Goal: Information Seeking & Learning: Learn about a topic

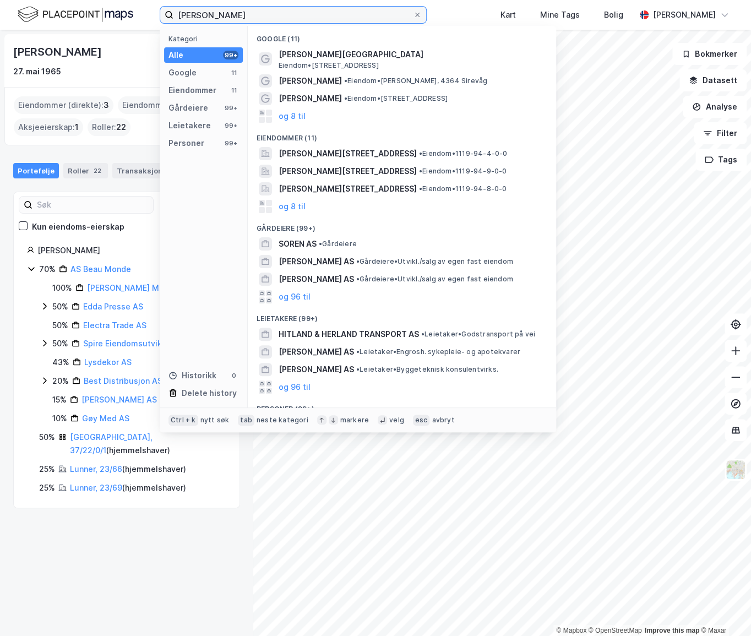
paste input "Adrian Forsberg"
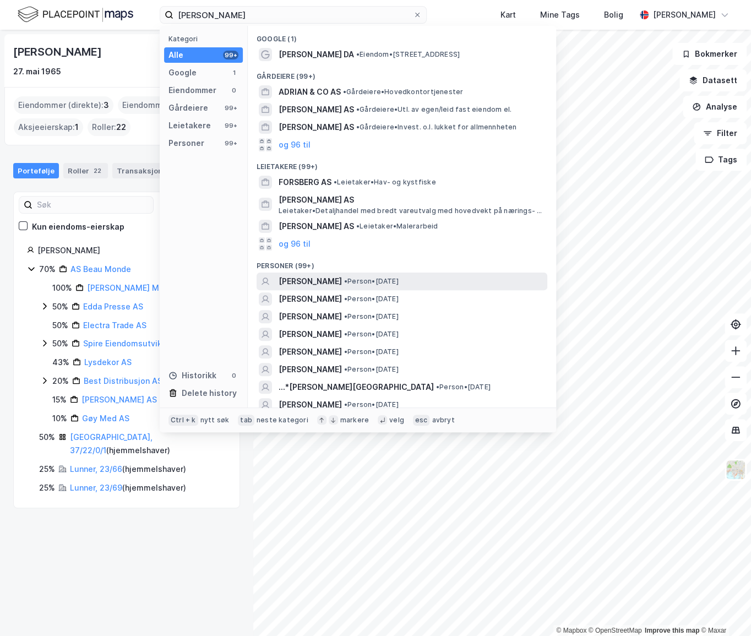
click at [351, 282] on div "ADRIAN FORSBERG • Person • 14. mai 1996" at bounding box center [411, 281] width 266 height 13
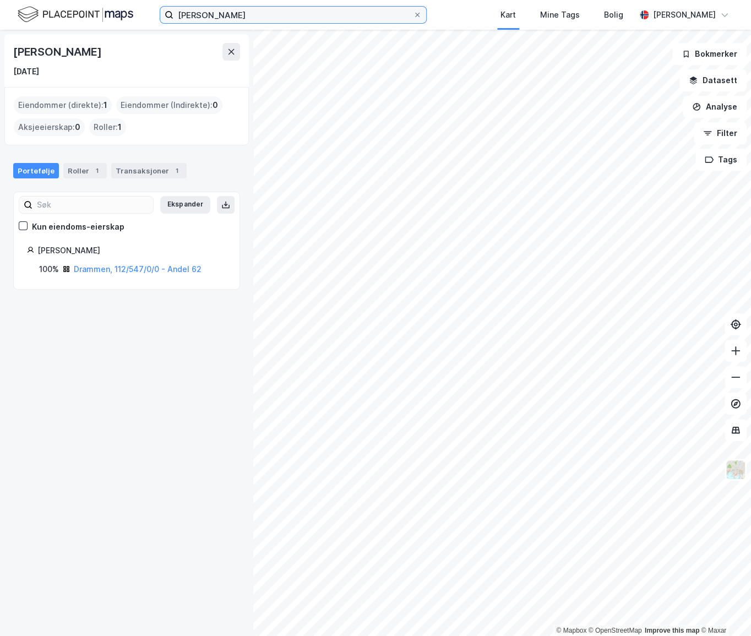
click at [265, 18] on input "Adrian Forsberg" at bounding box center [292, 15] width 239 height 17
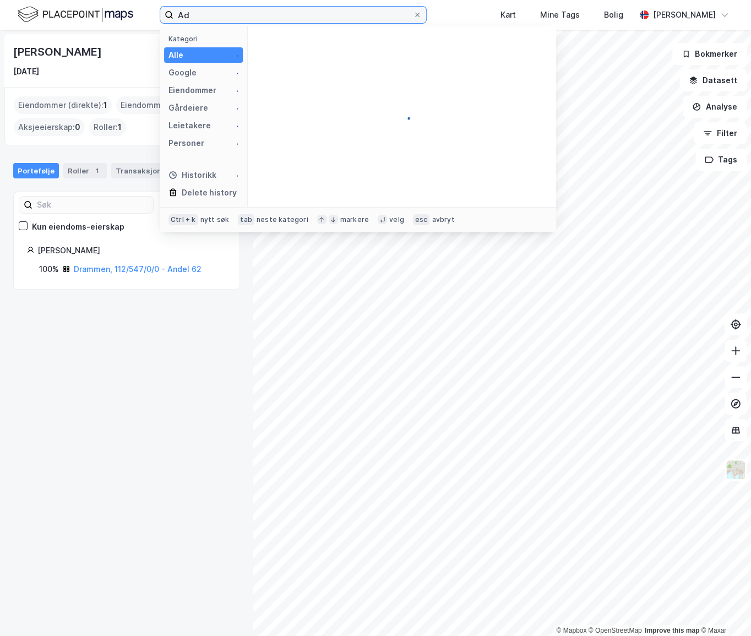
type input "A"
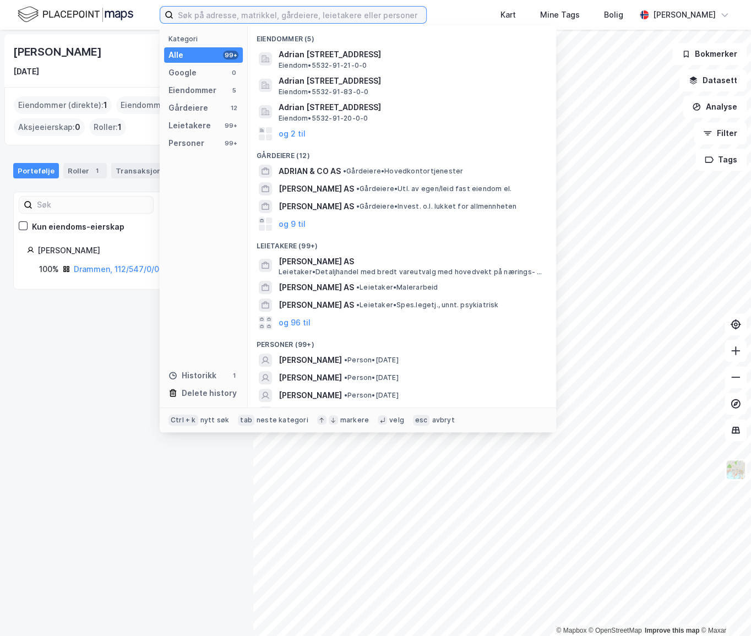
paste input "Adrian Forsberg"
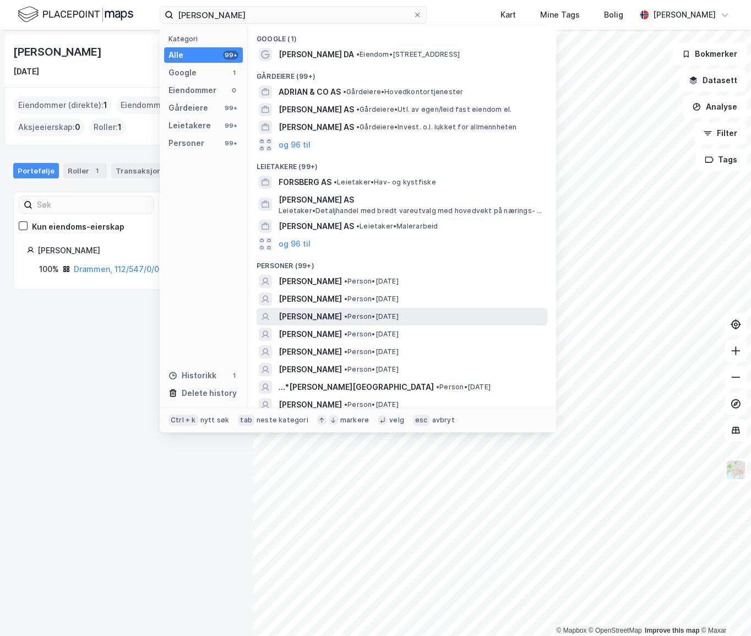
click at [331, 321] on span "ADRIAN TRESCHOW FORSBERG" at bounding box center [309, 316] width 63 height 13
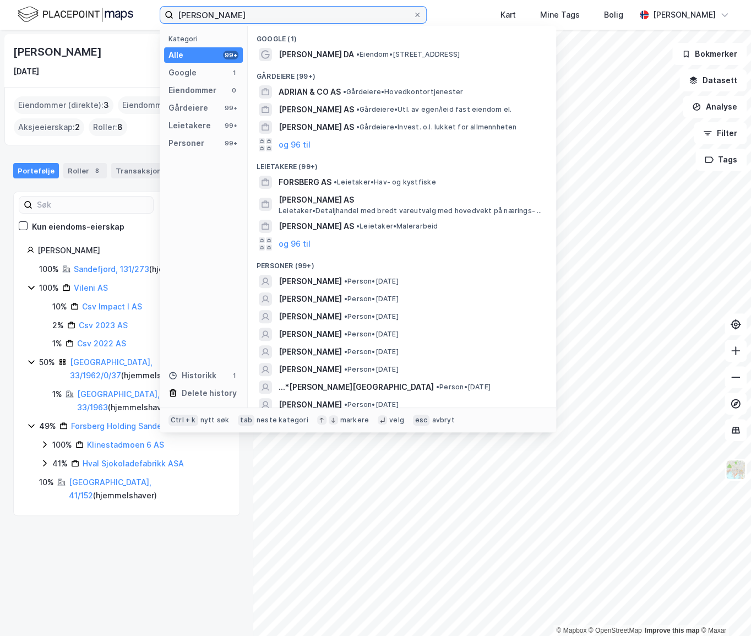
drag, startPoint x: 296, startPoint y: 15, endPoint x: 77, endPoint y: 18, distance: 219.6
click at [77, 18] on div "Adrian Forsberg Kategori Alle 99+ Google 1 Eiendommer 0 Gårdeiere 99+ Leietaker…" at bounding box center [375, 15] width 751 height 30
paste input "Jon David Haugse"
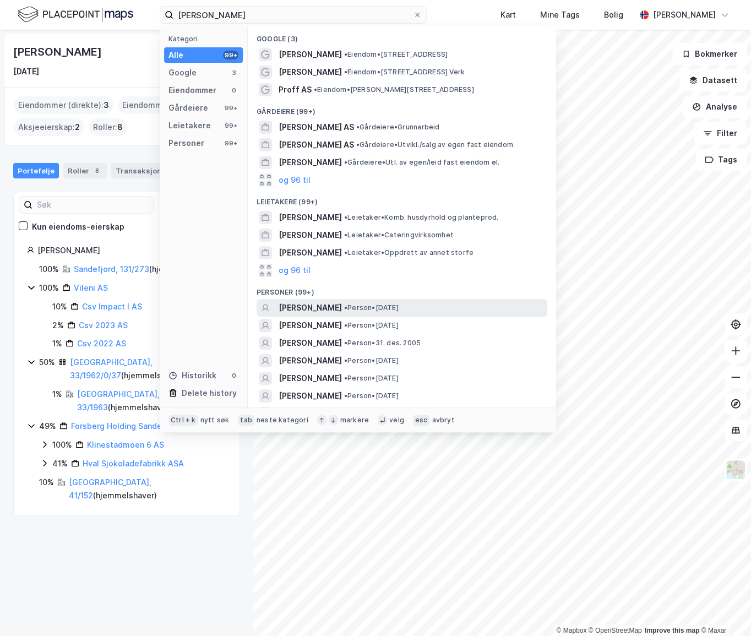
click at [330, 308] on span "JON DAVID HAUGSE" at bounding box center [309, 307] width 63 height 13
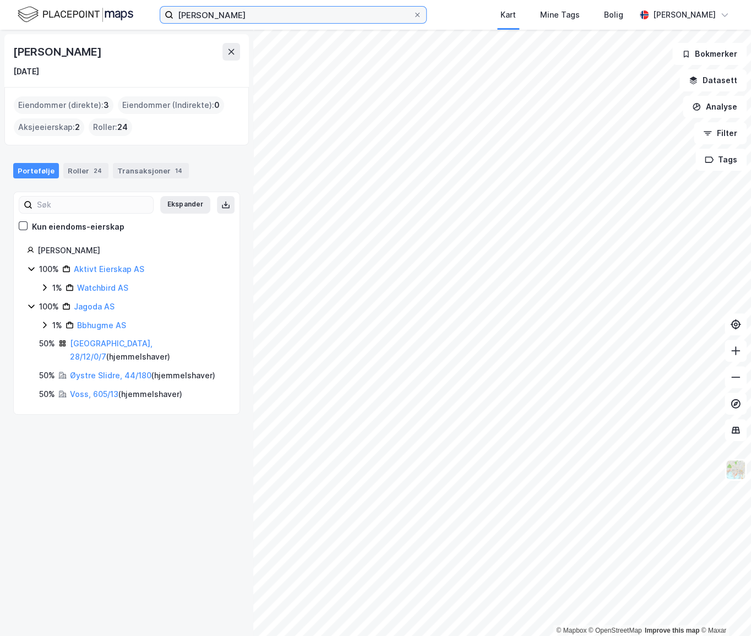
click at [296, 21] on input "Jon David Haugse" at bounding box center [292, 15] width 239 height 17
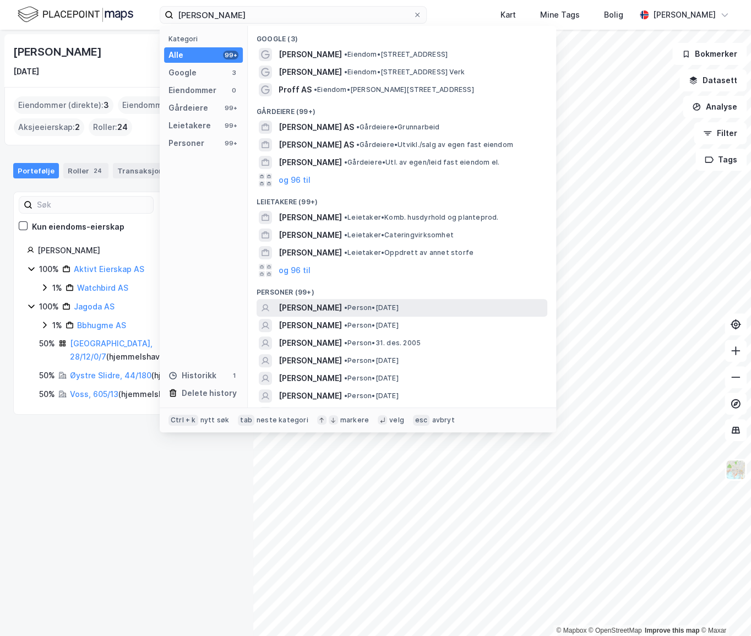
click at [355, 309] on div "JON DAVID HAUGSE • Person • 21. nov. 1964" at bounding box center [411, 307] width 266 height 13
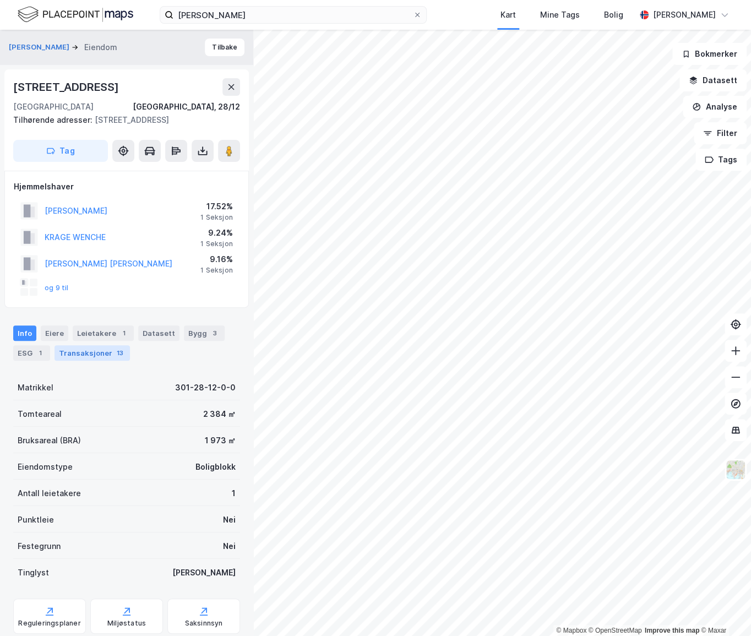
click at [101, 354] on div "Transaksjoner 13" at bounding box center [91, 352] width 75 height 15
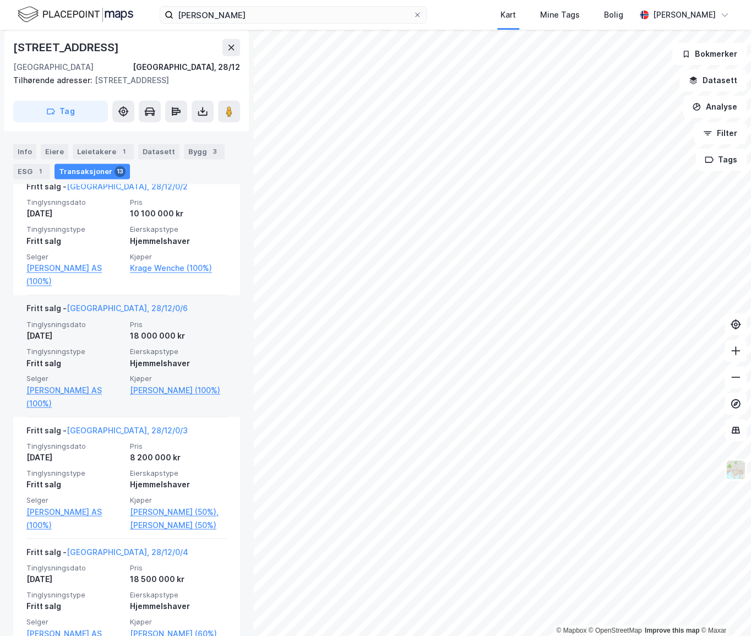
scroll to position [750, 0]
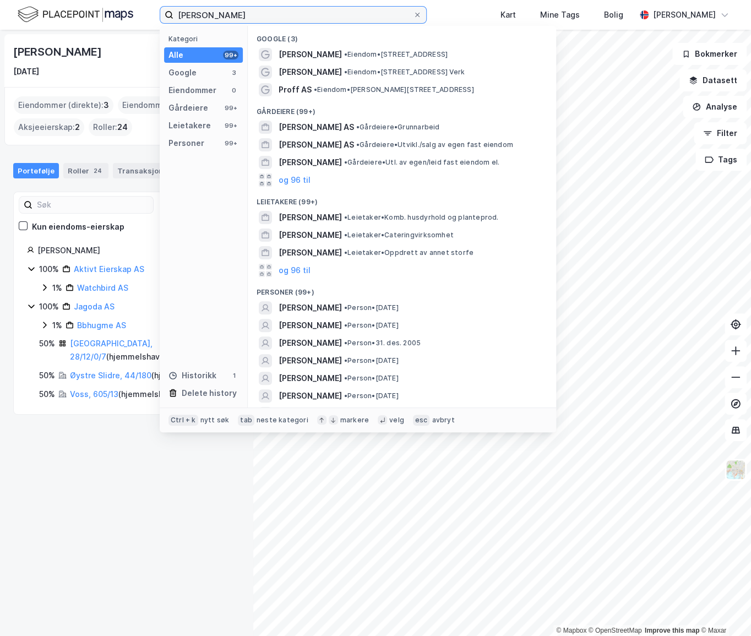
drag, startPoint x: 328, startPoint y: 11, endPoint x: 85, endPoint y: 8, distance: 243.3
click at [85, 8] on div "Jon David Haugse Kategori Alle 99+ Google 3 Eiendommer 0 Gårdeiere 99+ Leietake…" at bounding box center [375, 15] width 751 height 30
paste input "Christoffer Jonstang"
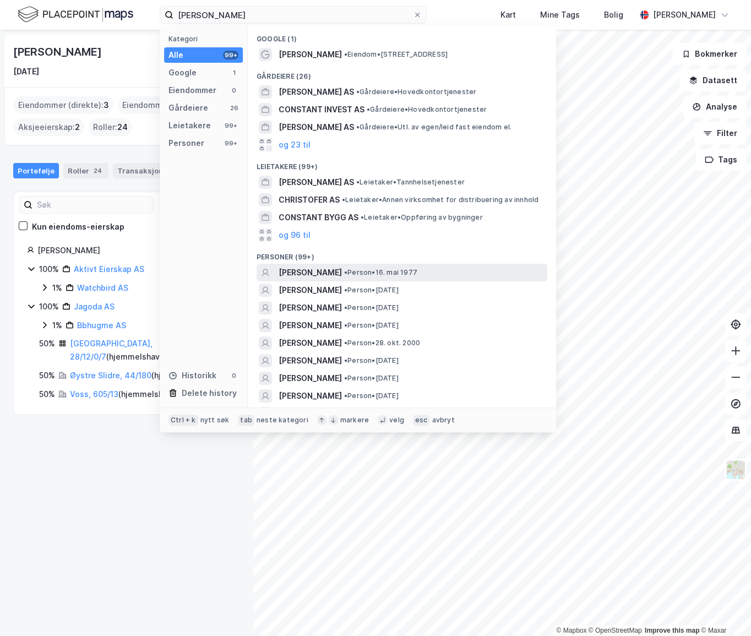
click at [342, 271] on span "CHRISTOFFER JONSTANG" at bounding box center [309, 272] width 63 height 13
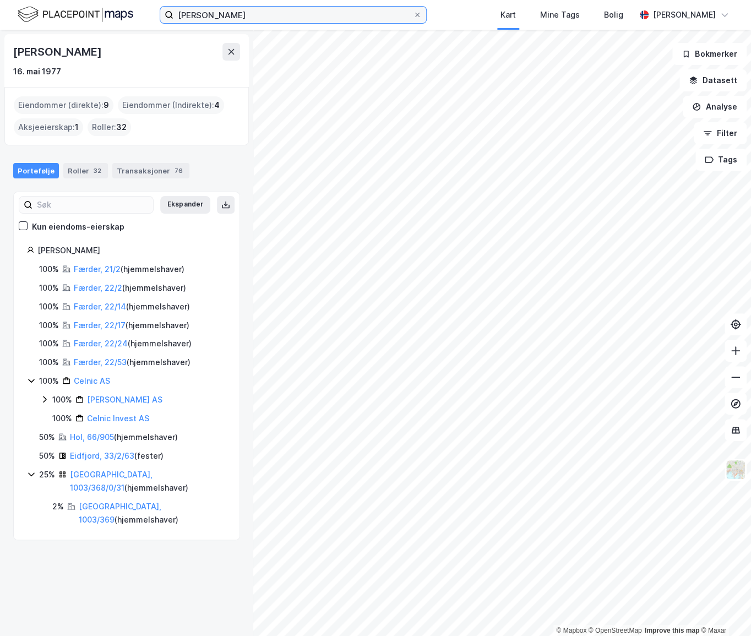
click at [348, 18] on input "Christoffer Jonstang" at bounding box center [292, 15] width 239 height 17
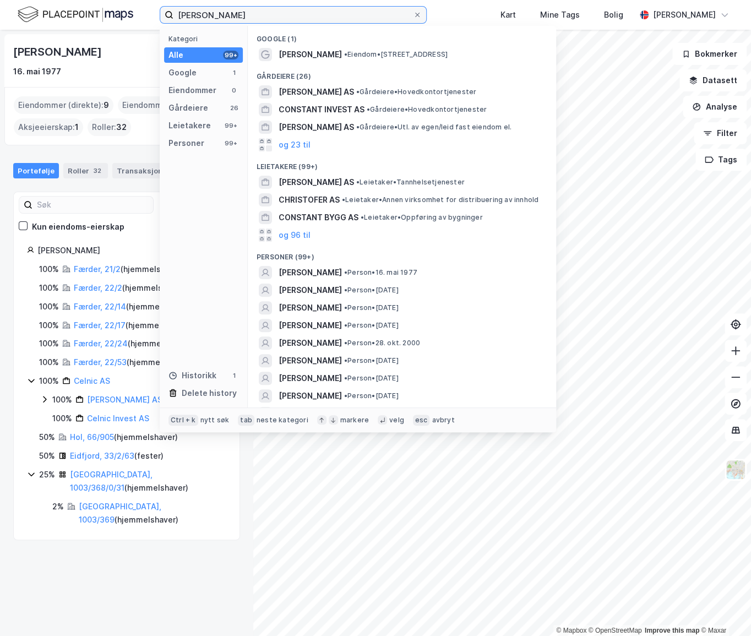
click at [348, 18] on input "Christoffer Jonstang" at bounding box center [292, 15] width 239 height 17
paste input "Bjarøy Eiendom AS"
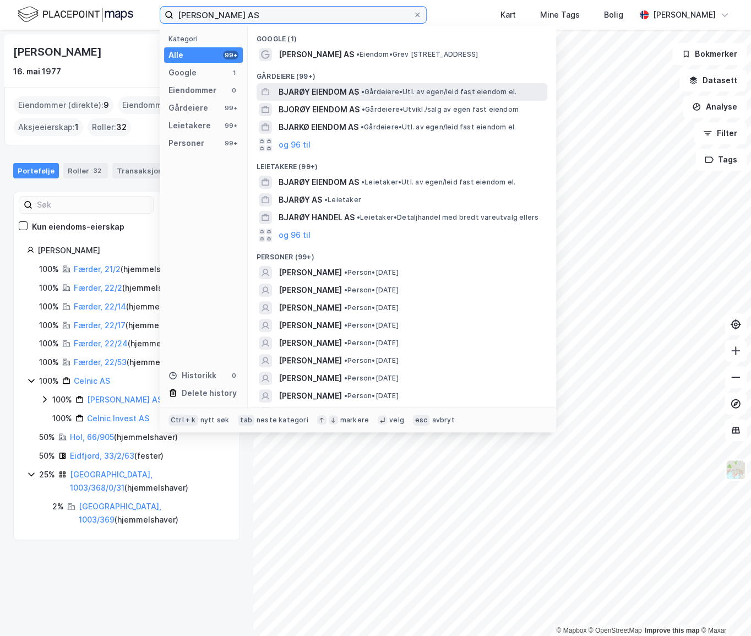
type input "Bjarøy Eiendom AS"
click at [361, 88] on div "BJARØY EIENDOM AS • Gårdeiere • Utl. av egen/leid fast eiendom el." at bounding box center [411, 91] width 266 height 13
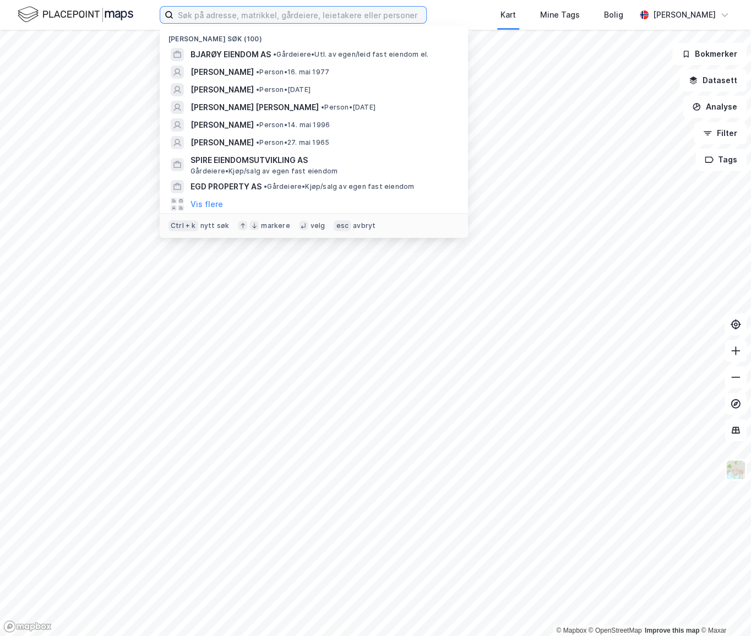
click at [270, 18] on input at bounding box center [299, 15] width 253 height 17
paste input "Spire Eiendomsutvikling AS"
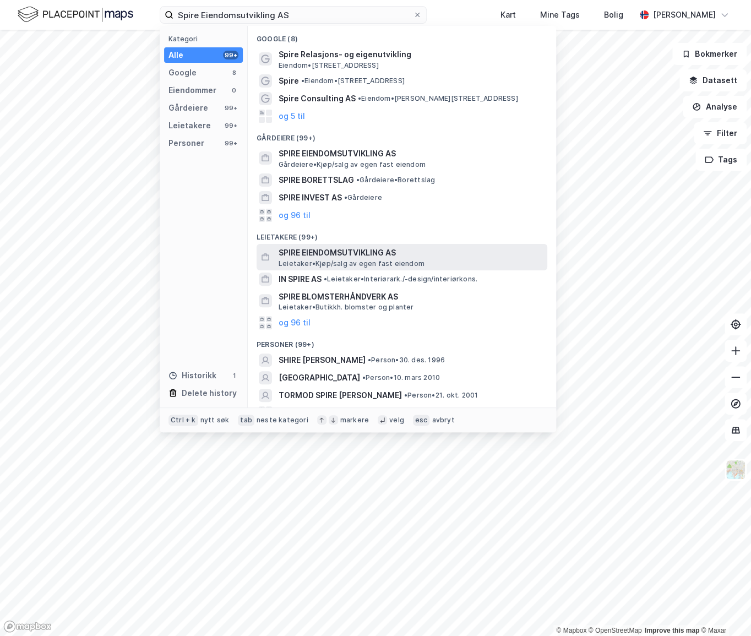
click at [340, 250] on span "SPIRE EIENDOMSUTVIKLING AS" at bounding box center [410, 252] width 264 height 13
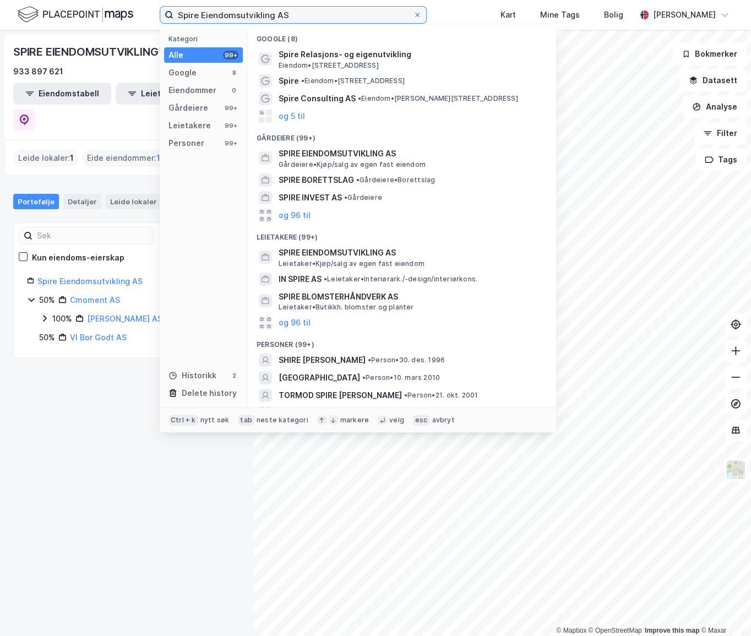
click at [323, 16] on input "Spire Eiendomsutvikling AS" at bounding box center [292, 15] width 239 height 17
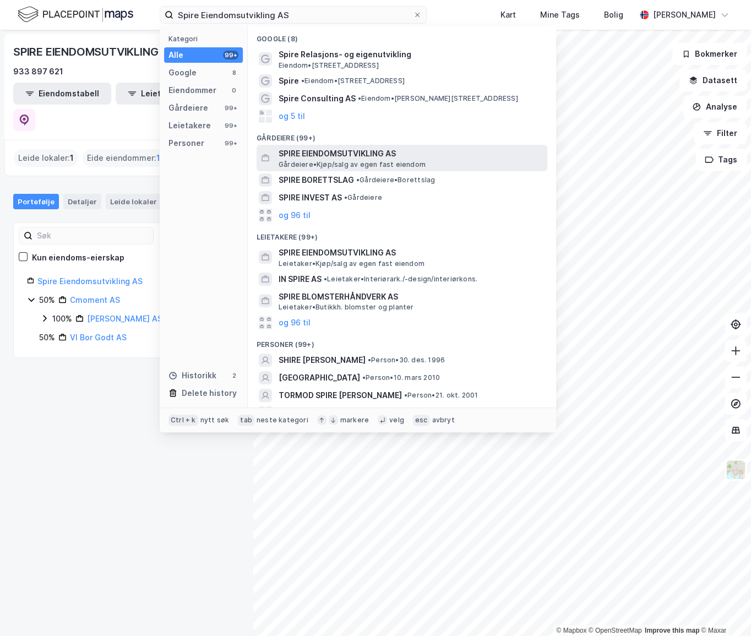
click at [356, 156] on span "SPIRE EIENDOMSUTVIKLING AS" at bounding box center [410, 153] width 264 height 13
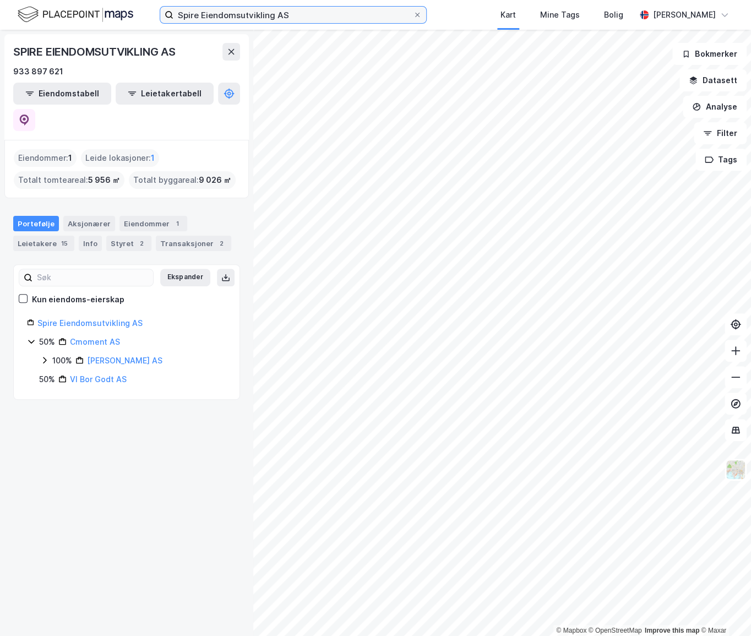
click at [370, 18] on input "Spire Eiendomsutvikling AS" at bounding box center [292, 15] width 239 height 17
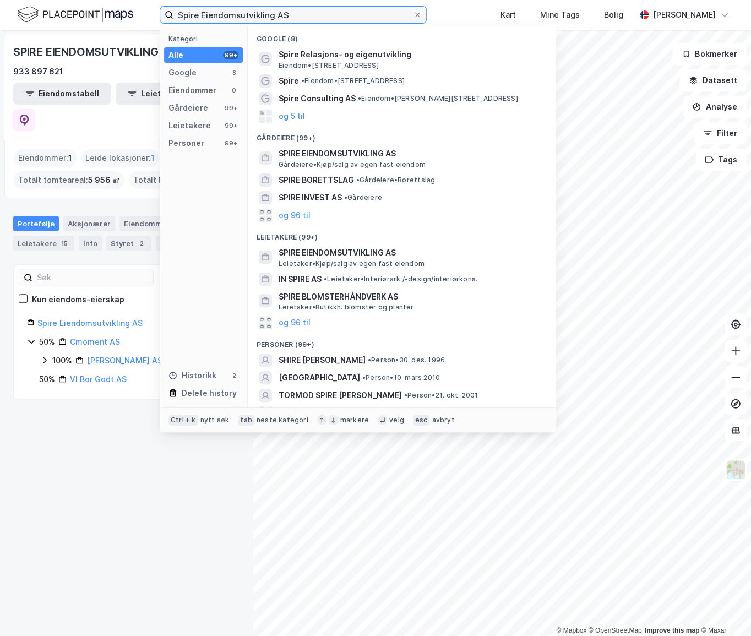
drag, startPoint x: 310, startPoint y: 14, endPoint x: 124, endPoint y: 26, distance: 186.5
click at [114, 28] on div "Spire Eiendomsutvikling AS Kategori Alle 99+ Google 8 Eiendommer 0 Gårdeiere 99…" at bounding box center [375, 15] width 751 height 30
paste input "TorKap"
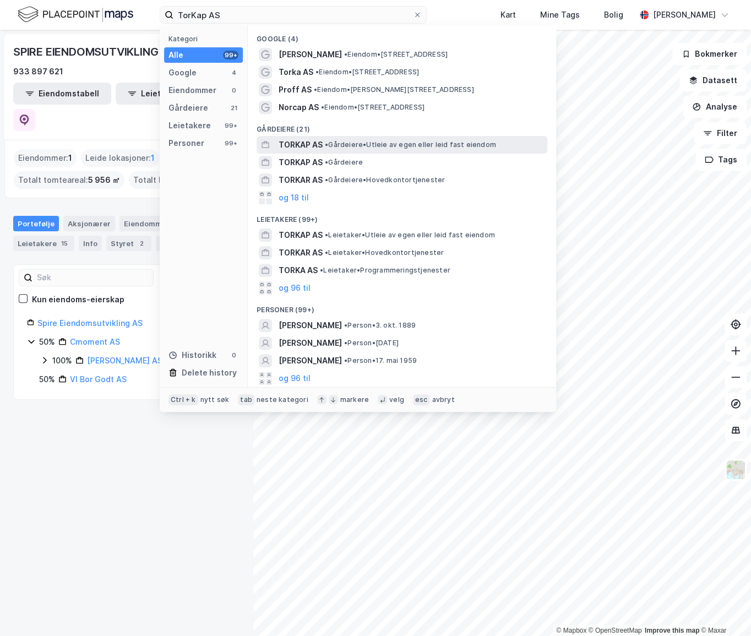
click at [360, 146] on span "• Gårdeiere • Utleie av egen eller leid fast eiendom" at bounding box center [410, 144] width 171 height 9
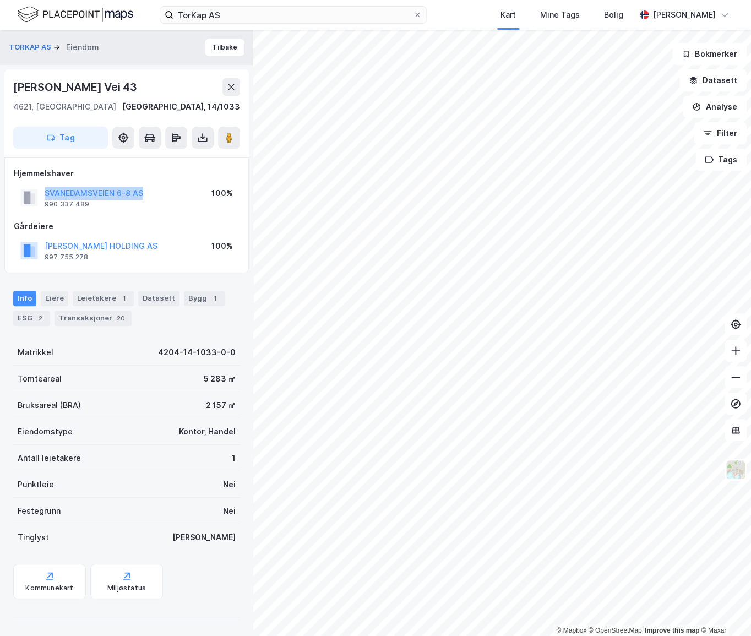
drag, startPoint x: 151, startPoint y: 193, endPoint x: 17, endPoint y: 195, distance: 134.3
click at [17, 195] on div "SVANEDAMSVEIEN 6-8 AS 990 337 489 100%" at bounding box center [127, 197] width 226 height 26
copy button "SVANEDAMSVEIEN 6-8 AS"
click at [224, 49] on button "Tilbake" at bounding box center [225, 48] width 40 height 18
drag, startPoint x: 164, startPoint y: 193, endPoint x: 39, endPoint y: 187, distance: 125.1
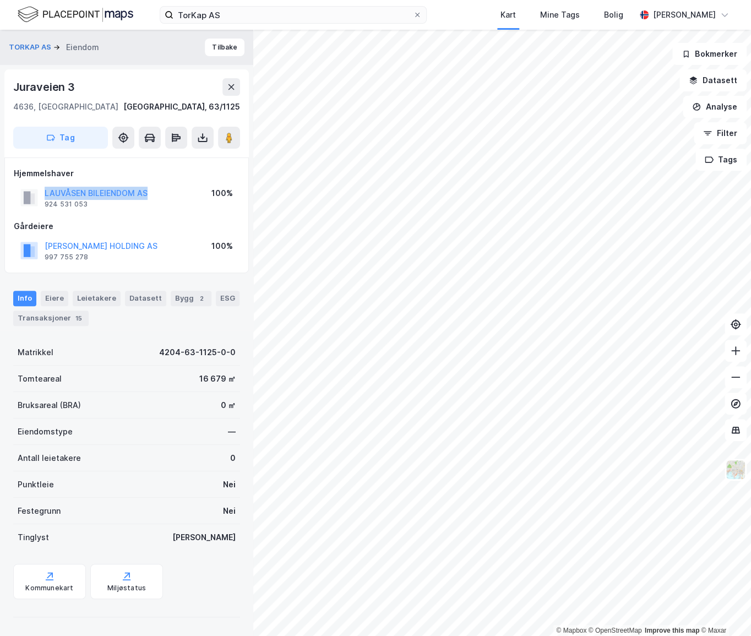
click at [39, 187] on div "LAUVÅSEN BILEIENDOM AS 924 531 053 100%" at bounding box center [127, 197] width 226 height 26
copy button "LAUVÅSEN BILEIENDOM AS"
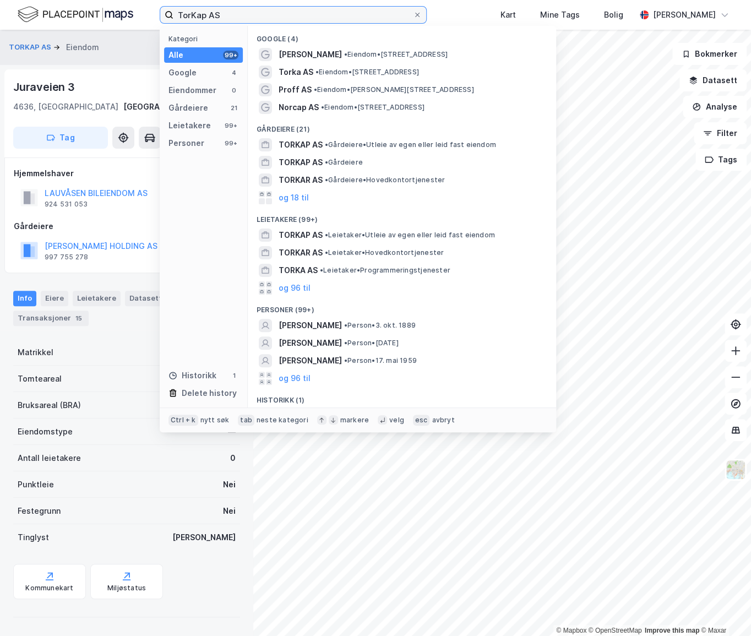
drag, startPoint x: 293, startPoint y: 9, endPoint x: 139, endPoint y: 3, distance: 153.7
click at [139, 3] on div "TorKap AS Kategori Alle 99+ Google 4 Eiendommer 0 Gårdeiere 21 Leietakere 99+ P…" at bounding box center [375, 15] width 751 height 30
paste input "homas S. Wrede-Holm"
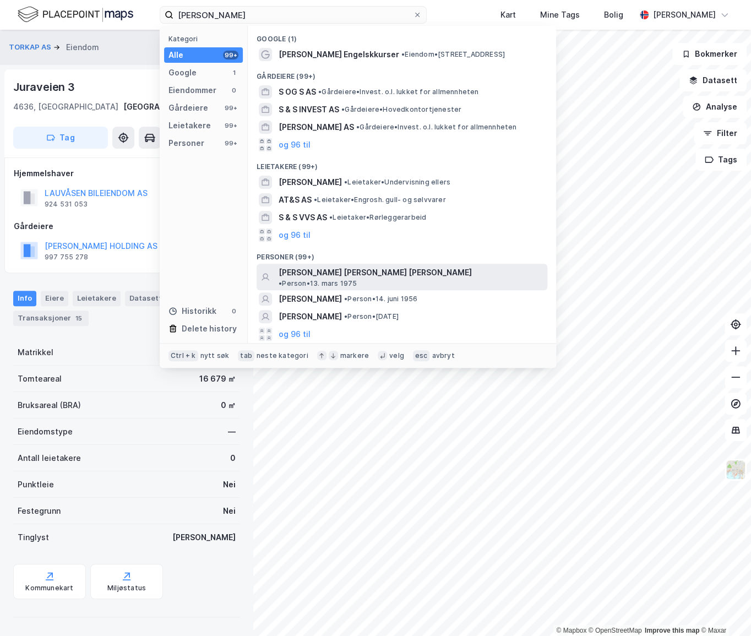
click at [376, 269] on span "THOMAS ANDREAS SCHANKE WREDE-HOLM" at bounding box center [374, 272] width 193 height 13
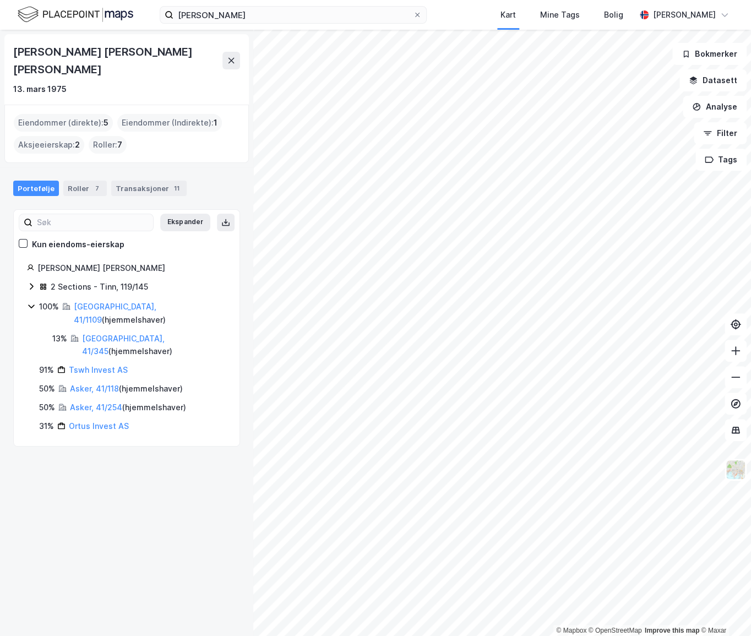
click at [86, 439] on div "Thomas Andreas Schanke Wrede-Holm 13. mars 1975 Eiendommer (direkte) : 5 Eiendo…" at bounding box center [126, 333] width 253 height 606
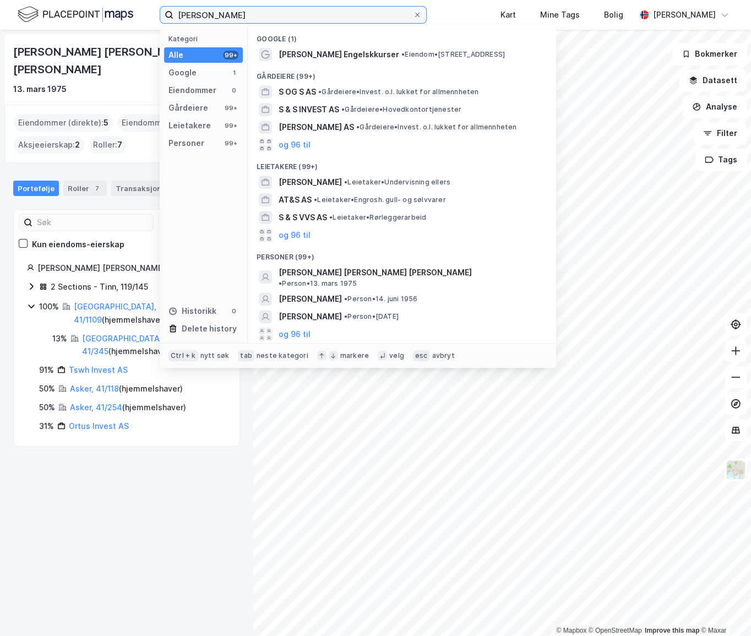
drag, startPoint x: 297, startPoint y: 11, endPoint x: 118, endPoint y: 23, distance: 179.3
click at [118, 23] on div "Thomas S. Wrede-Holm Kategori Alle 99+ Google 1 Eiendommer 0 Gårdeiere 99+ Leie…" at bounding box center [375, 15] width 751 height 30
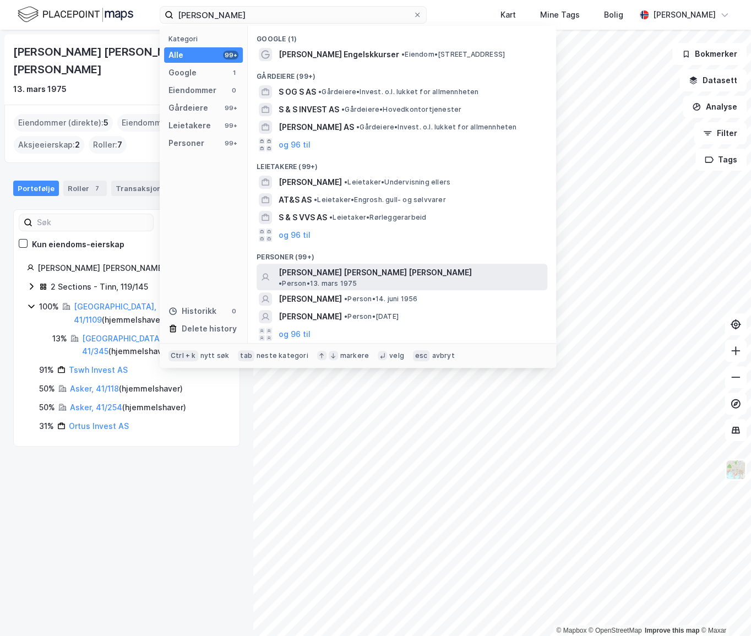
click at [377, 267] on span "THOMAS ANDREAS SCHANKE WREDE-HOLM" at bounding box center [374, 272] width 193 height 13
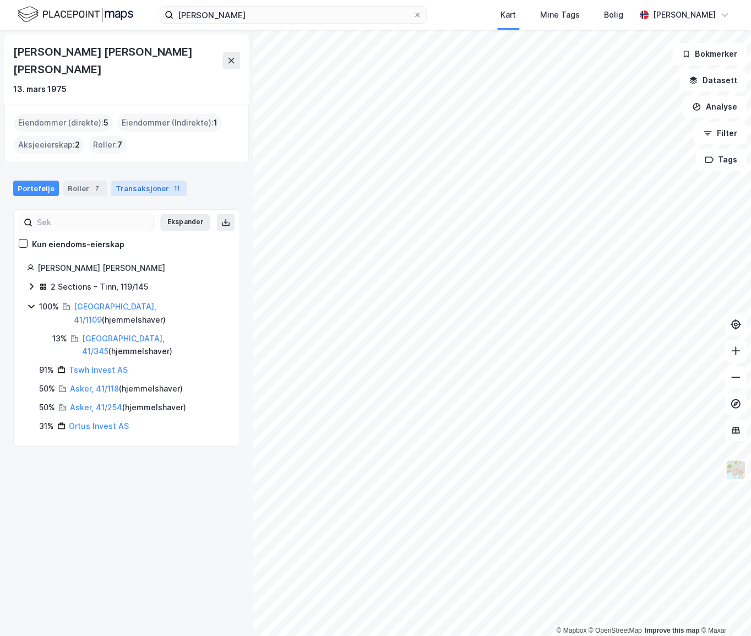
click at [139, 181] on div "Transaksjoner 11" at bounding box center [148, 188] width 75 height 15
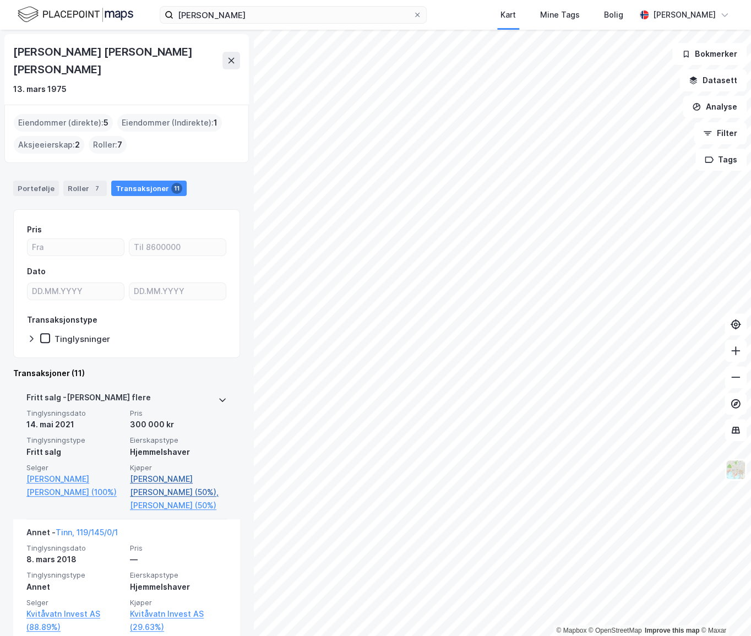
click at [146, 472] on link "Wrede-holm Thomas Schanke (50%)," at bounding box center [178, 485] width 97 height 26
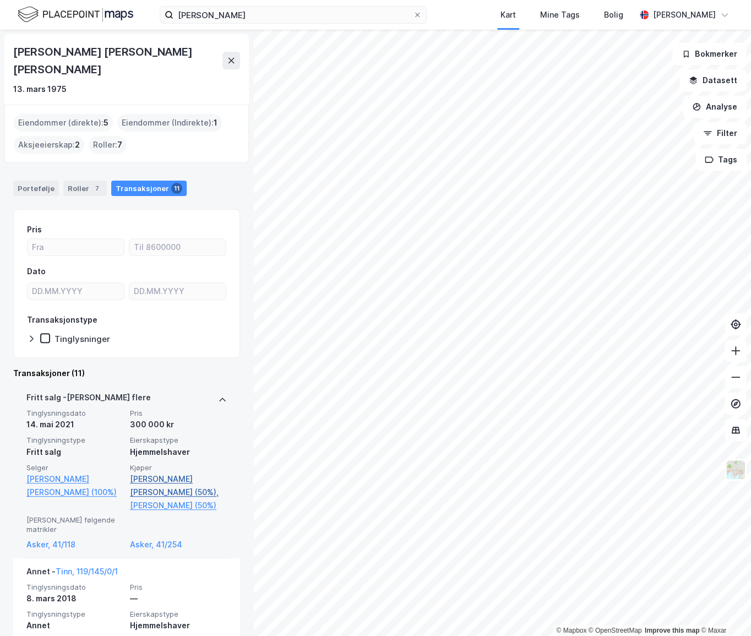
click at [146, 472] on link "Wrede-holm Thomas Schanke (50%)," at bounding box center [178, 485] width 97 height 26
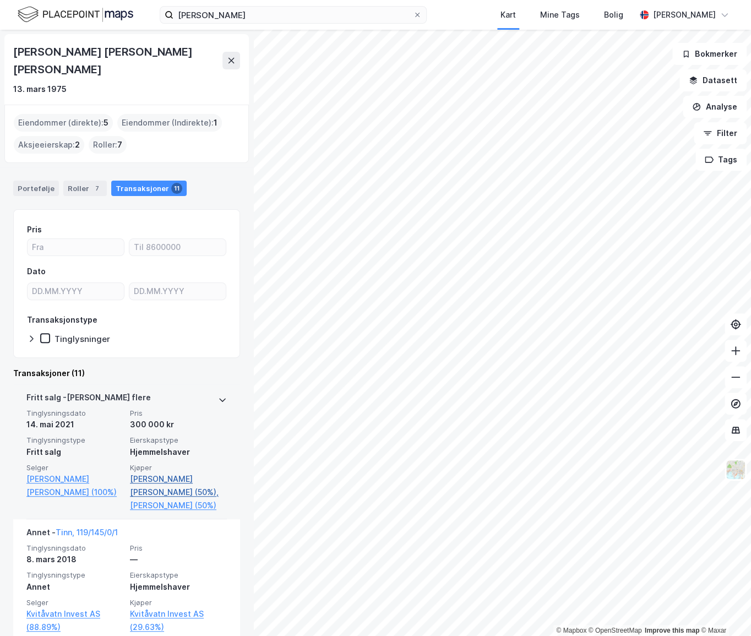
click at [146, 472] on link "Wrede-holm Thomas Schanke (50%)," at bounding box center [178, 485] width 97 height 26
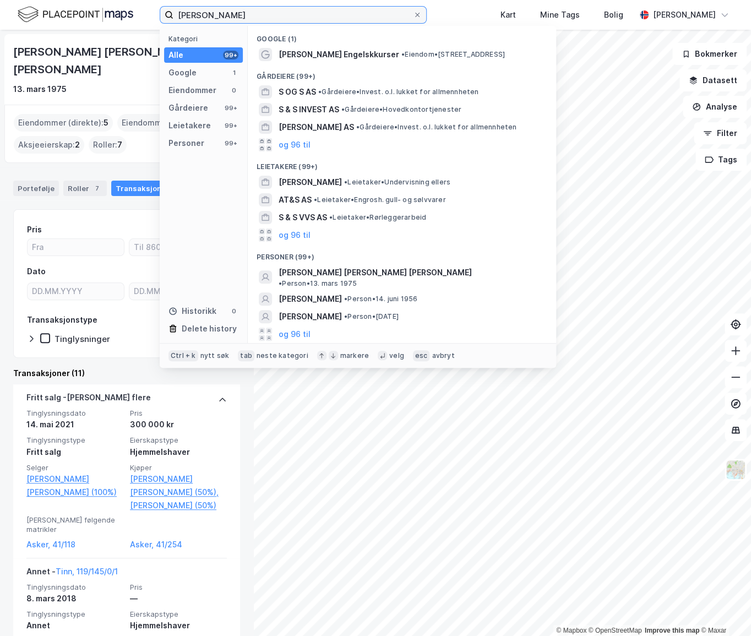
click at [279, 19] on input "Thomas S. Wrede-Holm" at bounding box center [292, 15] width 239 height 17
drag, startPoint x: 278, startPoint y: 15, endPoint x: 161, endPoint y: 4, distance: 117.8
click at [163, 4] on div "Thomas S. Wrede-Holm Kategori Alle 99+ Google 1 Eiendommer 0 Gårdeiere 99+ Leie…" at bounding box center [375, 15] width 751 height 30
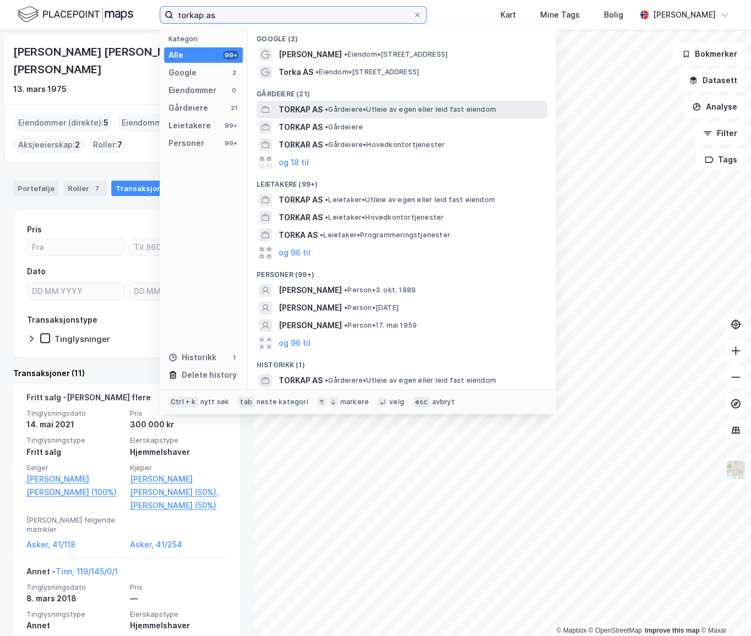
type input "torkap as"
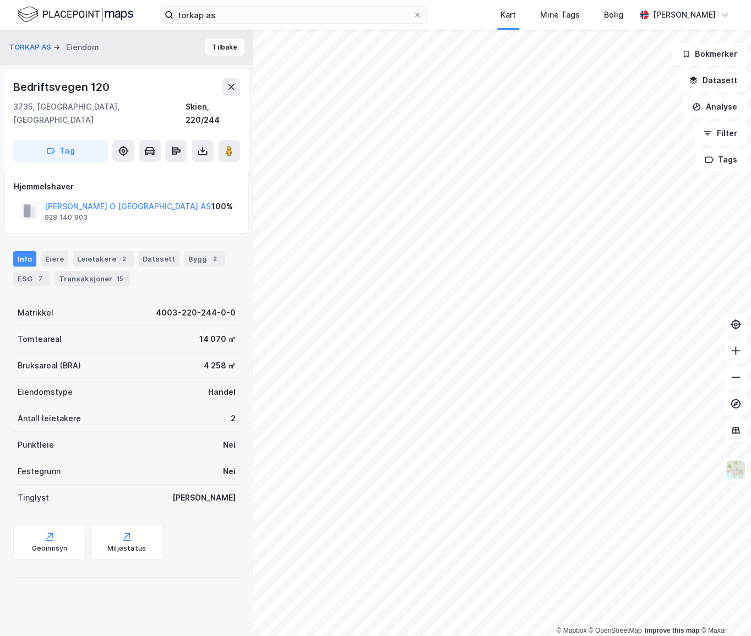
click at [216, 47] on button "Tilbake" at bounding box center [225, 48] width 40 height 18
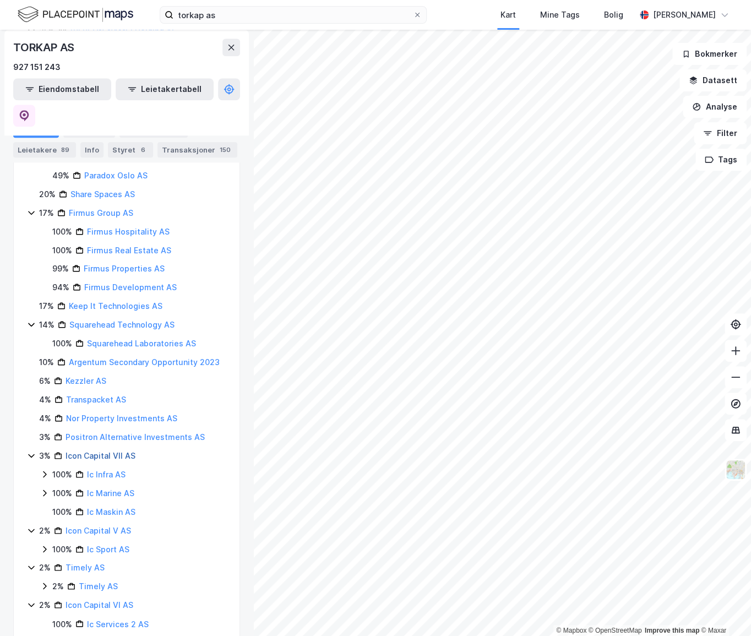
scroll to position [482, 0]
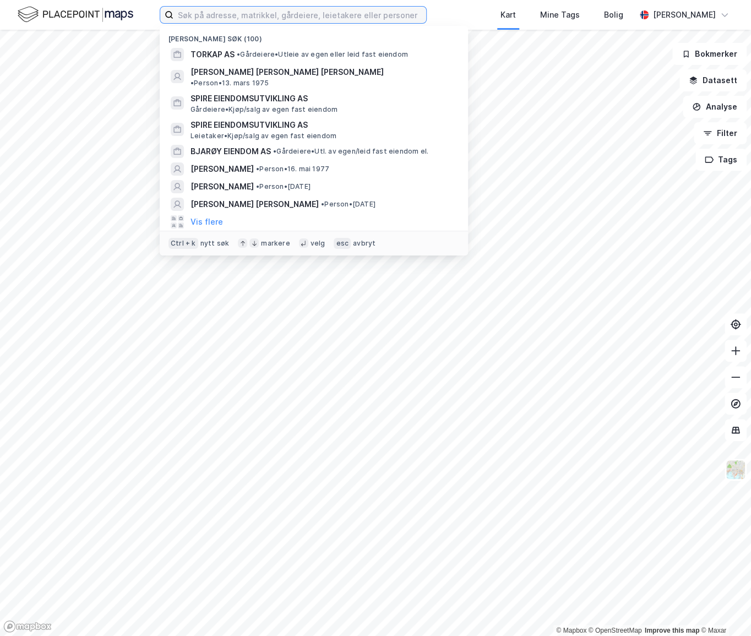
click at [297, 13] on input at bounding box center [299, 15] width 253 height 17
paste input "Hans Thomas Holbye"
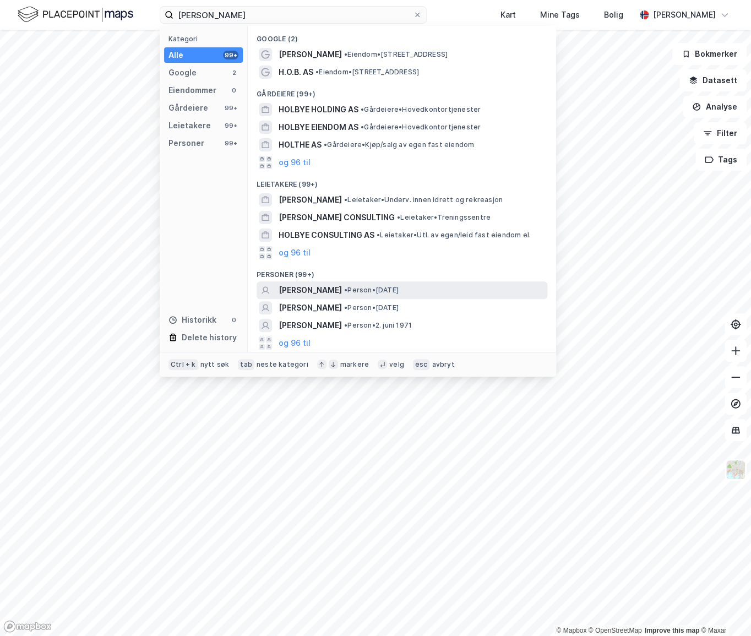
click at [342, 286] on span "HANS THOMAS HOLBYE" at bounding box center [309, 289] width 63 height 13
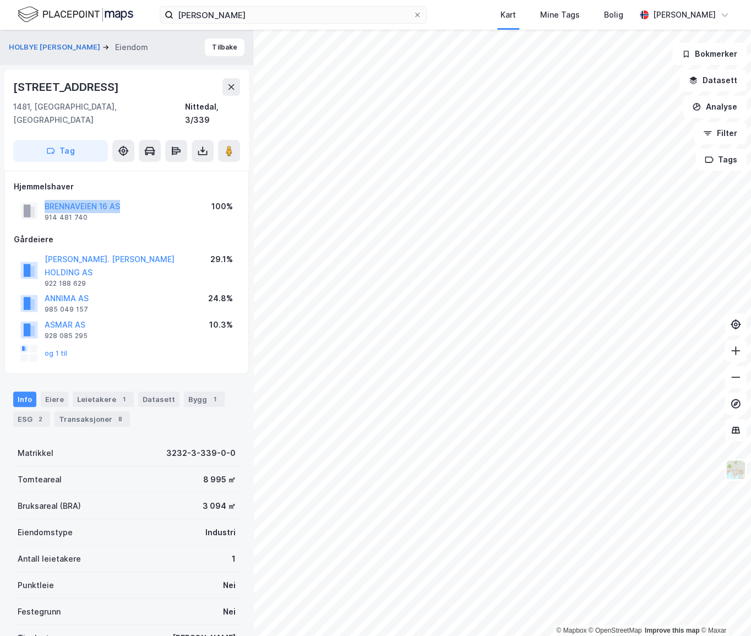
drag, startPoint x: 135, startPoint y: 186, endPoint x: 42, endPoint y: 188, distance: 93.6
click at [42, 198] on div "BRENNAVEIEN 16 AS 914 481 740 100%" at bounding box center [127, 211] width 226 height 26
copy button "BRENNAVEIEN 16 AS"
click at [218, 51] on button "Tilbake" at bounding box center [225, 48] width 40 height 18
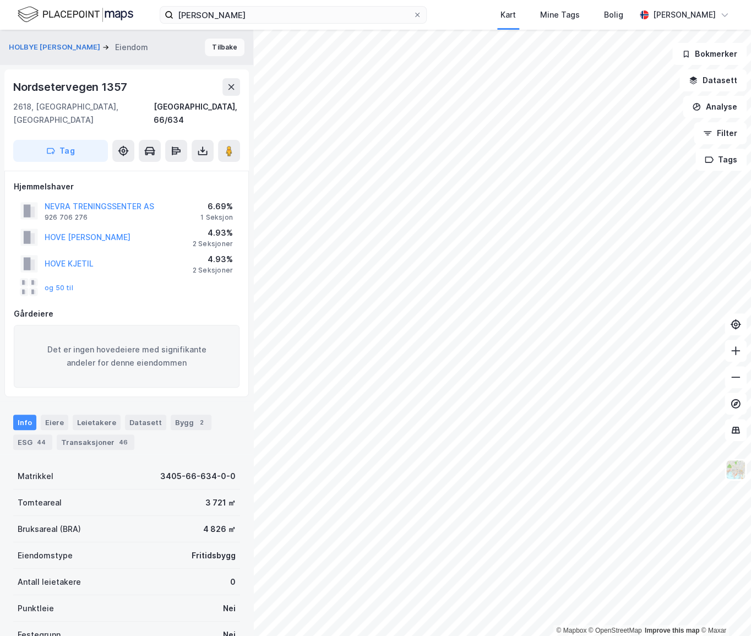
click at [219, 44] on button "Tilbake" at bounding box center [225, 48] width 40 height 18
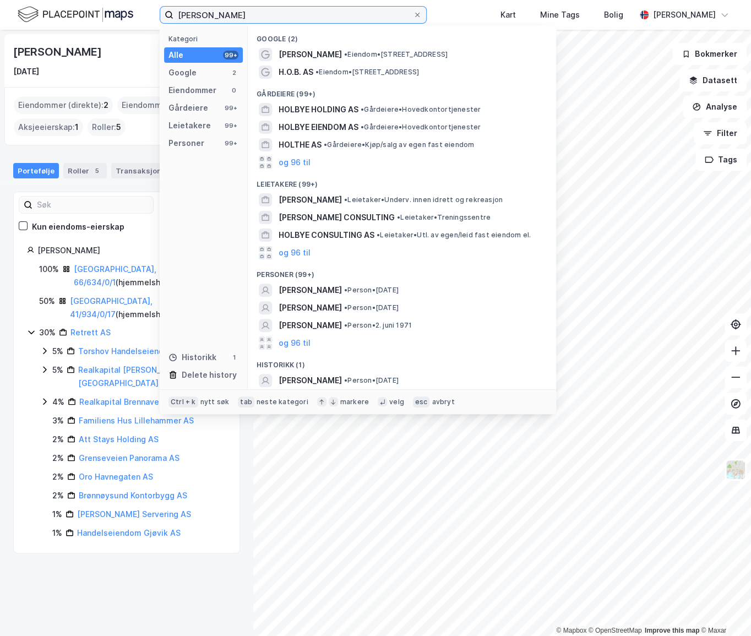
drag, startPoint x: 268, startPoint y: 12, endPoint x: 130, endPoint y: -4, distance: 138.5
click at [130, 0] on html "Hans Thomas Holbye Kategori Alle 99+ Google 2 Eiendommer 0 Gårdeiere 99+ Leieta…" at bounding box center [375, 318] width 751 height 636
paste input "Ops Eiendom AS"
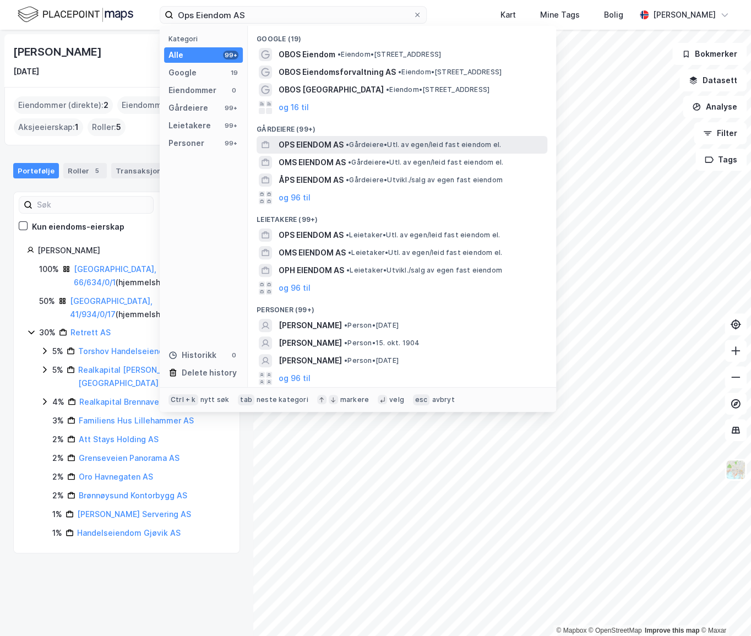
click at [338, 148] on span "OPS EIENDOM AS" at bounding box center [310, 144] width 65 height 13
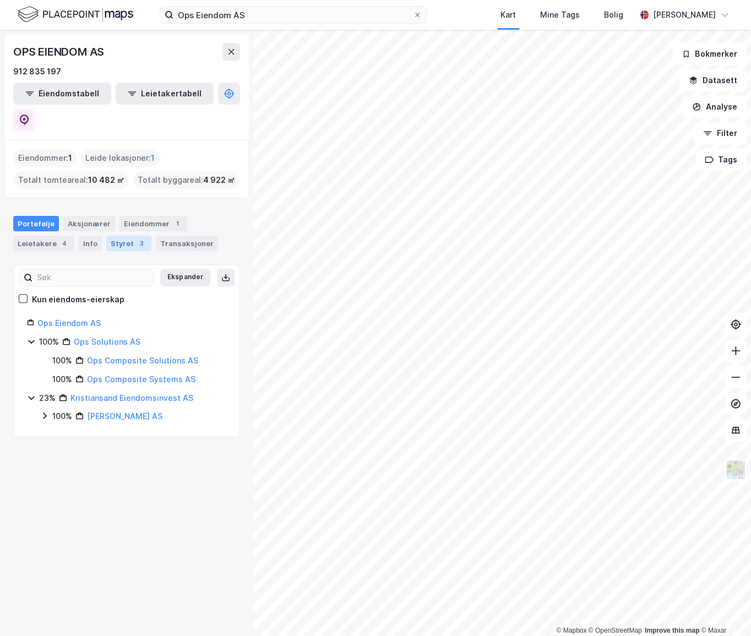
click at [128, 236] on div "Styret 3" at bounding box center [128, 243] width 45 height 15
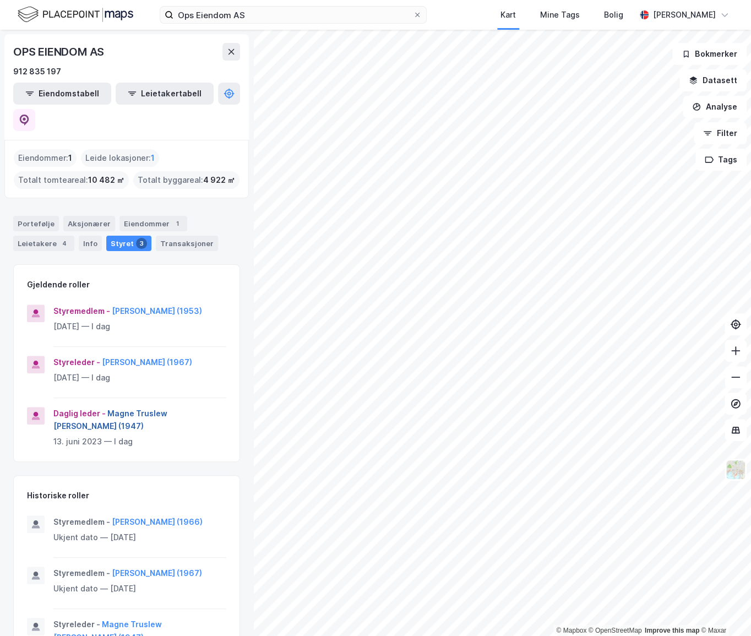
click at [0, 0] on button "Magne Truslew Haug (1947)" at bounding box center [0, 0] width 0 height 0
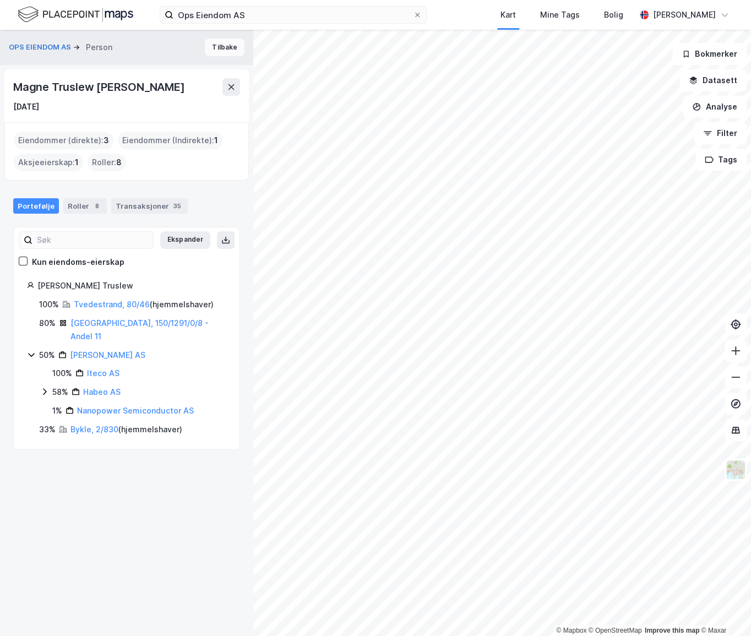
click at [205, 45] on button "Tilbake" at bounding box center [225, 48] width 40 height 18
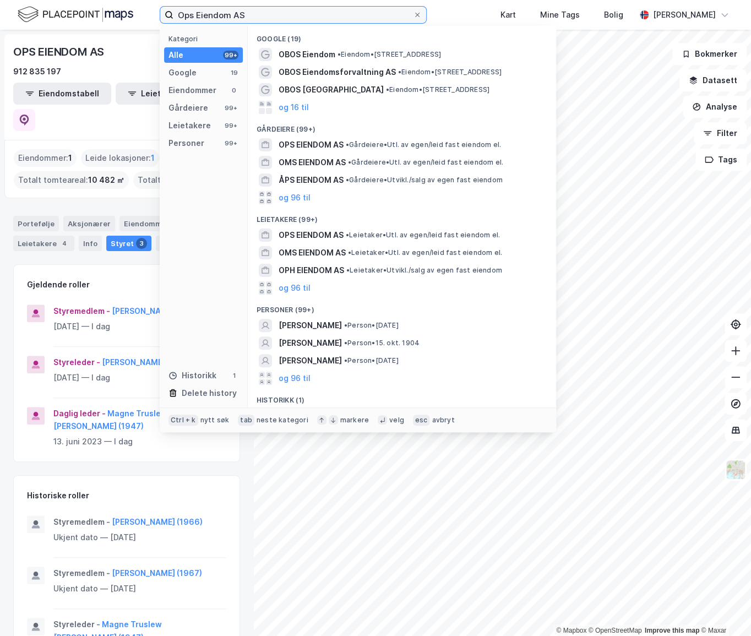
drag, startPoint x: 319, startPoint y: 17, endPoint x: 111, endPoint y: 7, distance: 208.9
click at [111, 7] on div "Ops Eiendom AS Kategori Alle 99+ Google 19 Eiendommer 0 Gårdeiere 99+ Leietaker…" at bounding box center [375, 15] width 751 height 30
paste input "Arvo Invest"
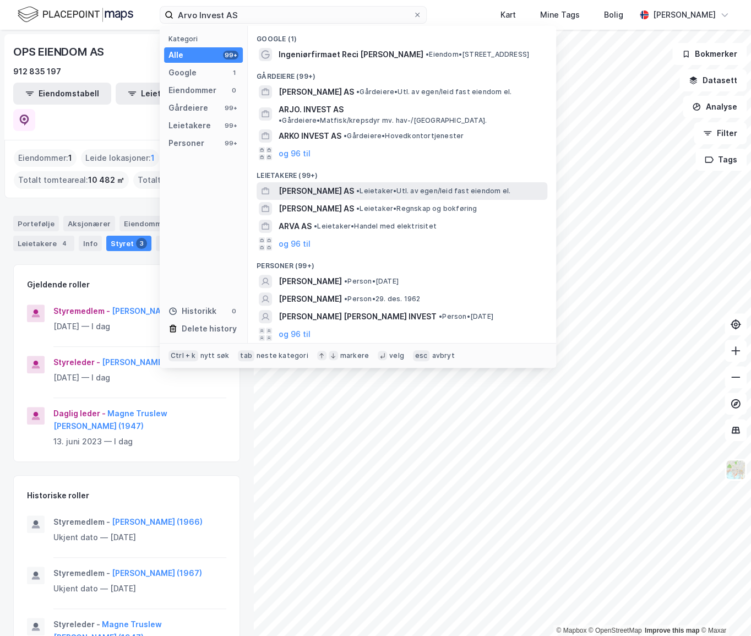
click at [357, 187] on span "• Leietaker • Utl. av egen/leid fast eiendom el." at bounding box center [433, 191] width 154 height 9
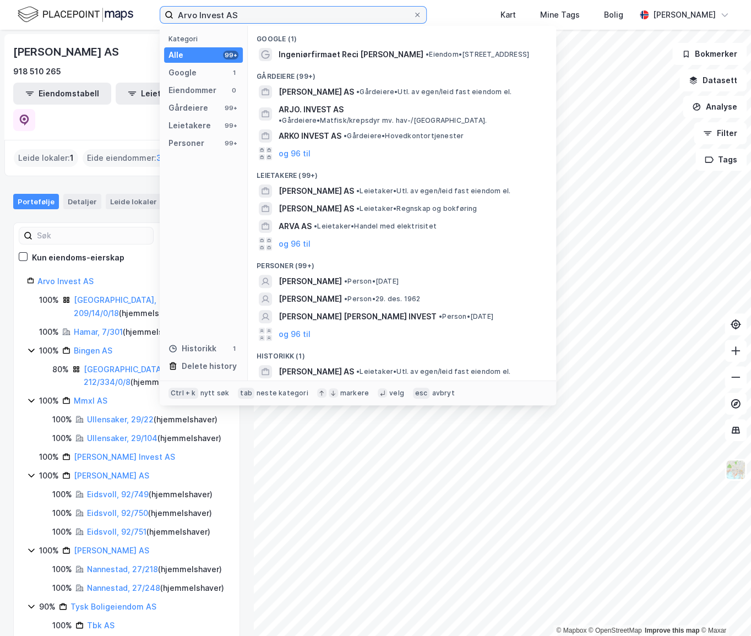
click at [281, 13] on input "Arvo Invest AS" at bounding box center [292, 15] width 239 height 17
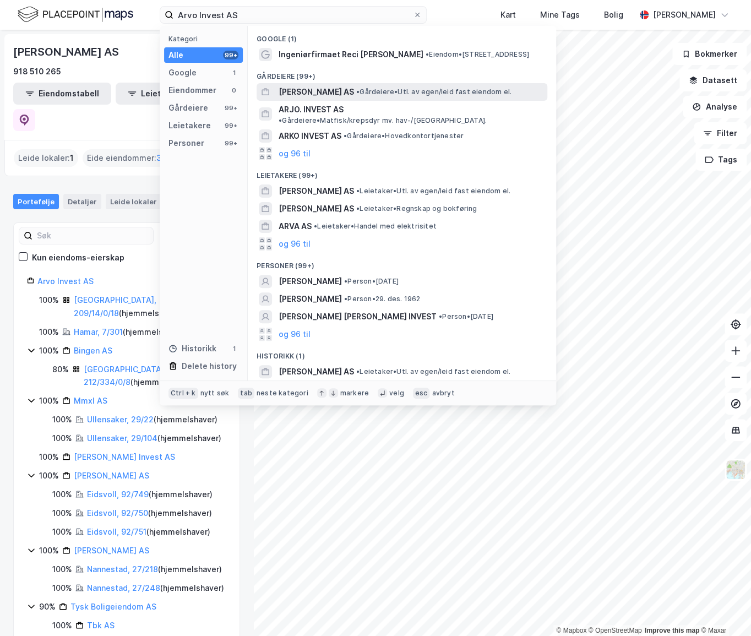
click at [329, 95] on span "ARVO INVEST AS" at bounding box center [315, 91] width 75 height 13
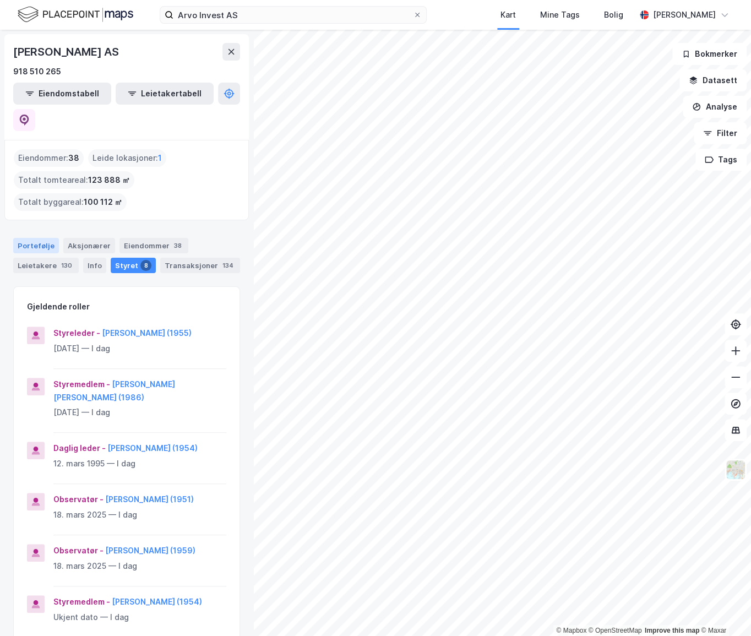
click at [41, 238] on div "Portefølje" at bounding box center [36, 245] width 46 height 15
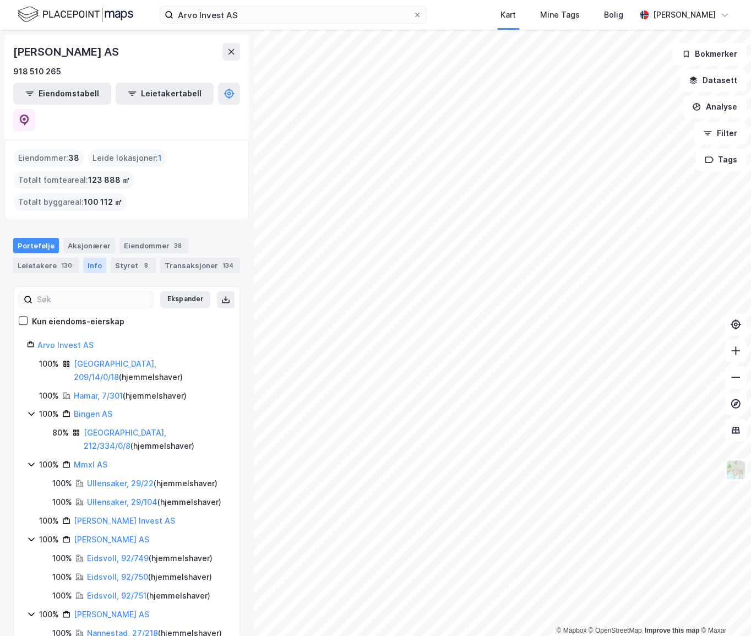
click at [96, 258] on div "Info" at bounding box center [94, 265] width 23 height 15
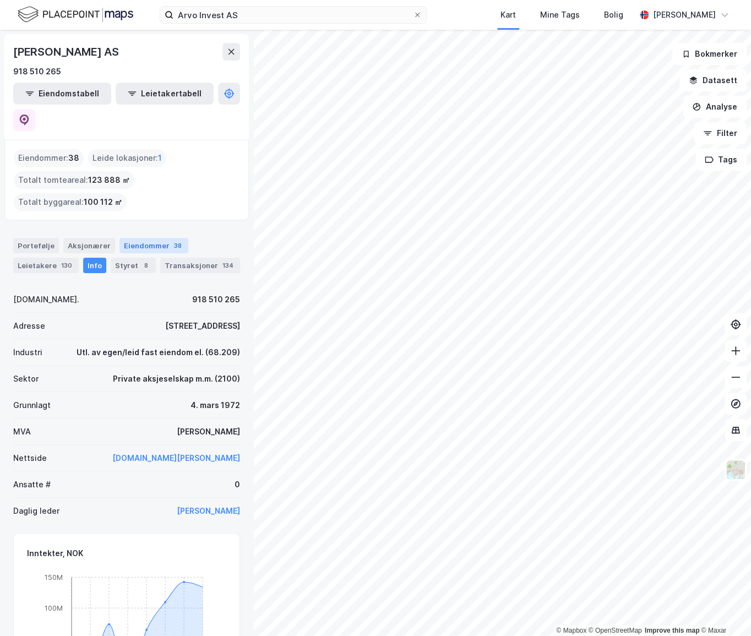
click at [140, 238] on div "Eiendommer 38" at bounding box center [153, 245] width 69 height 15
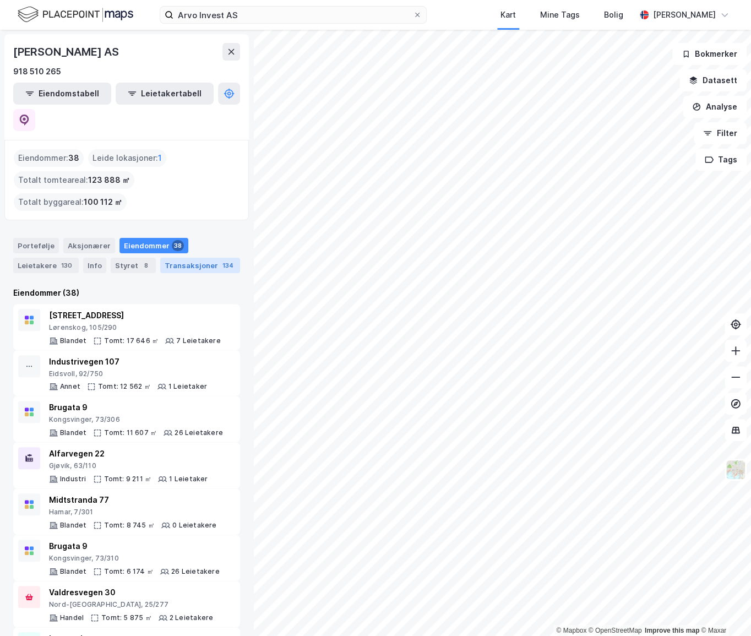
click at [188, 258] on div "Transaksjoner 134" at bounding box center [200, 265] width 80 height 15
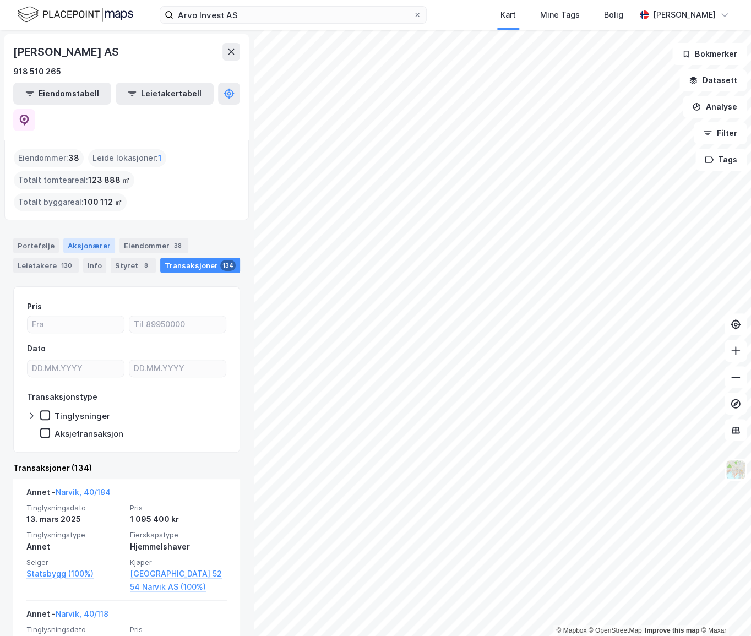
drag, startPoint x: 89, startPoint y: 215, endPoint x: 79, endPoint y: 213, distance: 10.7
click at [86, 238] on div "Aksjonærer" at bounding box center [89, 245] width 52 height 15
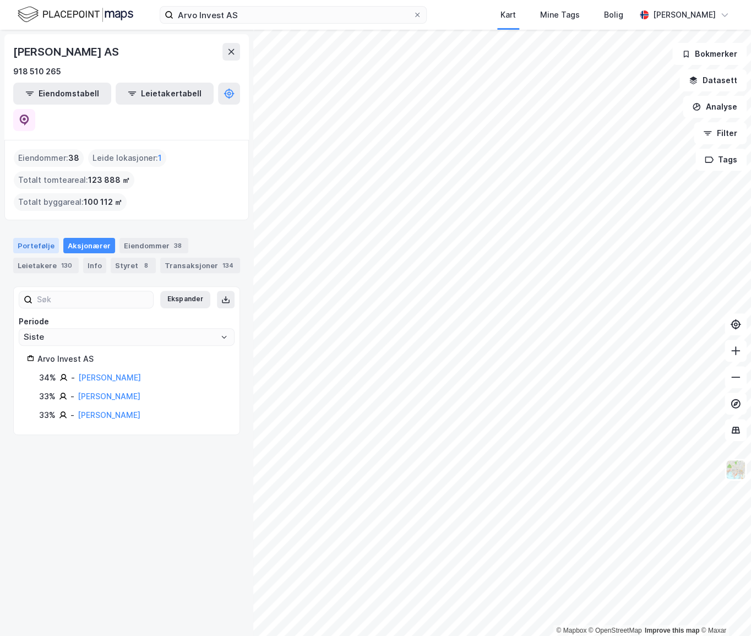
click at [34, 238] on div "Portefølje" at bounding box center [36, 245] width 46 height 15
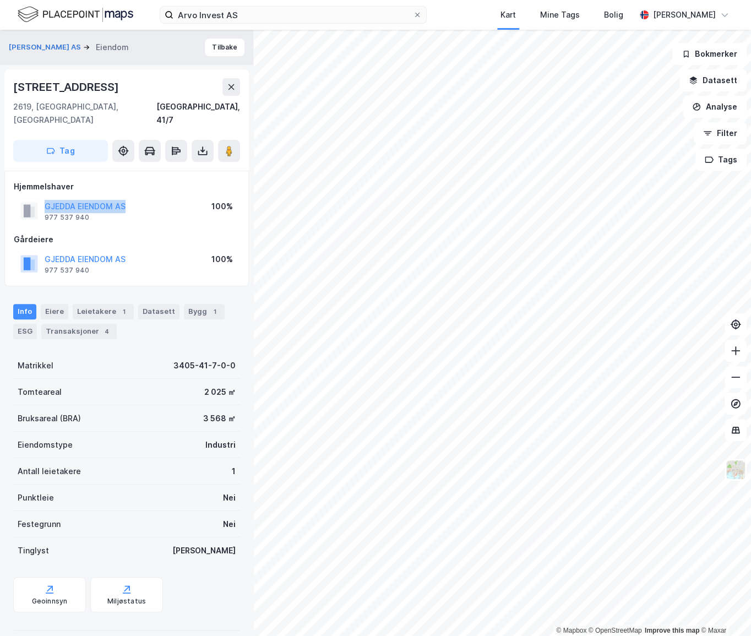
drag, startPoint x: 132, startPoint y: 189, endPoint x: 34, endPoint y: 182, distance: 98.2
click at [34, 182] on div "Hjemmelshaver GJEDDA EIENDOM AS 977 537 940 100%" at bounding box center [127, 202] width 226 height 44
copy button "GJEDDA EIENDOM AS"
drag, startPoint x: 285, startPoint y: 1, endPoint x: 277, endPoint y: 0, distance: 8.3
click at [277, 0] on div "Arvo Invest AS Kart Mine Tags Bolig Alexander Foss" at bounding box center [375, 15] width 751 height 30
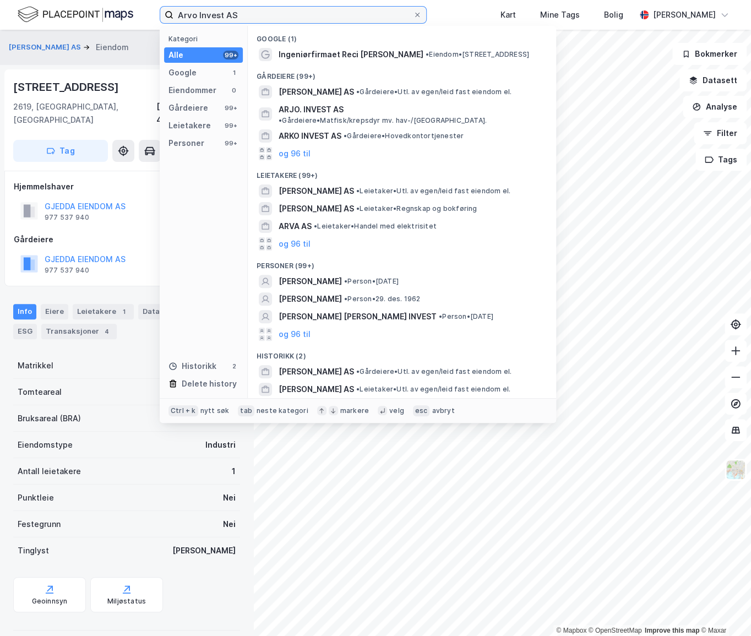
drag, startPoint x: 246, startPoint y: 13, endPoint x: 146, endPoint y: 22, distance: 100.0
click at [146, 22] on div "Arvo Invest AS Kategori Alle 99+ Google 1 Eiendommer 0 Gårdeiere 99+ Leietakere…" at bounding box center [375, 15] width 751 height 30
paste input "Dag Rustad"
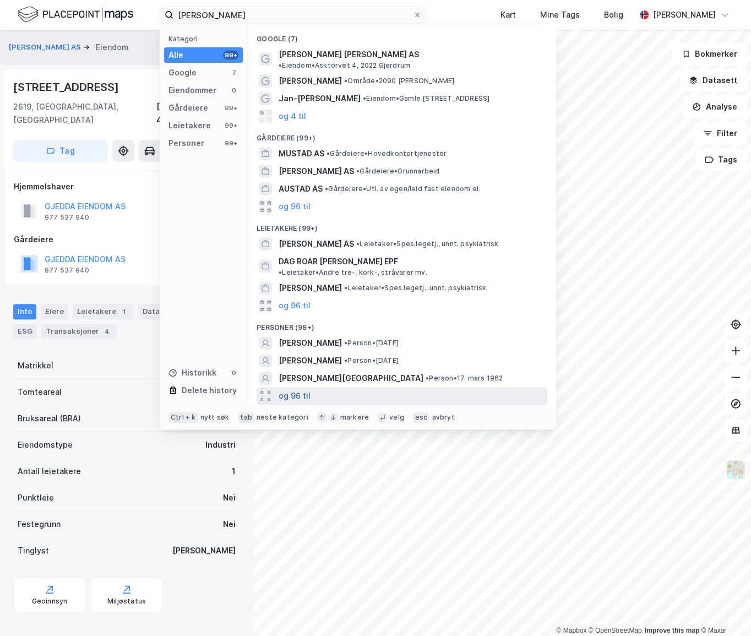
click at [297, 389] on button "og 96 til" at bounding box center [294, 395] width 32 height 13
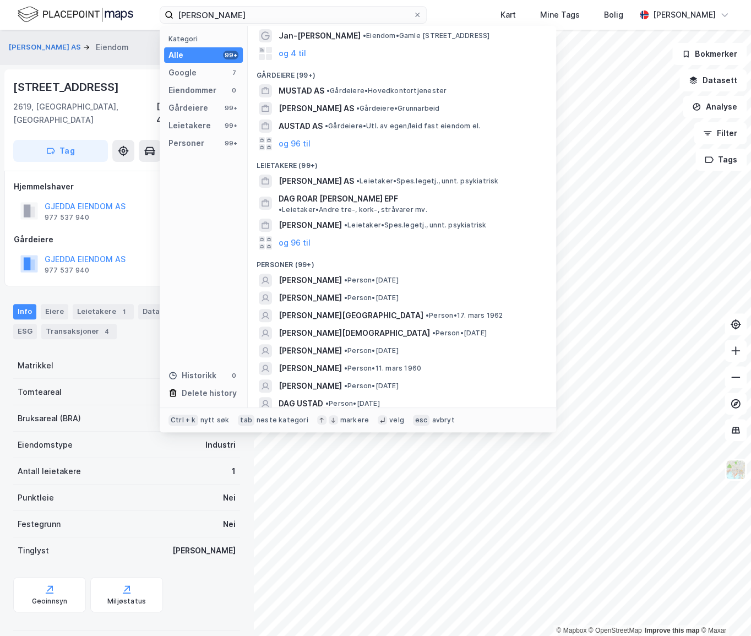
scroll to position [150, 0]
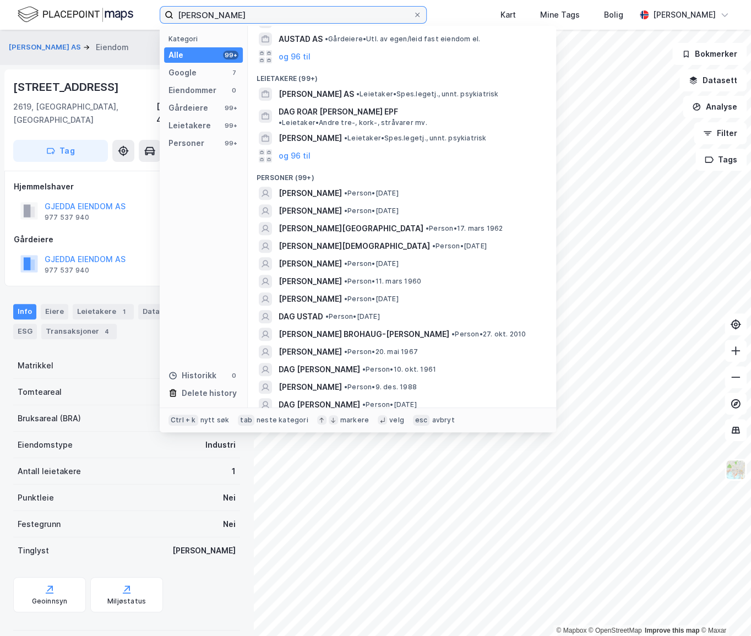
click at [266, 19] on input "Dag Rustad" at bounding box center [292, 15] width 239 height 17
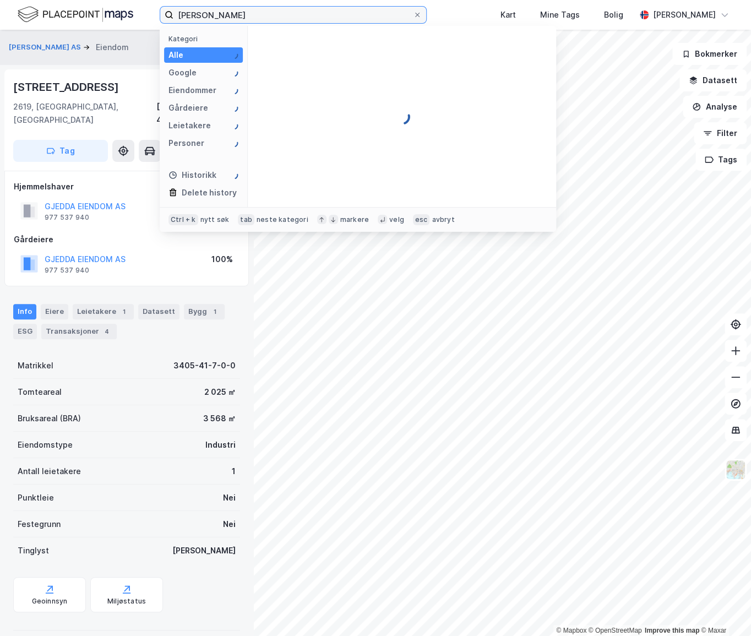
scroll to position [0, 0]
type input "D"
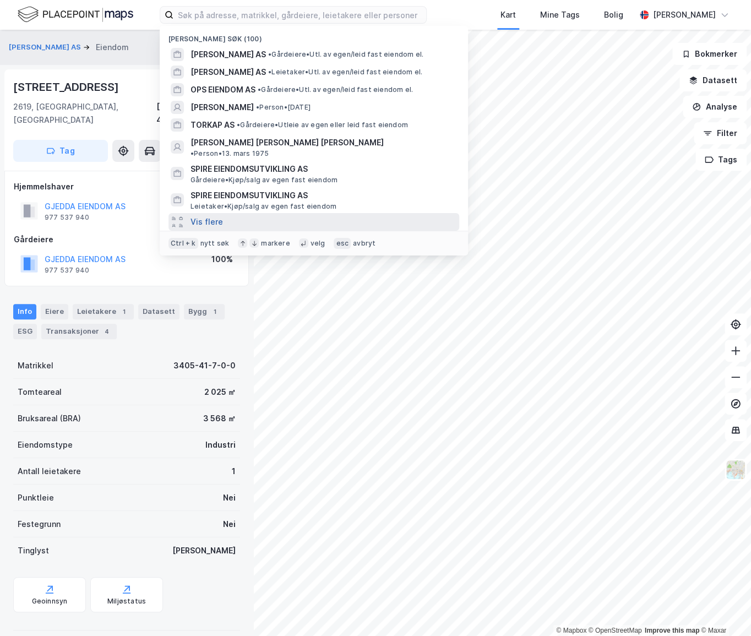
click at [204, 215] on button "Vis flere" at bounding box center [206, 221] width 32 height 13
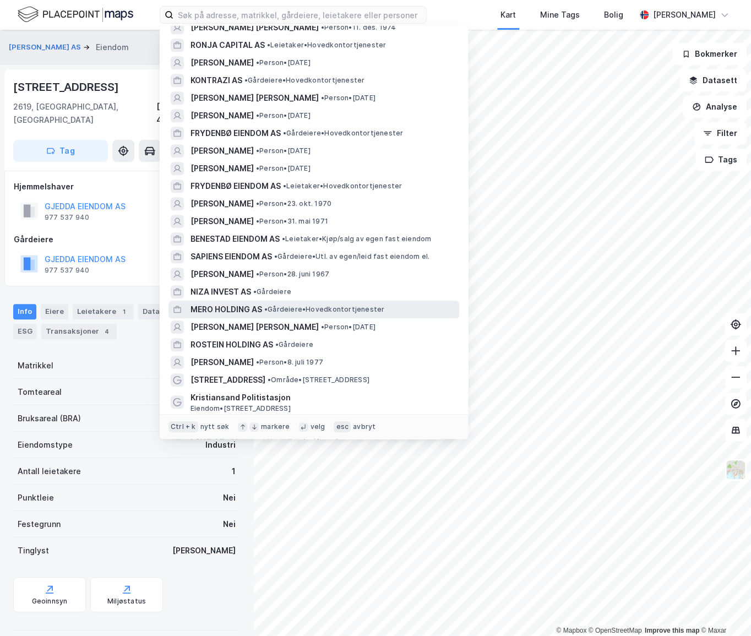
scroll to position [350, 0]
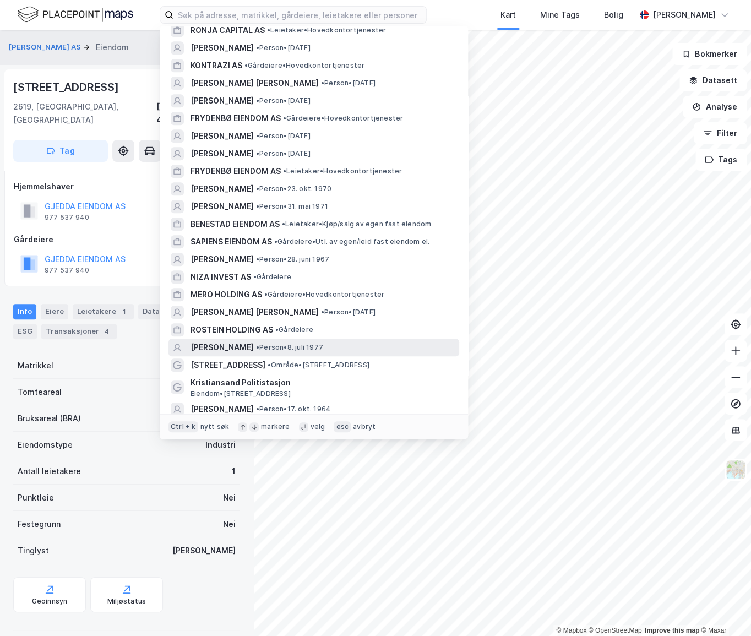
click at [252, 341] on span "TØRRES KRISTIAN BRØVIG" at bounding box center [221, 347] width 63 height 13
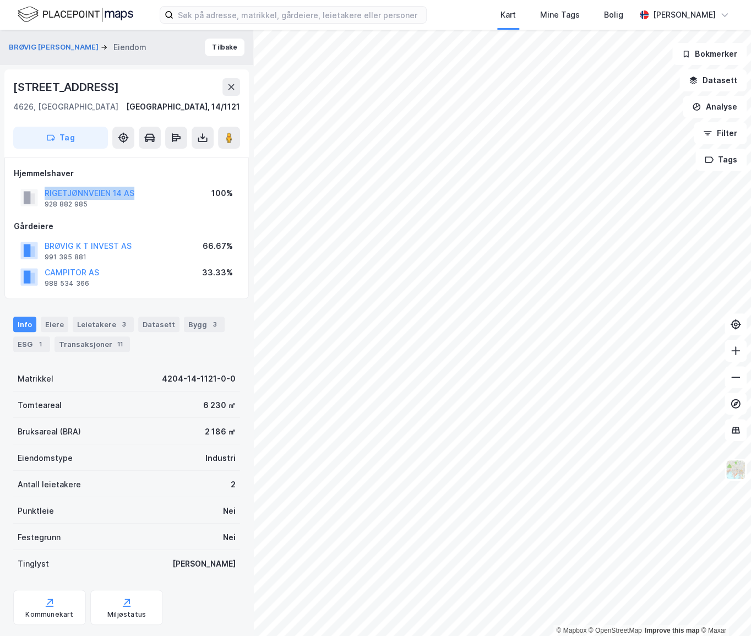
drag, startPoint x: 137, startPoint y: 189, endPoint x: 40, endPoint y: 193, distance: 96.9
click at [40, 193] on div "RIGETJØNNVEIEN 14 AS 928 882 985 100%" at bounding box center [127, 197] width 226 height 26
copy button "RIGETJØNNVEIEN 14 AS"
click at [211, 47] on button "Tilbake" at bounding box center [225, 48] width 40 height 18
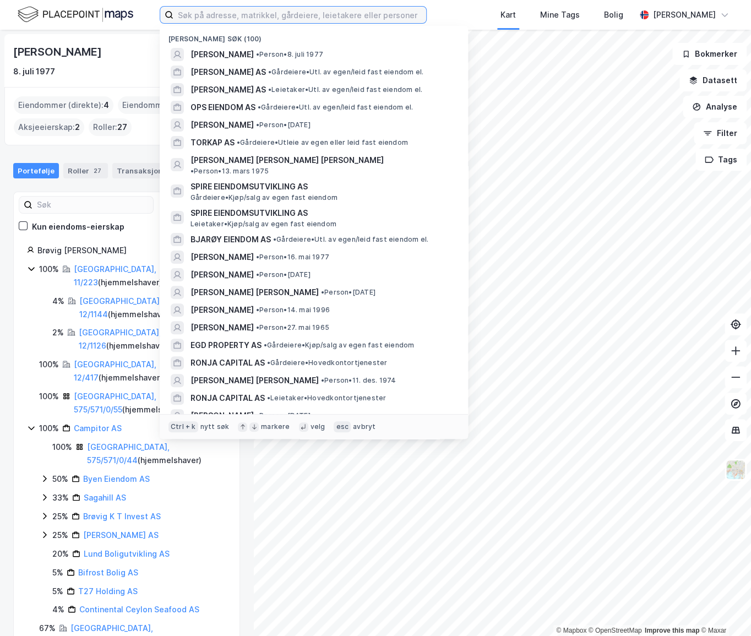
click at [327, 19] on input at bounding box center [299, 15] width 253 height 17
paste input "Arvo Invest AS"
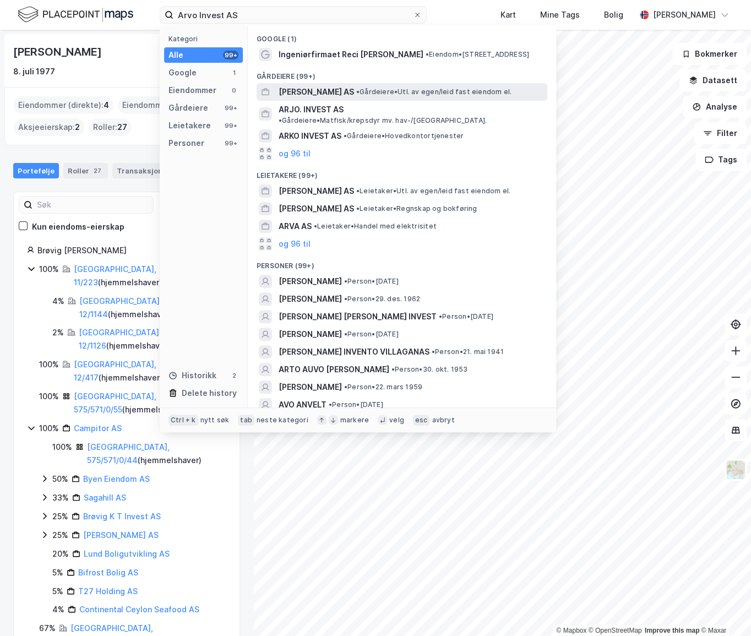
click at [343, 91] on div "ARVO INVEST AS • Gårdeiere • Utl. av egen/leid fast eiendom el." at bounding box center [411, 91] width 266 height 13
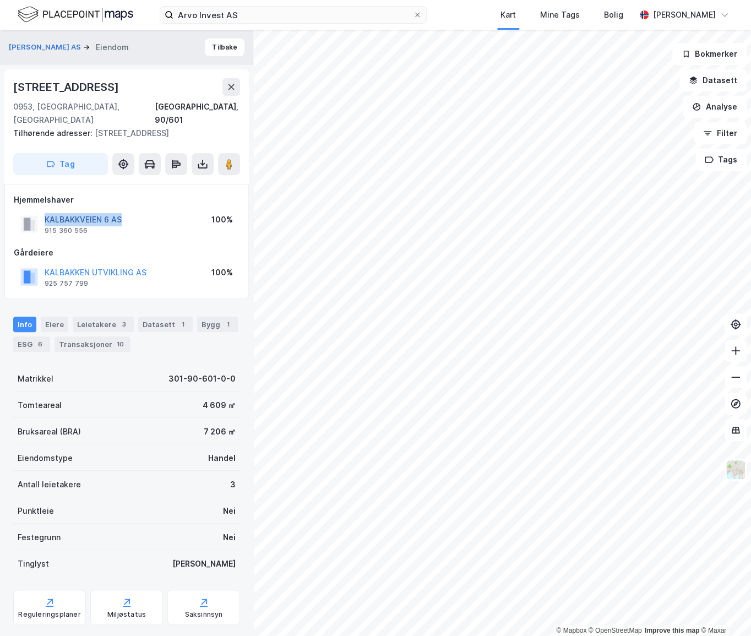
drag, startPoint x: 141, startPoint y: 207, endPoint x: 44, endPoint y: 202, distance: 97.6
click at [43, 211] on div "KALBAKKVEIEN 6 AS 915 360 556 100%" at bounding box center [127, 224] width 226 height 26
copy button "KALBAKKVEIEN 6 AS"
click at [211, 47] on button "Tilbake" at bounding box center [225, 48] width 40 height 18
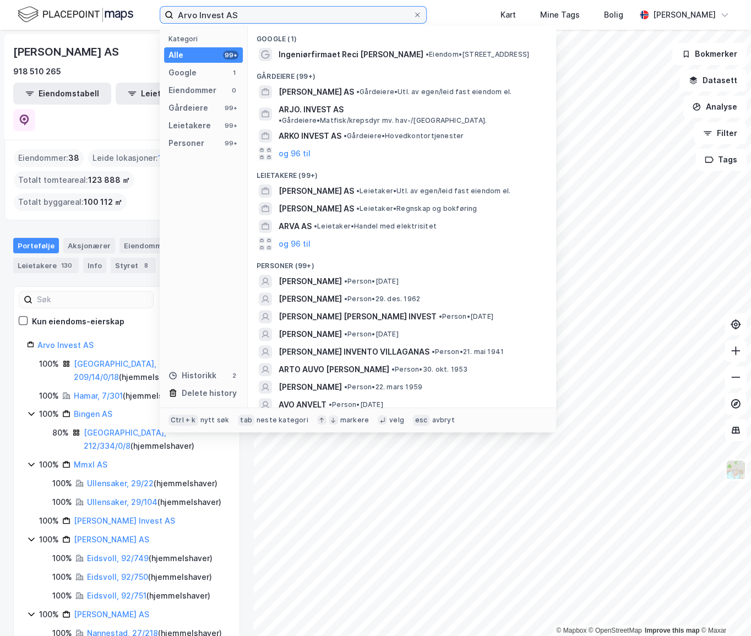
drag, startPoint x: 298, startPoint y: 14, endPoint x: 74, endPoint y: 15, distance: 224.0
click at [74, 15] on div "Arvo Invest AS Kategori Alle 99+ Google 1 Eiendommer 0 Gårdeiere 99+ Leietakere…" at bounding box center [375, 15] width 751 height 30
paste input "Bai"
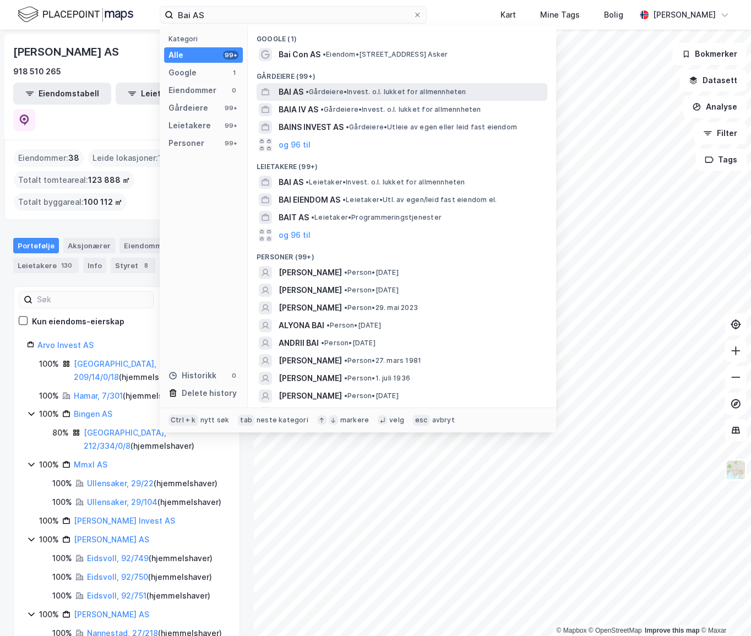
click at [352, 92] on span "• Gårdeiere • Invest. o.l. lukket for allmennheten" at bounding box center [385, 92] width 160 height 9
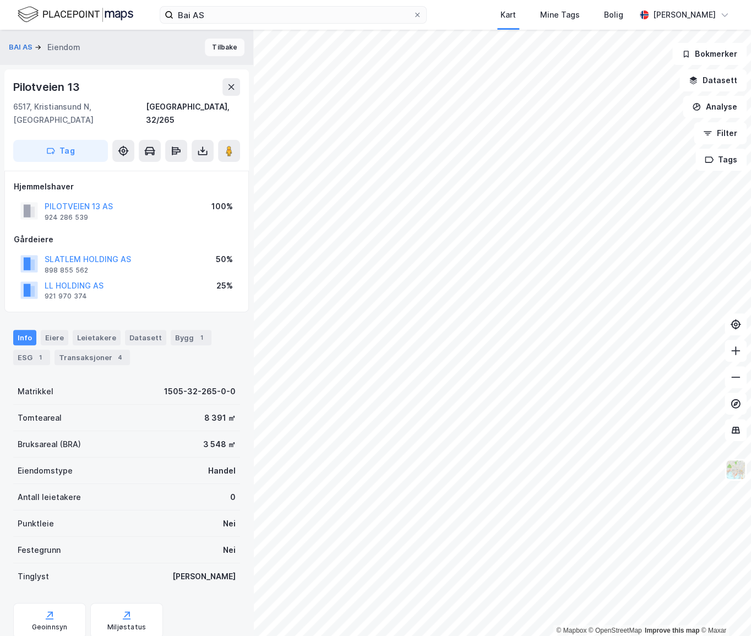
click at [212, 47] on button "Tilbake" at bounding box center [225, 48] width 40 height 18
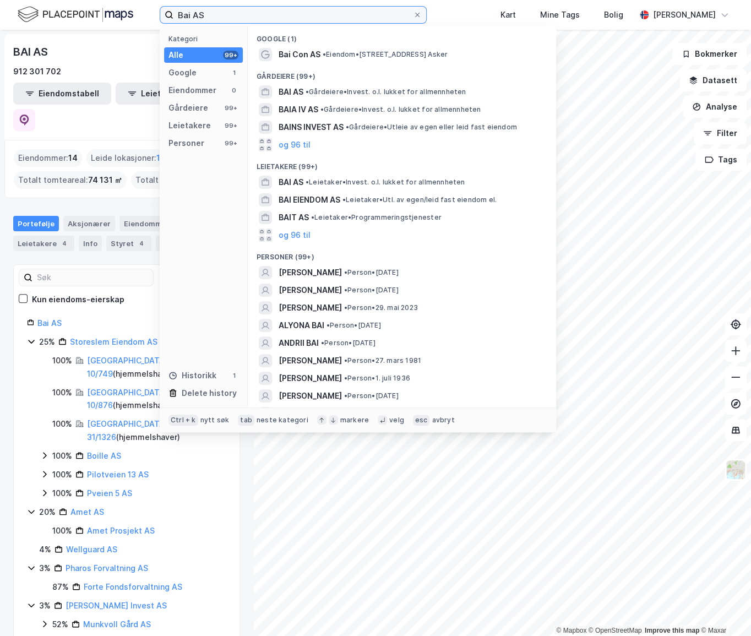
drag, startPoint x: 260, startPoint y: 13, endPoint x: 128, endPoint y: 22, distance: 131.8
click at [129, 22] on div "Bai AS Kategori Alle 99+ Google 1 Eiendommer 0 Gårdeiere 99+ Leietakere 99+ Per…" at bounding box center [375, 15] width 751 height 30
paste input "Ingolv Høyland"
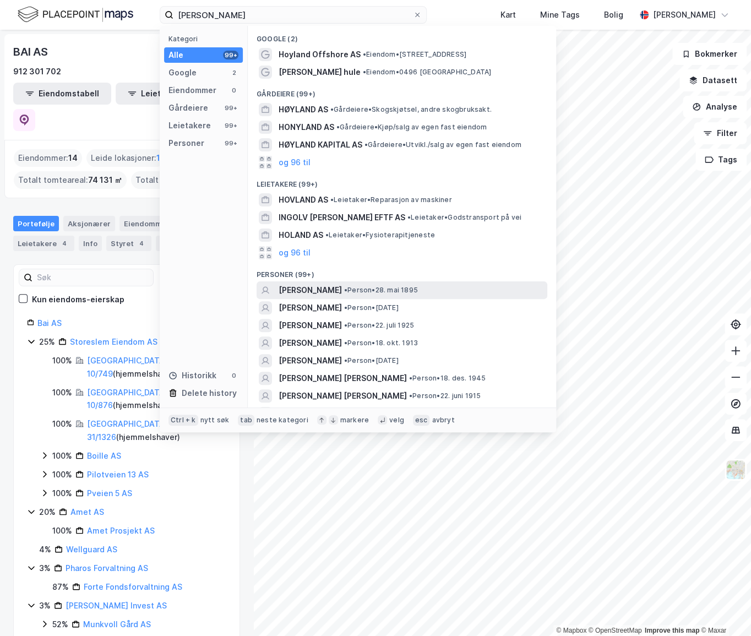
click at [332, 294] on span "[PERSON_NAME]" at bounding box center [309, 289] width 63 height 13
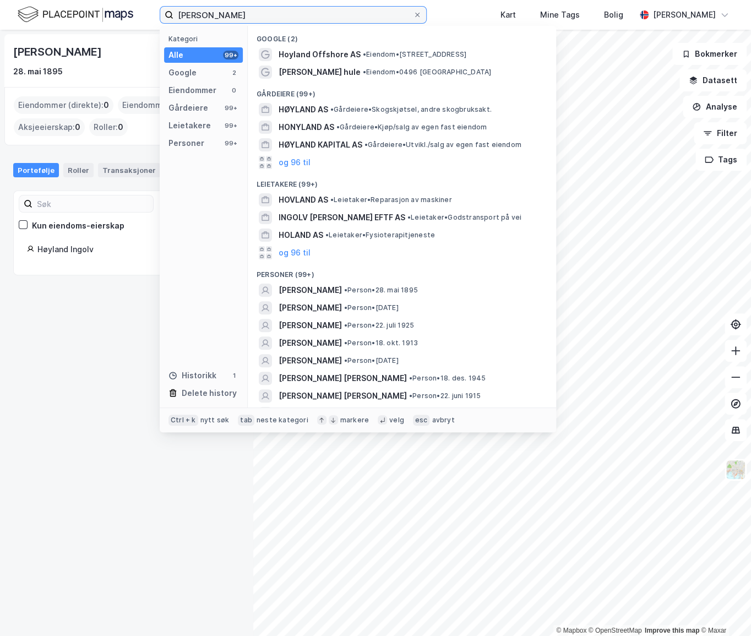
click at [290, 15] on input "Ingolv Høyland" at bounding box center [292, 15] width 239 height 17
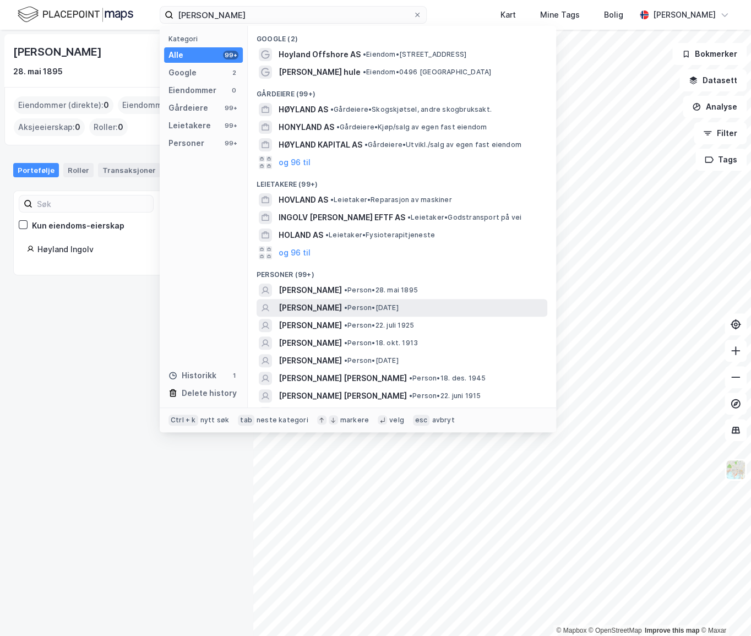
click at [340, 313] on span "[PERSON_NAME]" at bounding box center [309, 307] width 63 height 13
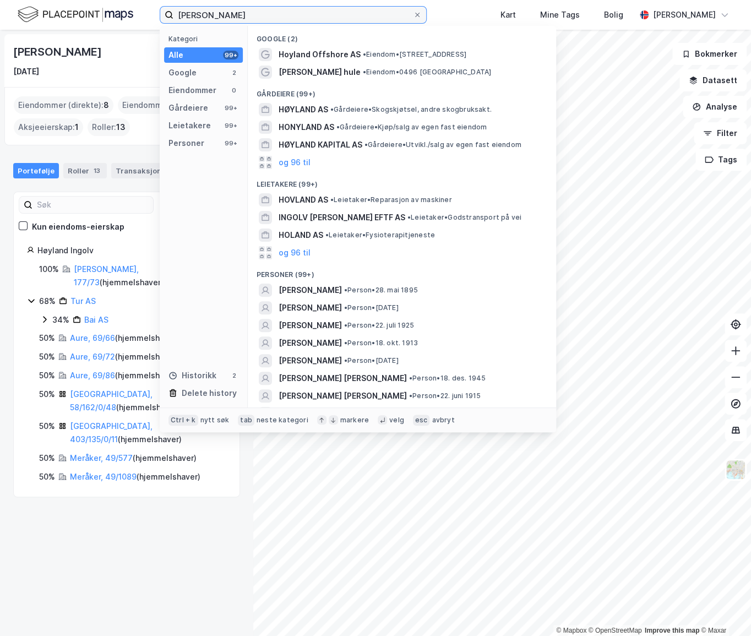
paste input "BOAS Eiendom AS"
drag, startPoint x: 253, startPoint y: 13, endPoint x: 151, endPoint y: 14, distance: 101.3
click at [151, 14] on div "Ingolv Høyland Kategori Alle 99+ Google 2 Eiendommer 0 Gårdeiere 99+ Leietakere…" at bounding box center [375, 15] width 751 height 30
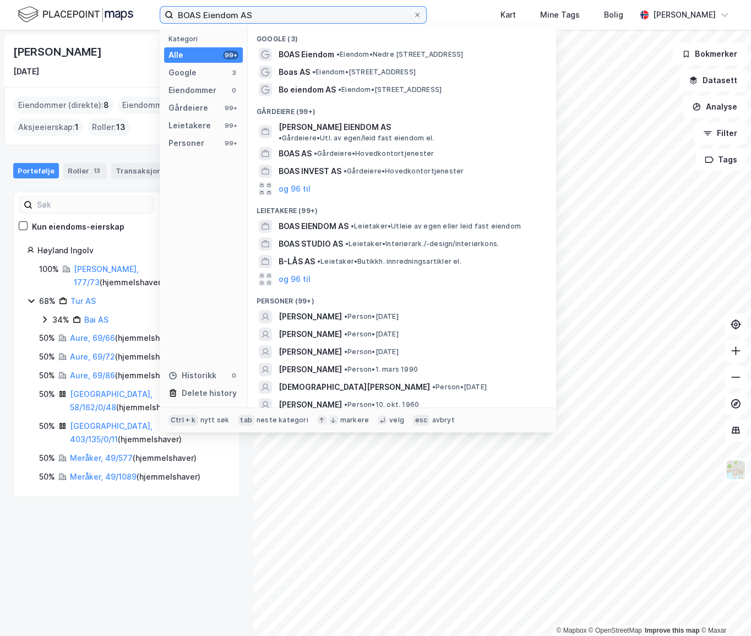
drag, startPoint x: 274, startPoint y: 16, endPoint x: 110, endPoint y: 28, distance: 165.0
click at [110, 28] on div "BOAS Eiendom AS Kategori Alle 99+ Google 3 Eiendommer 0 Gårdeiere 99+ Leietaker…" at bounding box center [375, 15] width 751 height 30
paste input "Vegard Kobberdal"
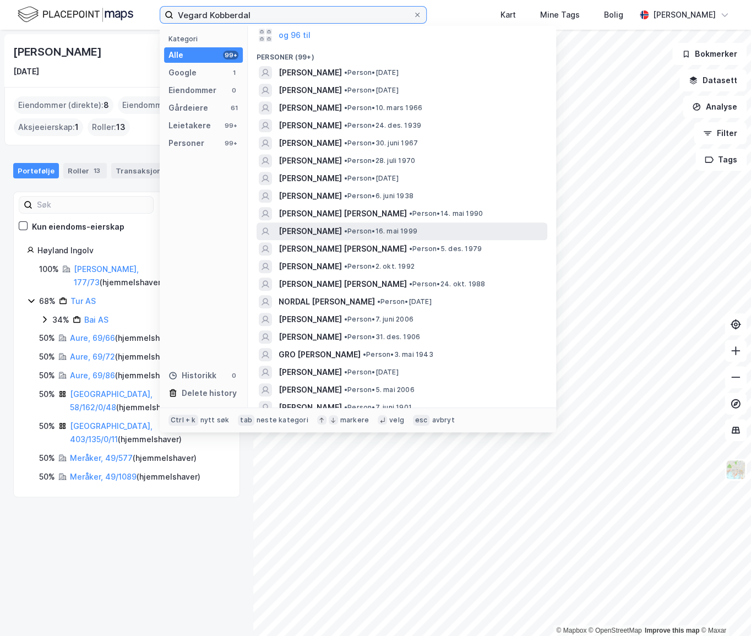
scroll to position [150, 0]
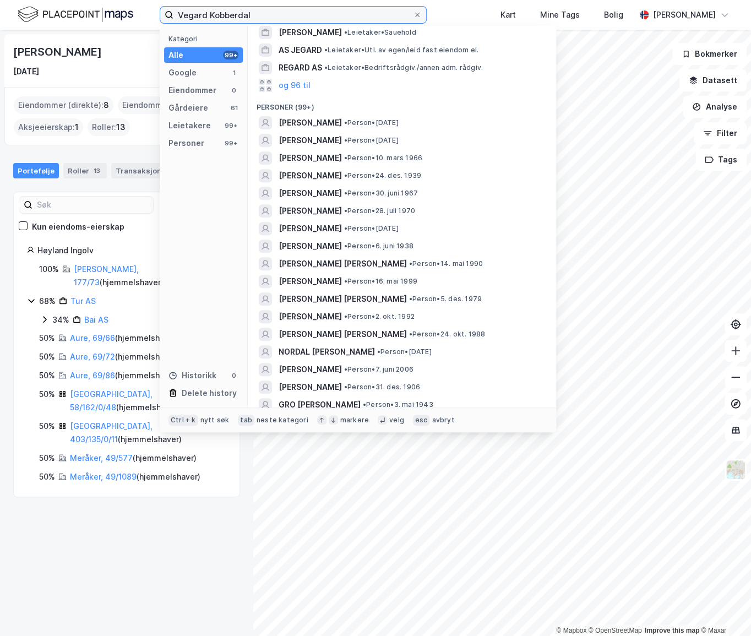
drag, startPoint x: 283, startPoint y: 17, endPoint x: 162, endPoint y: 12, distance: 121.2
click at [162, 12] on label "Vegard Kobberdal" at bounding box center [293, 15] width 267 height 18
paste input "BOAS Eiendom AS"
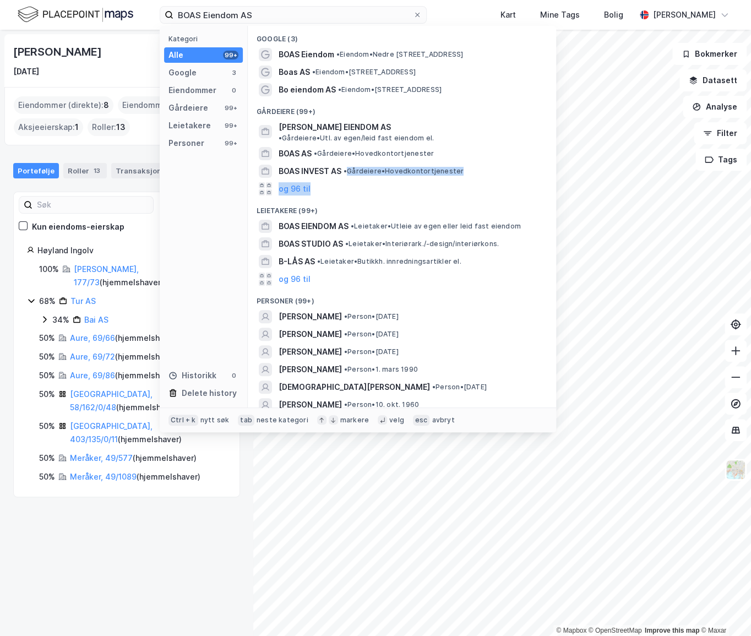
drag, startPoint x: 351, startPoint y: 162, endPoint x: 356, endPoint y: 204, distance: 42.1
click at [348, 182] on div "Google (3) BOAS Eiendom • Eiendom • Nedre Slottsgate 8, 0157 Oslo Boas AS • Eie…" at bounding box center [402, 216] width 308 height 381
click at [362, 223] on div "BOAS EIENDOM AS • Leietaker • Utleie av egen eller leid fast eiendom" at bounding box center [411, 226] width 266 height 13
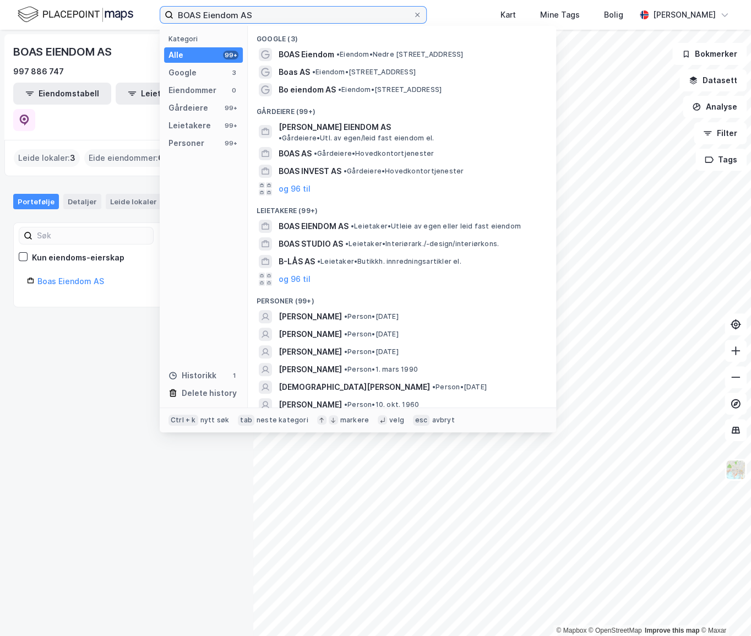
paste input "Vegard Kobberdal"
drag, startPoint x: 344, startPoint y: 9, endPoint x: 165, endPoint y: 24, distance: 179.5
click at [165, 24] on div "BOAS Eiendom AS Kategori Alle 99+ Google 3 Eiendommer 0 Gårdeiere 99+ Leietaker…" at bounding box center [375, 15] width 751 height 30
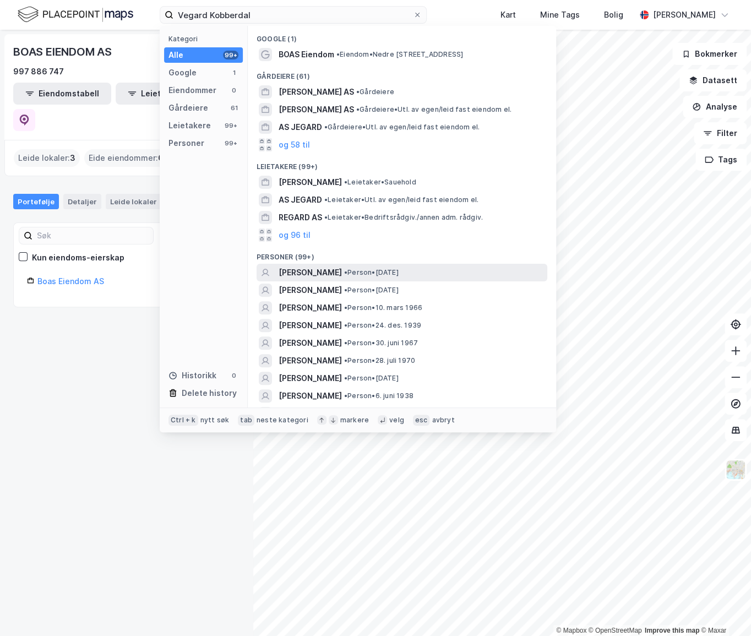
click at [342, 271] on span "JON VEGARD KOBBERDAL" at bounding box center [309, 272] width 63 height 13
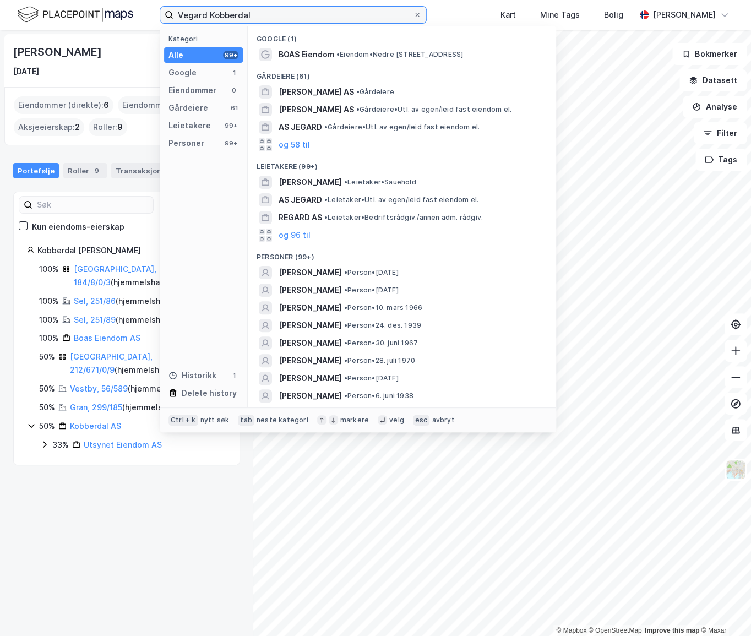
drag, startPoint x: 308, startPoint y: 13, endPoint x: 148, endPoint y: 11, distance: 160.2
click at [148, 11] on div "Vegard Kobberdal Kategori Alle 99+ Google 1 Eiendommer 0 Gårdeiere 61 Leietaker…" at bounding box center [375, 15] width 751 height 30
paste input "Borgwik AS"
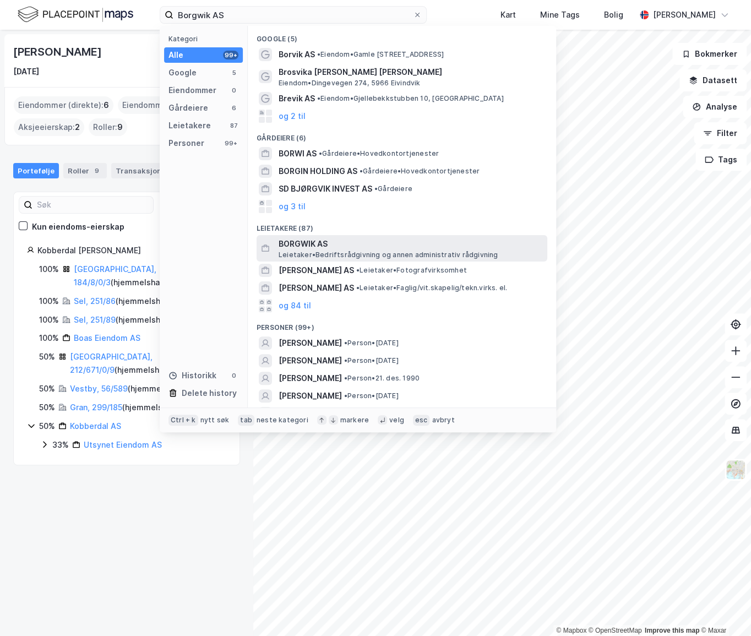
click at [366, 243] on span "BORGWIK AS" at bounding box center [410, 243] width 264 height 13
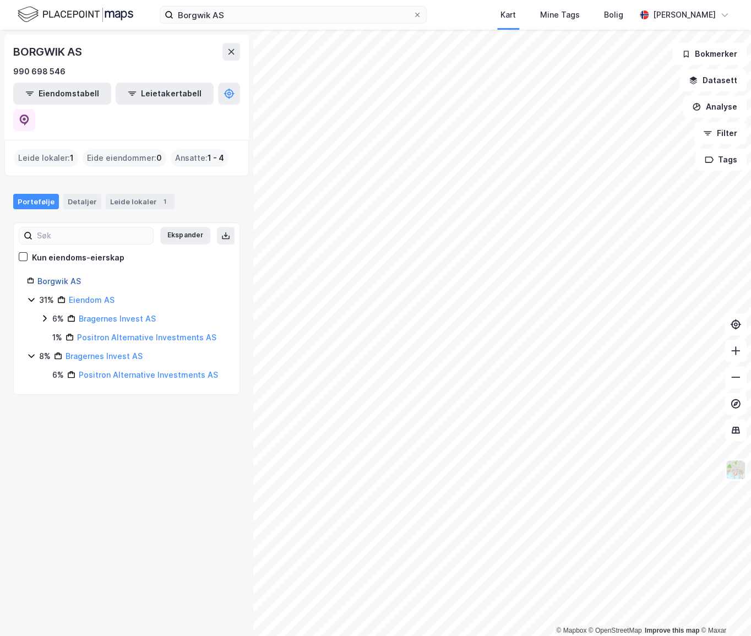
click at [70, 276] on link "Borgwik AS" at bounding box center [58, 280] width 43 height 9
click at [266, 19] on input "Borgwik AS" at bounding box center [292, 15] width 239 height 17
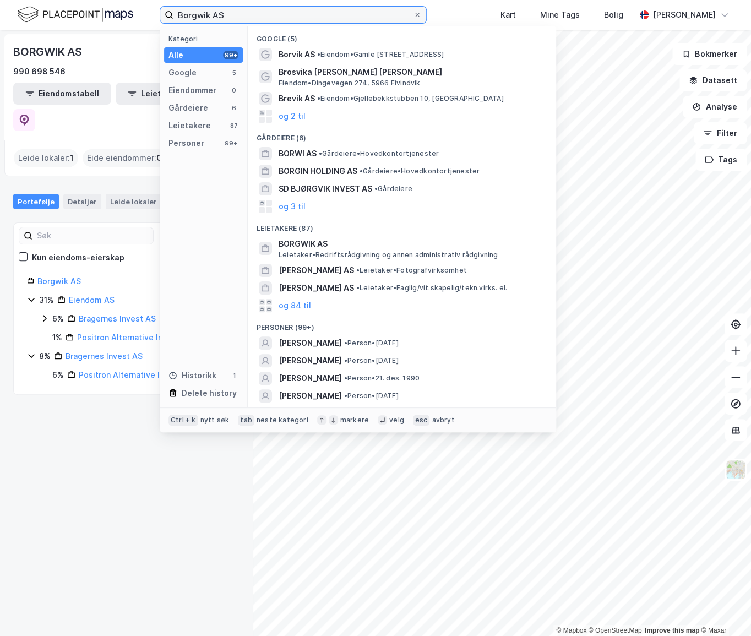
drag, startPoint x: 342, startPoint y: 9, endPoint x: 137, endPoint y: 14, distance: 204.8
click at [137, 14] on div "Borgwik AS Kategori Alle 99+ Google 5 Eiendommer 0 Gårdeiere 6 Leietakere 87 Pe…" at bounding box center [375, 15] width 751 height 30
paste input "Christen Wikborg"
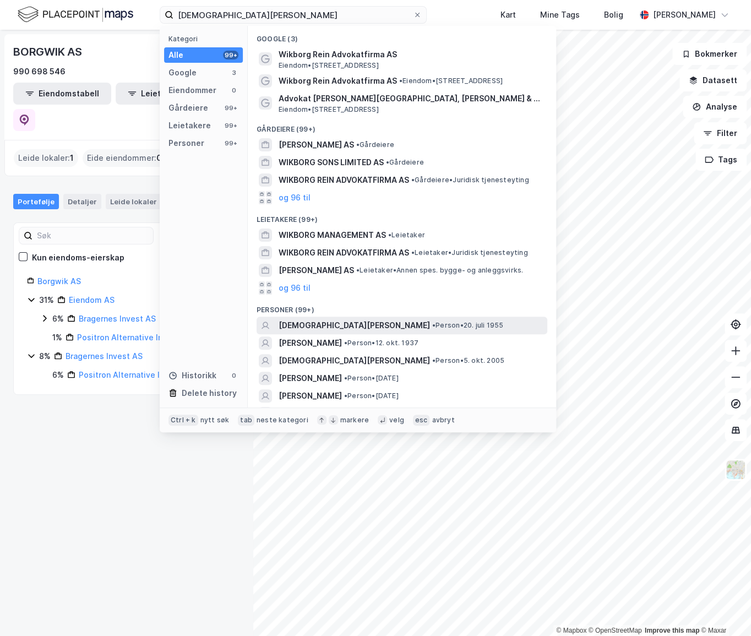
click at [378, 319] on div "CHRISTEN WIKBORG • Person • 20. juli 1955" at bounding box center [411, 325] width 266 height 13
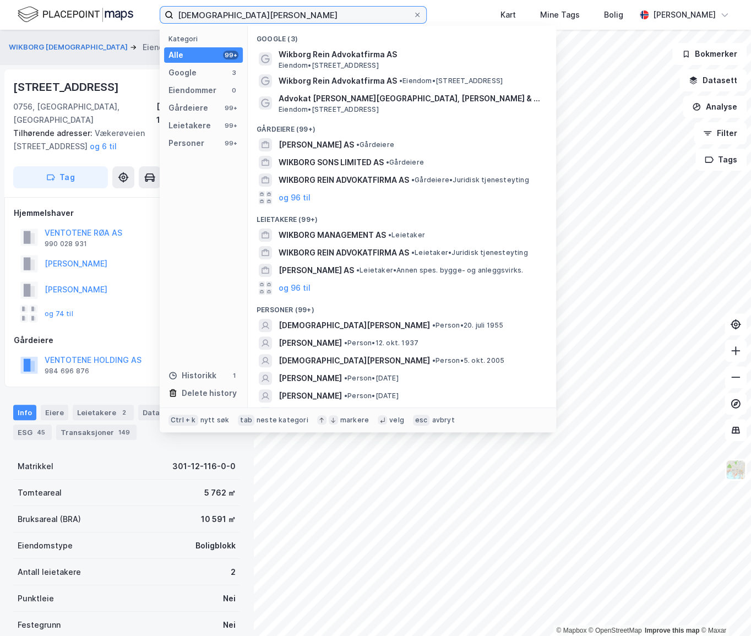
drag, startPoint x: 302, startPoint y: 10, endPoint x: 114, endPoint y: 26, distance: 188.9
click at [114, 26] on div "Christen Wikborg Kategori Alle 99+ Google 3 Eiendommer 0 Gårdeiere 99+ Leietake…" at bounding box center [375, 15] width 751 height 30
paste input "Twn Holding AS"
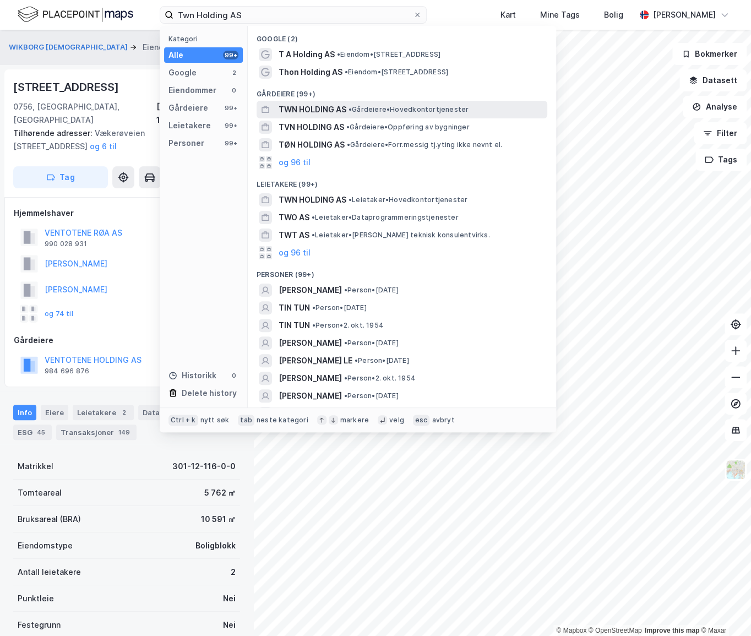
click at [344, 106] on span "TWN HOLDING AS" at bounding box center [312, 109] width 68 height 13
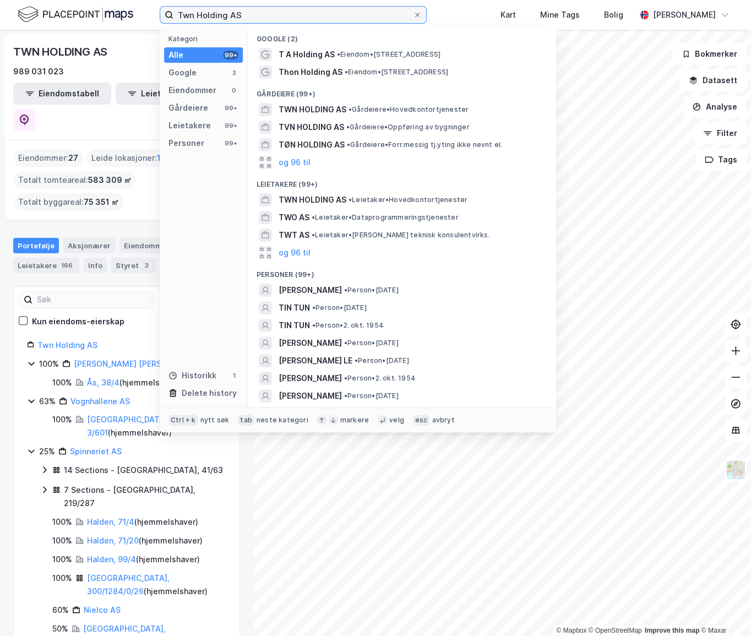
drag, startPoint x: 274, startPoint y: 21, endPoint x: 138, endPoint y: 17, distance: 136.5
click at [138, 17] on div "Twn Holding AS Kategori Alle 99+ Google 2 Eiendommer 0 Gårdeiere 99+ Leietakere…" at bounding box center [375, 15] width 751 height 30
paste input "Cape Invest"
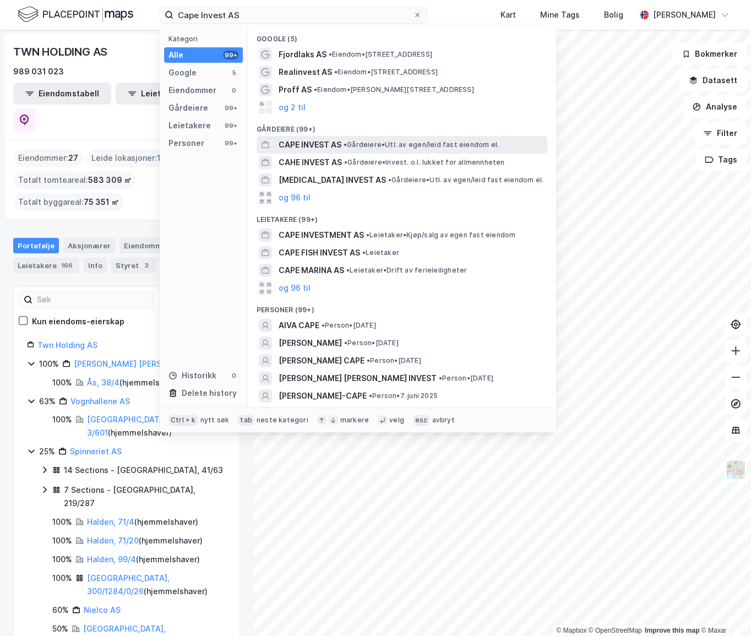
click at [333, 143] on span "CAPE INVEST AS" at bounding box center [309, 144] width 63 height 13
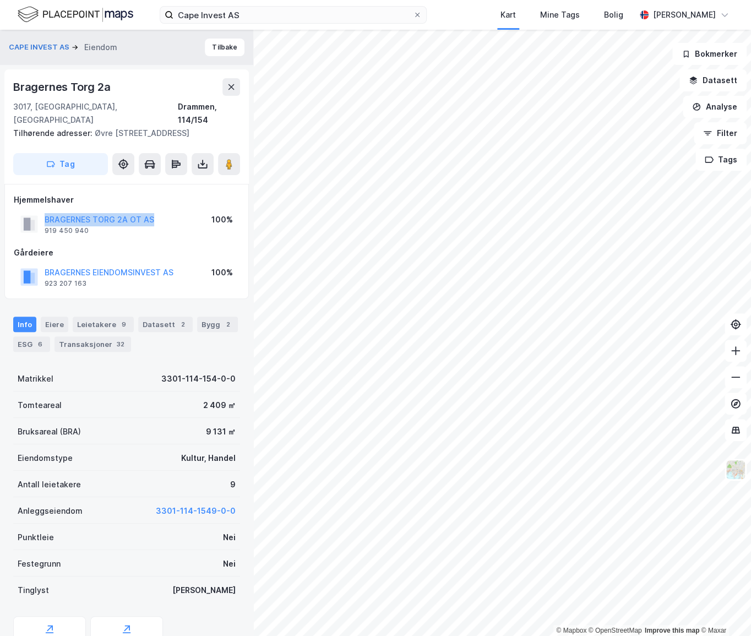
drag, startPoint x: 159, startPoint y: 201, endPoint x: 26, endPoint y: 223, distance: 134.4
click at [42, 211] on div "BRAGERNES TORG 2A OT AS 919 450 940 100%" at bounding box center [127, 224] width 226 height 26
copy button "BRAGERNES TORG 2A OT AS"
click at [218, 45] on button "Tilbake" at bounding box center [225, 48] width 40 height 18
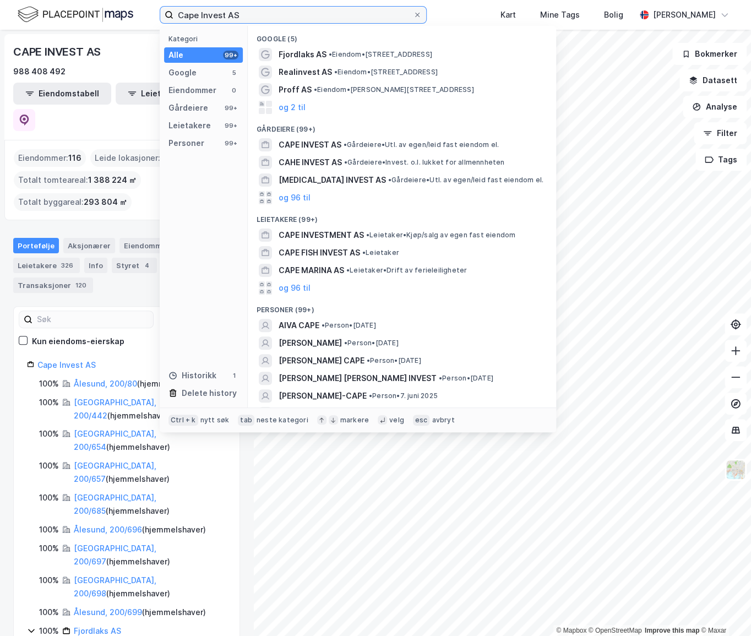
paste input "Trond Moldskred"
drag, startPoint x: 347, startPoint y: 16, endPoint x: 125, endPoint y: -17, distance: 223.6
click at [125, 0] on html "Cape Invest AS Kategori Alle 99+ Google 5 Eiendommer 0 Gårdeiere 99+ Leietakere…" at bounding box center [375, 318] width 751 height 636
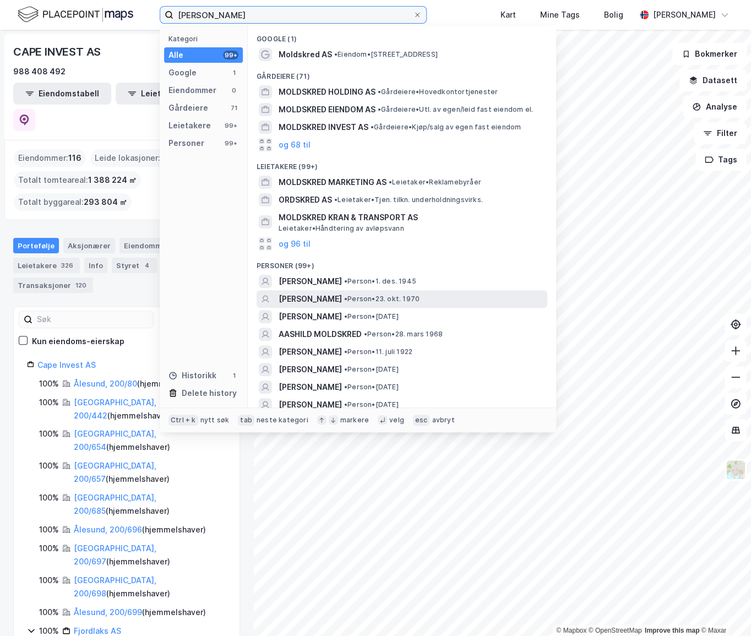
type input "Trond Moldskred"
click at [373, 294] on span "• Person • 23. okt. 1970" at bounding box center [381, 298] width 75 height 9
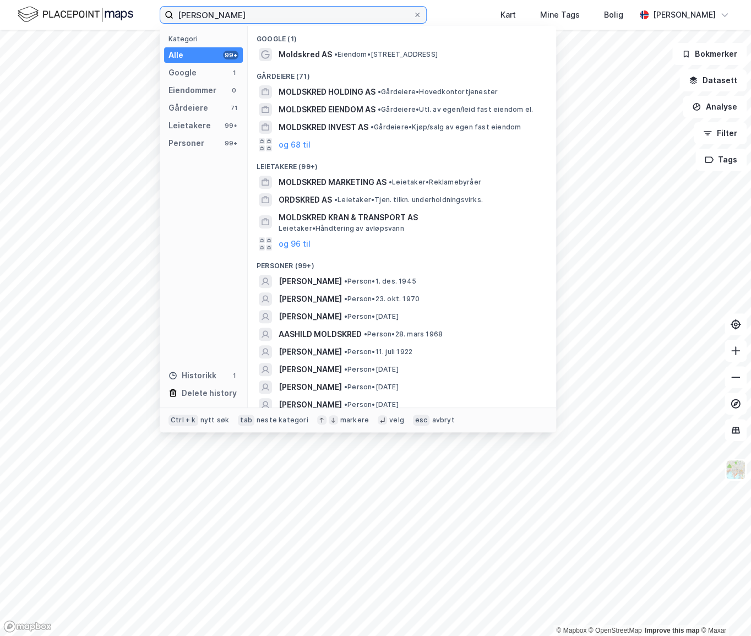
click at [268, 19] on input "Trond Moldskred" at bounding box center [292, 15] width 239 height 17
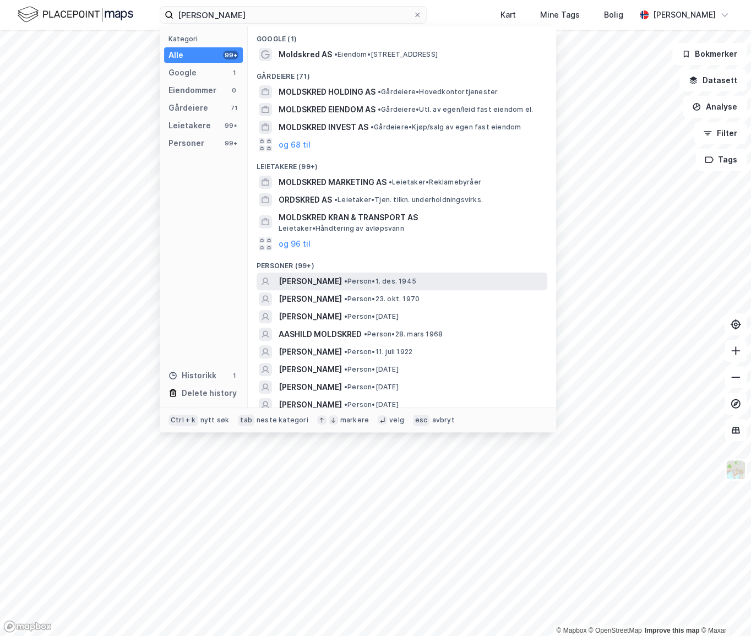
click at [342, 280] on span "TROND MOLDSKRED" at bounding box center [309, 281] width 63 height 13
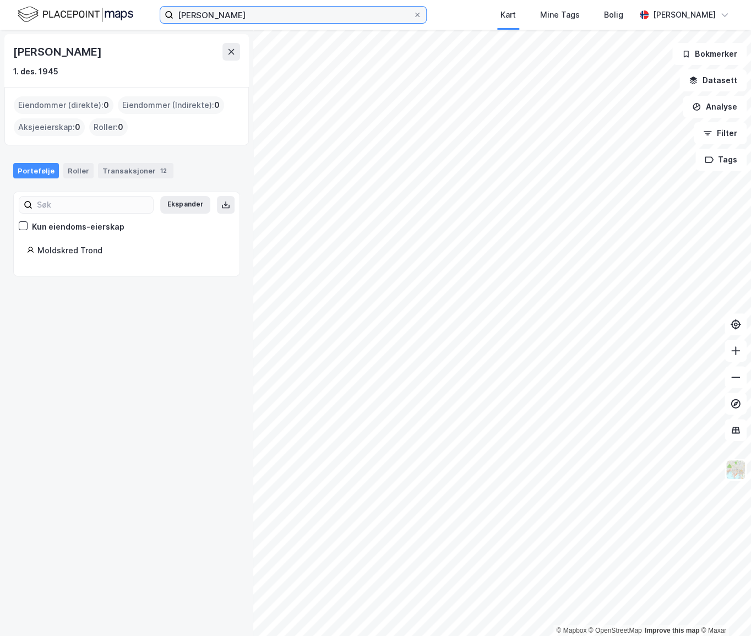
click at [263, 17] on input "Trond Moldskred" at bounding box center [292, 15] width 239 height 17
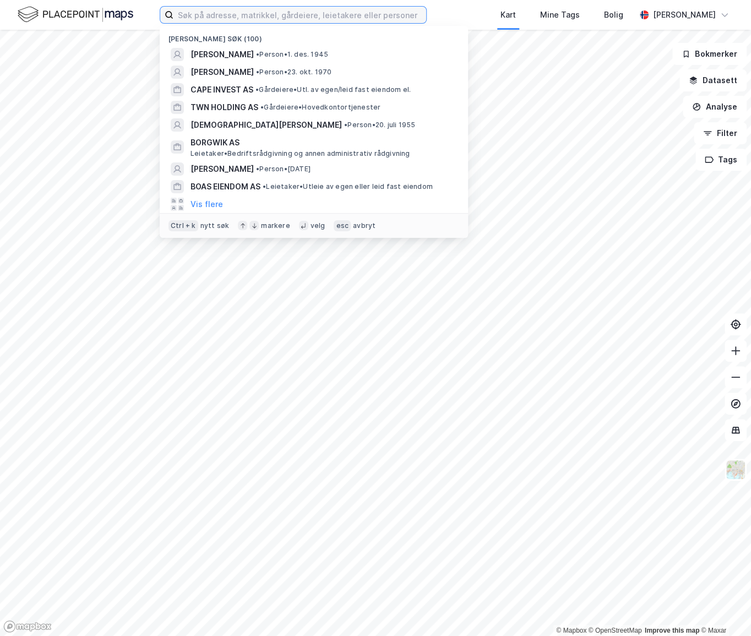
click at [315, 13] on input at bounding box center [299, 15] width 253 height 17
paste input "Camar Eiendom AS"
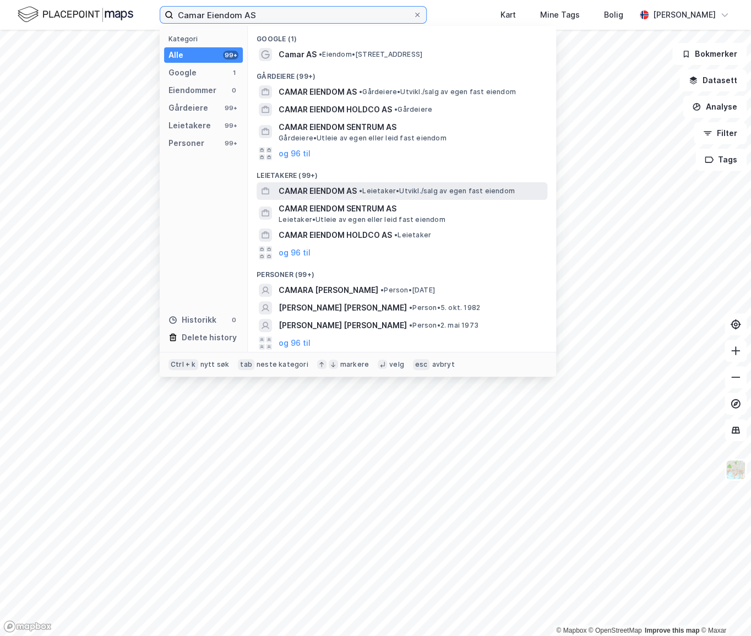
type input "Camar Eiendom AS"
click at [342, 189] on span "CAMAR EIENDOM AS" at bounding box center [317, 190] width 78 height 13
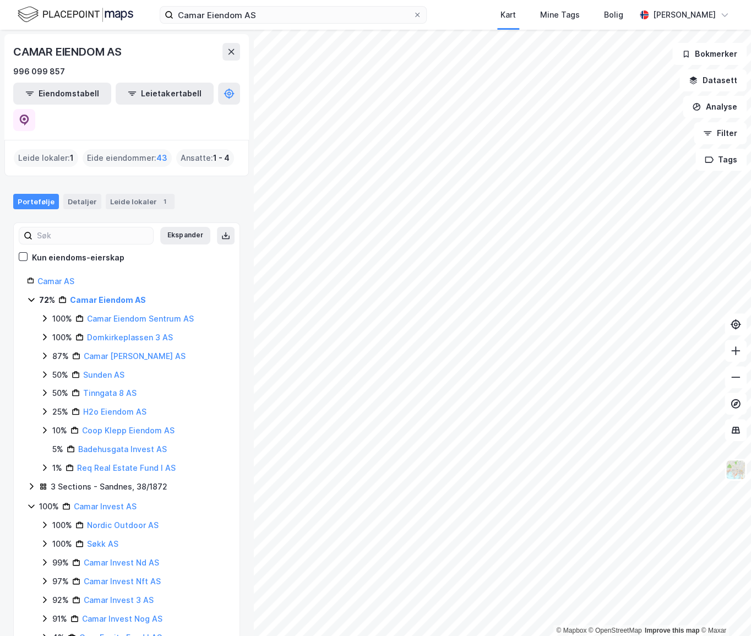
click at [276, 24] on div "Camar Eiendom AS Kart Mine Tags [PERSON_NAME] [PERSON_NAME]" at bounding box center [375, 15] width 751 height 30
click at [275, 16] on input "Camar Eiendom AS" at bounding box center [292, 15] width 239 height 17
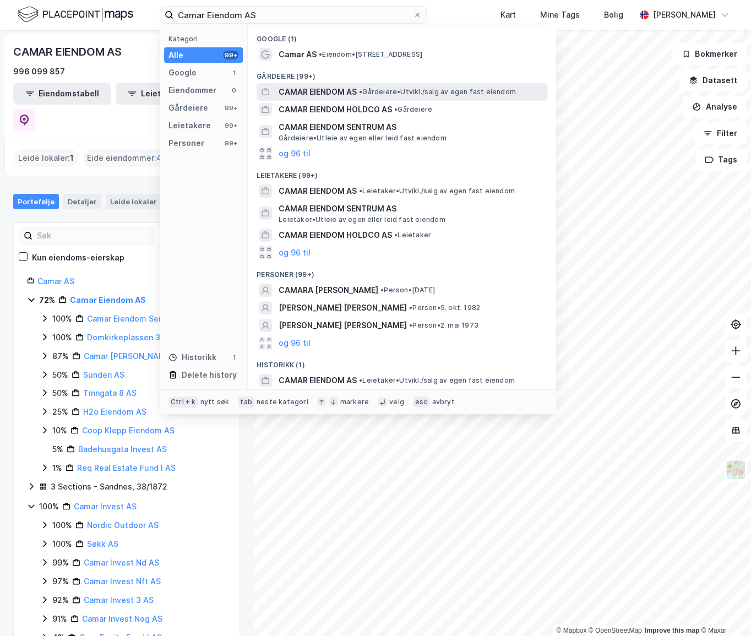
click at [308, 88] on span "CAMAR EIENDOM AS" at bounding box center [317, 91] width 78 height 13
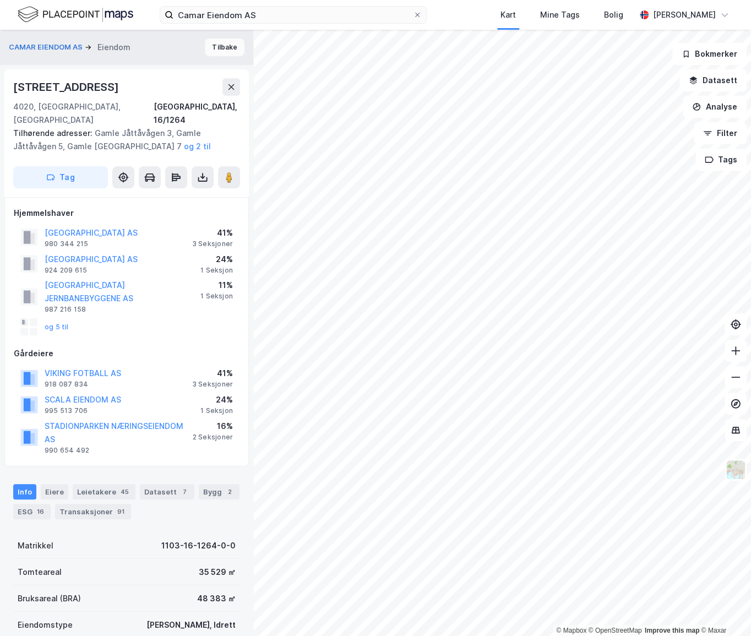
click at [223, 52] on button "Tilbake" at bounding box center [225, 48] width 40 height 18
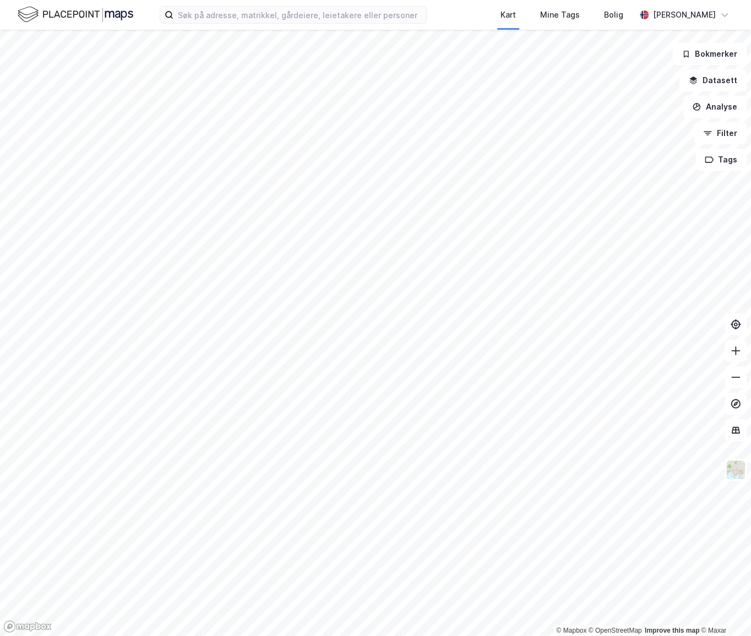
click at [211, 2] on div "Kart Mine Tags Bolig [PERSON_NAME]" at bounding box center [375, 15] width 751 height 30
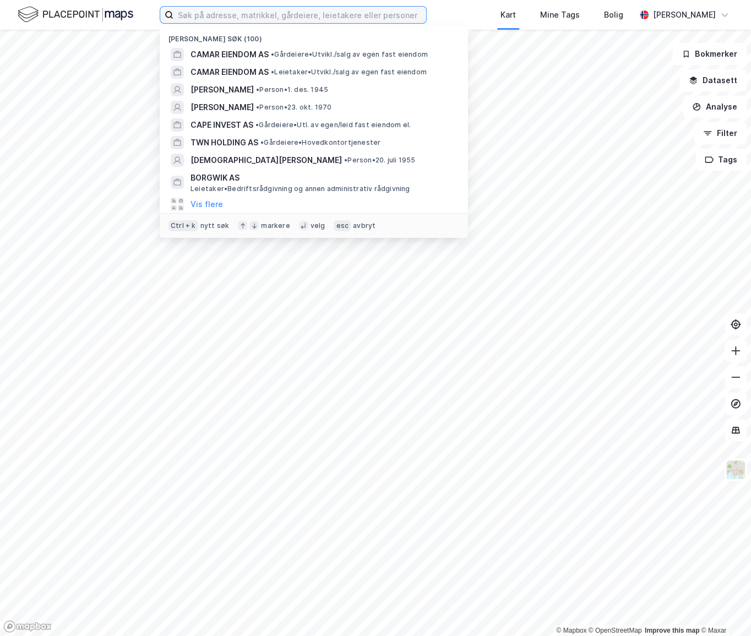
click at [215, 15] on input at bounding box center [299, 15] width 253 height 17
paste input "[PERSON_NAME]"
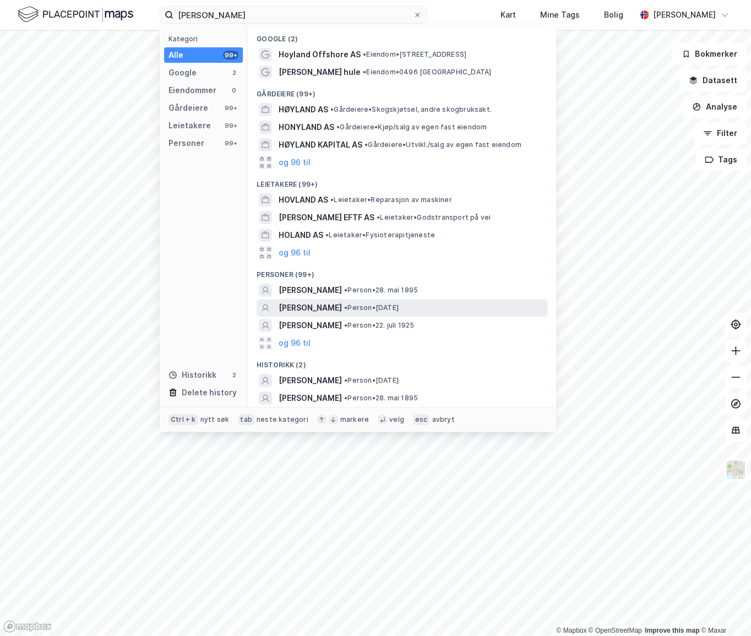
click at [373, 304] on span "• Person • [DATE]" at bounding box center [371, 307] width 54 height 9
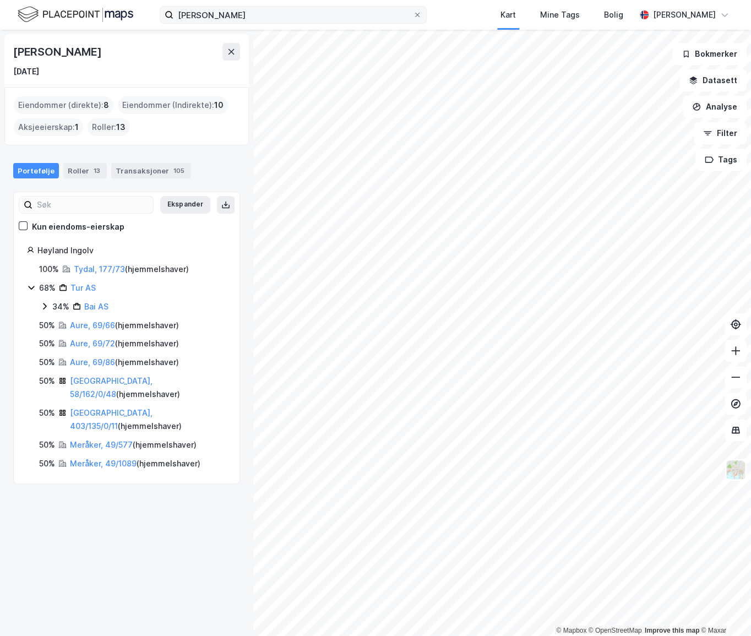
drag, startPoint x: 384, startPoint y: 1, endPoint x: 375, endPoint y: 20, distance: 21.2
click at [383, 3] on div "[PERSON_NAME] Kart Mine Tags Bolig [PERSON_NAME]" at bounding box center [375, 15] width 751 height 30
click at [375, 20] on input "[PERSON_NAME]" at bounding box center [292, 15] width 239 height 17
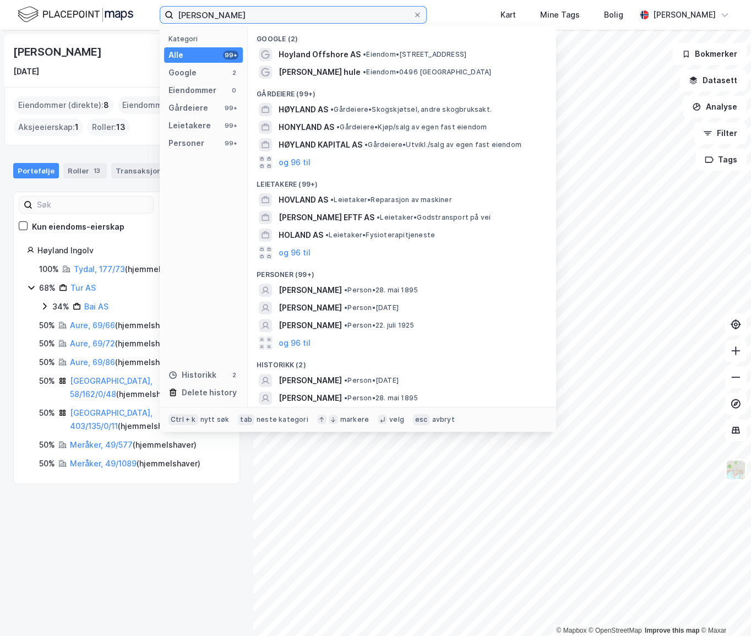
click at [374, 20] on input "Ingolv Høyland" at bounding box center [292, 15] width 239 height 17
click at [373, 19] on input "Ingolv Høyland" at bounding box center [292, 15] width 239 height 17
paste input "Høvik Industrier AS"
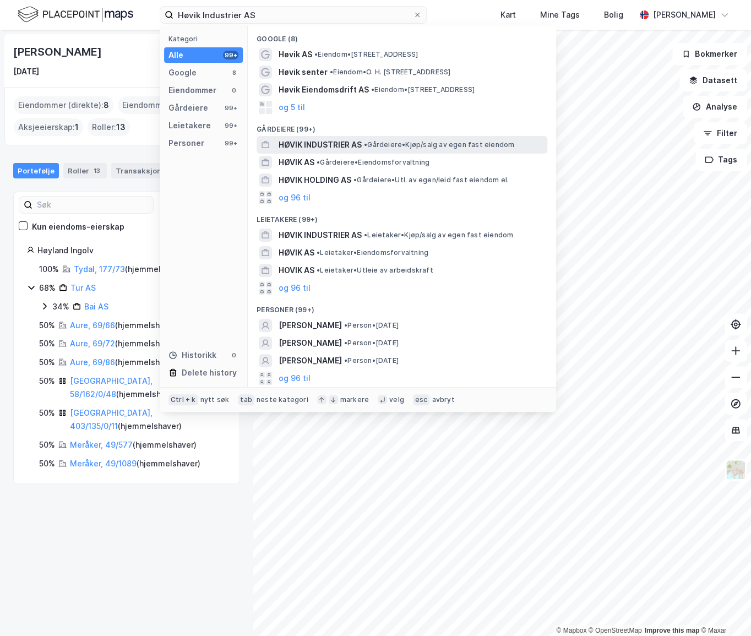
click at [347, 143] on span "HØVIK INDUSTRIER AS" at bounding box center [319, 144] width 83 height 13
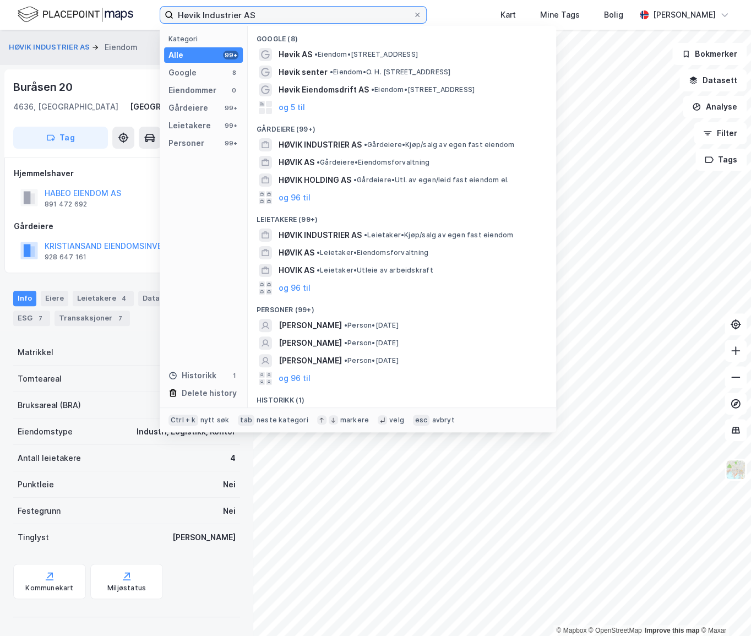
click at [378, 17] on input "Høvik Industrier AS" at bounding box center [292, 15] width 239 height 17
paste input "Didrik Aleksander Ervik Tarøy"
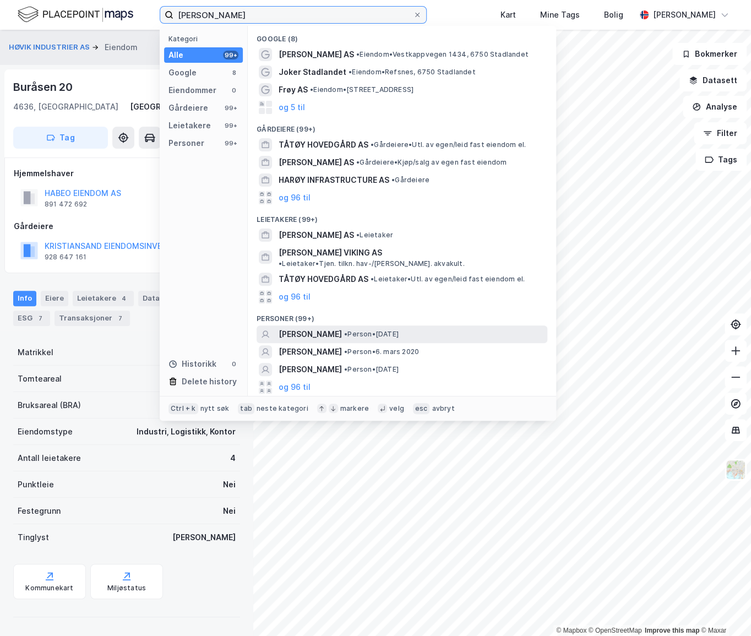
type input "Didrik Aleksander Ervik Tarøy"
click at [342, 327] on span "[PERSON_NAME]" at bounding box center [309, 333] width 63 height 13
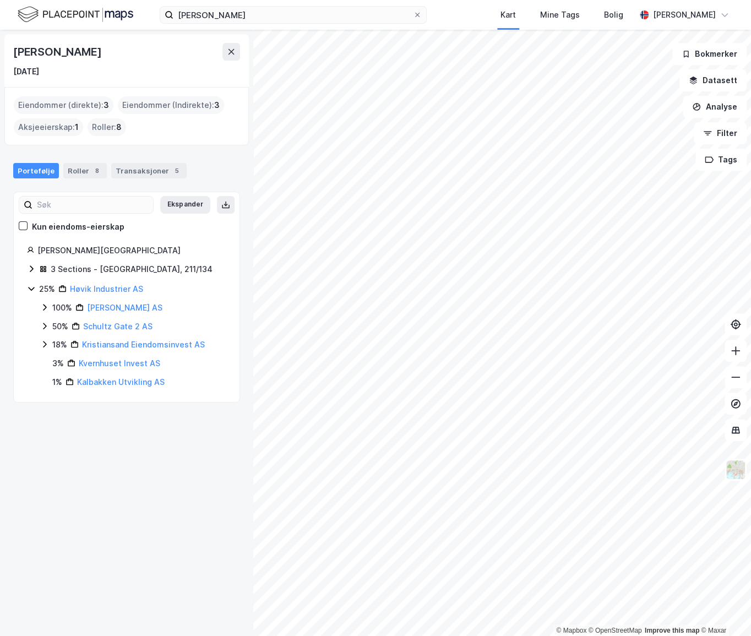
drag, startPoint x: 139, startPoint y: 474, endPoint x: 175, endPoint y: 453, distance: 41.9
click at [139, 473] on div "Didrik Aleksander Ervik Tarøy 13. jan. 1993 Eiendommer (direkte) : 3 Eiendommer…" at bounding box center [126, 333] width 253 height 606
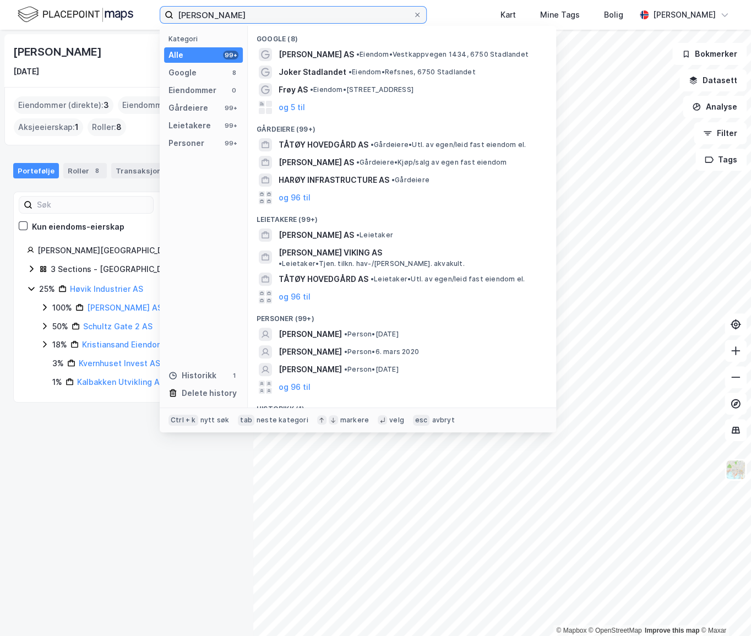
drag, startPoint x: 294, startPoint y: 21, endPoint x: 184, endPoint y: 8, distance: 110.9
click at [184, 8] on input "Didrik Aleksander Ervik Tarøy" at bounding box center [292, 15] width 239 height 17
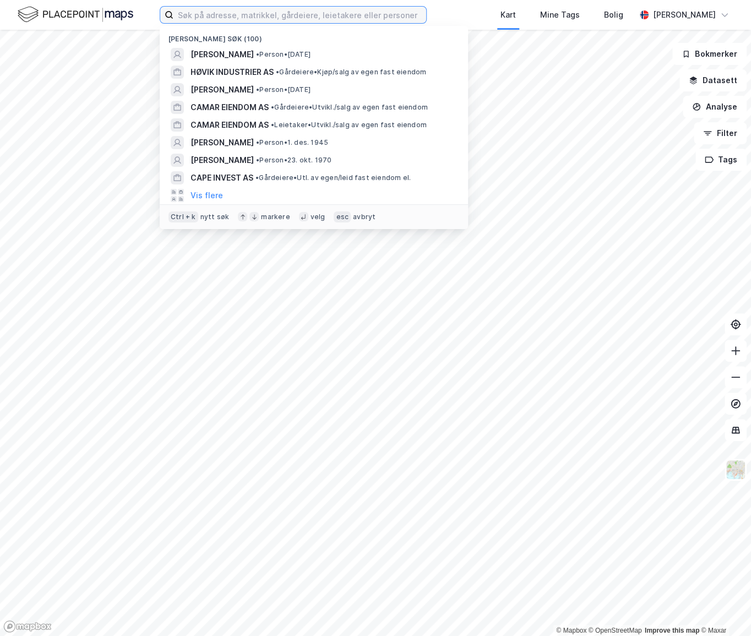
click at [269, 14] on input at bounding box center [299, 15] width 253 height 17
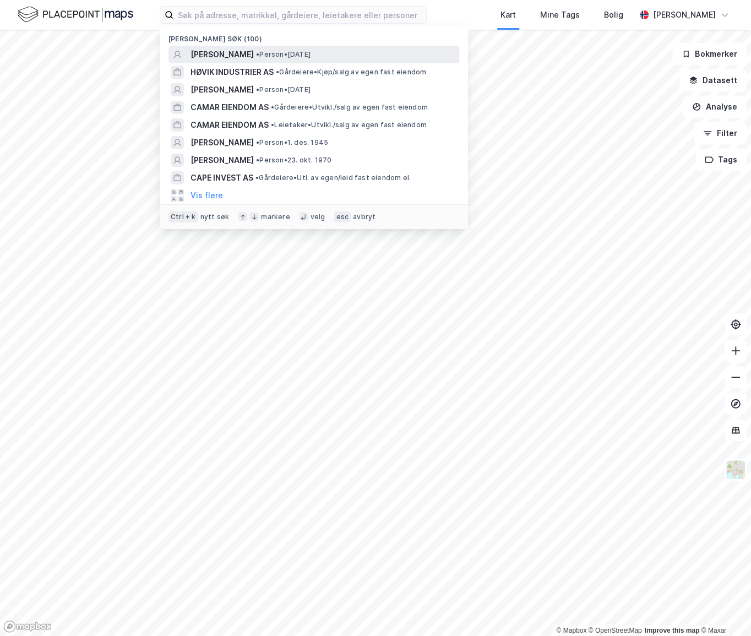
click at [254, 50] on span "[PERSON_NAME]" at bounding box center [221, 54] width 63 height 13
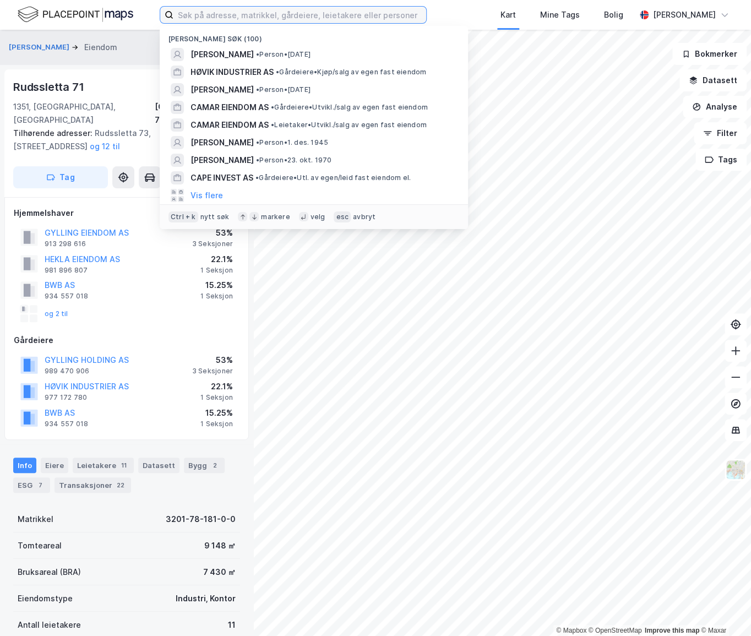
click at [261, 12] on input at bounding box center [299, 15] width 253 height 17
paste input "[PERSON_NAME]"
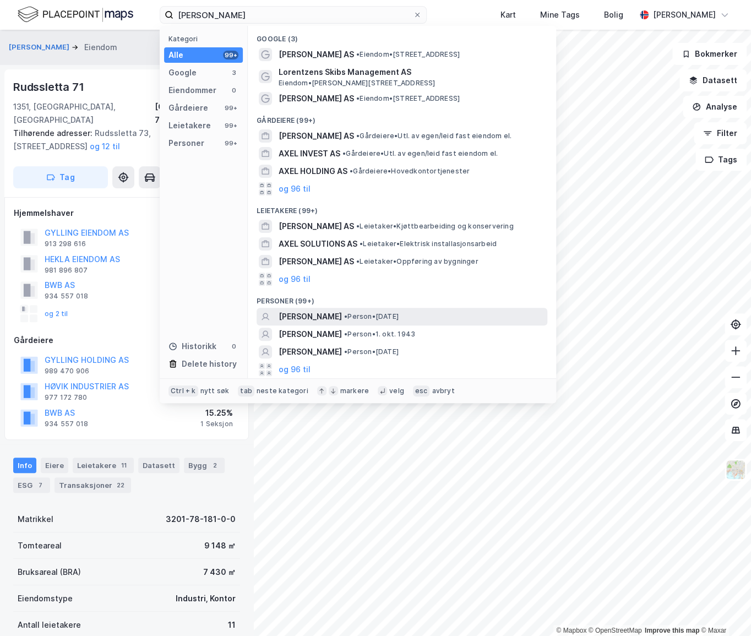
click at [378, 310] on div "[PERSON_NAME] • Person • [DATE]" at bounding box center [411, 316] width 266 height 13
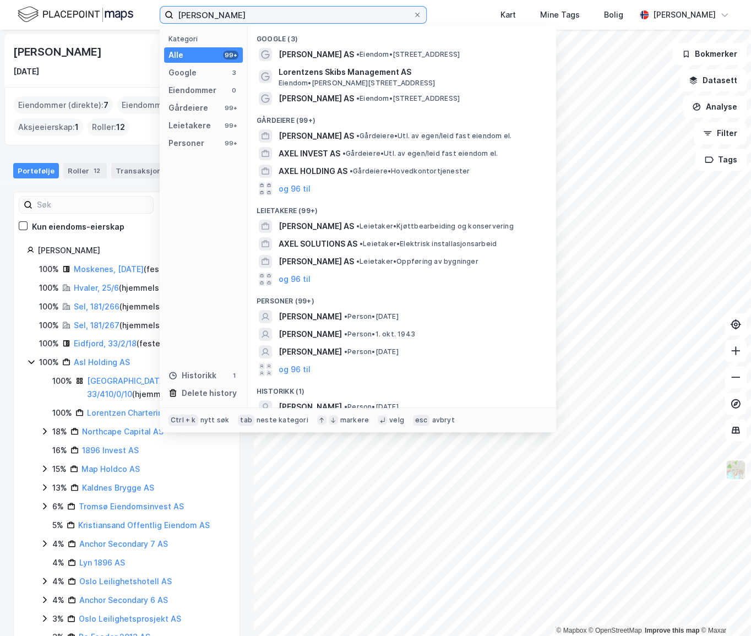
paste input "sl Holding AS"
drag, startPoint x: 336, startPoint y: 16, endPoint x: 138, endPoint y: 11, distance: 198.2
click at [132, 12] on div "Axel Stove Lorentzen Kategori Alle 99+ Google 3 Eiendommer 0 Gårdeiere 99+ Leie…" at bounding box center [375, 15] width 751 height 30
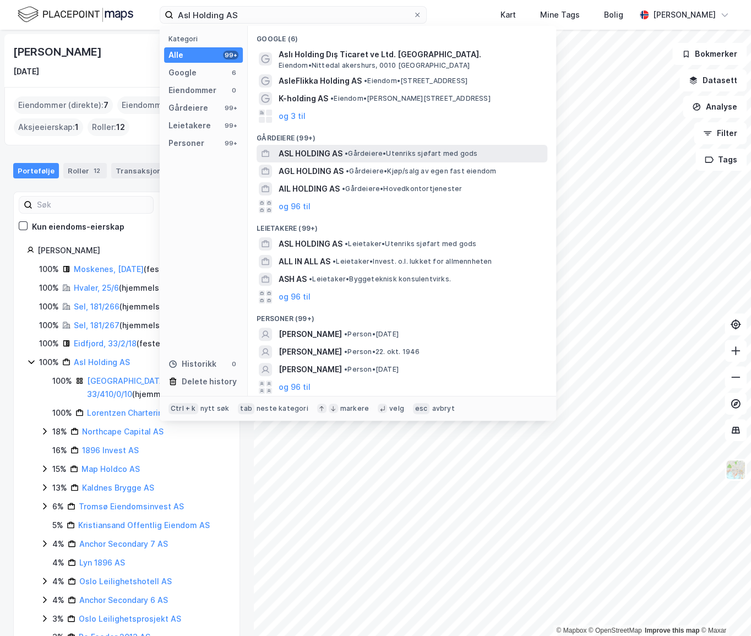
click at [338, 148] on span "ASL HOLDING AS" at bounding box center [310, 153] width 64 height 13
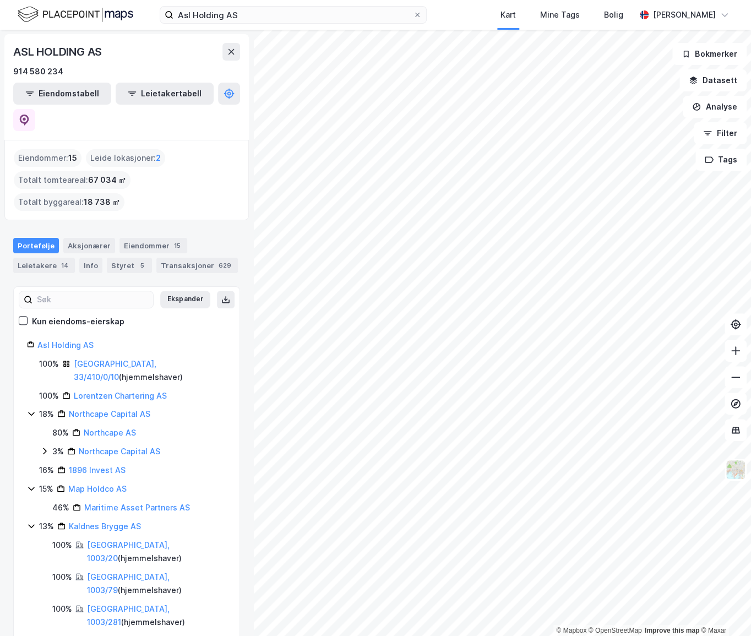
click at [511, 0] on html "Asl Holding AS Kart Mine Tags Bolig Alexander Foss © Mapbox © OpenStreetMap Imp…" at bounding box center [375, 318] width 751 height 636
click at [266, 15] on input "Asl Holding AS" at bounding box center [292, 15] width 239 height 17
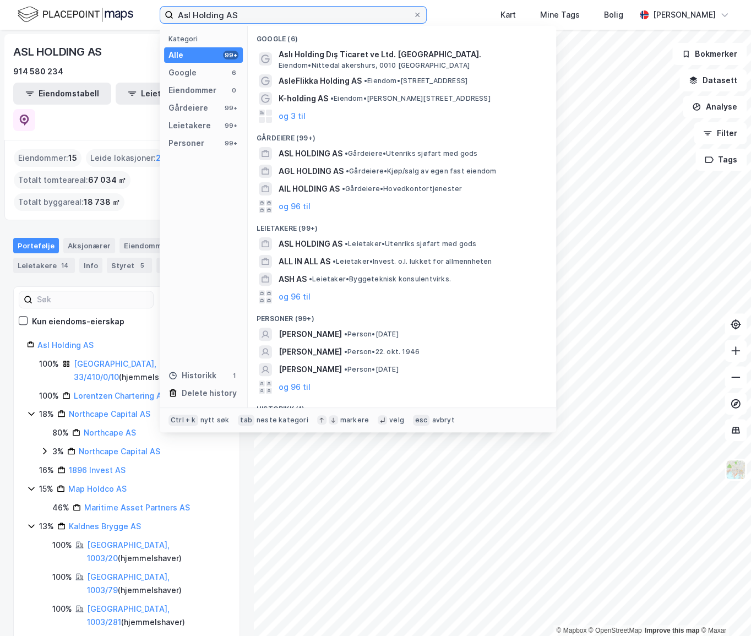
click at [266, 15] on input "Asl Holding AS" at bounding box center [292, 15] width 239 height 17
paste input "Kristiansand Eiendomsinvest"
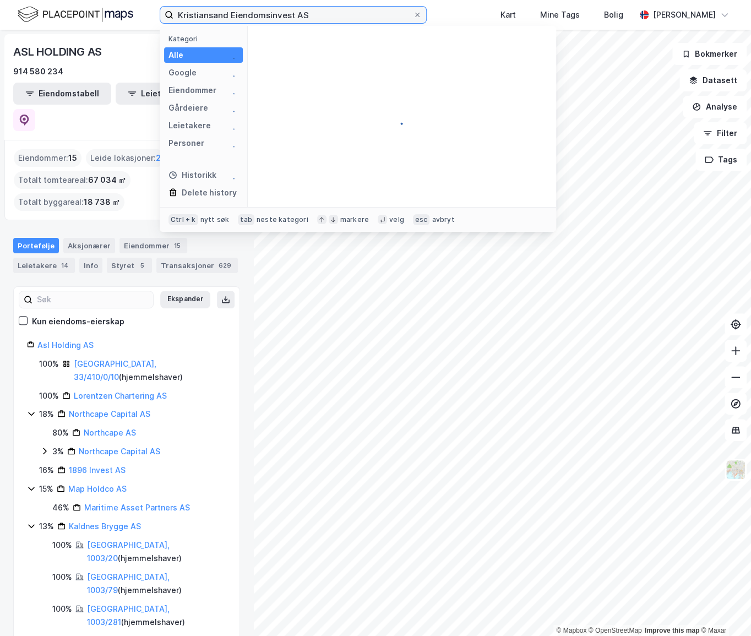
type input "Kristiansand Eiendomsinvest AS"
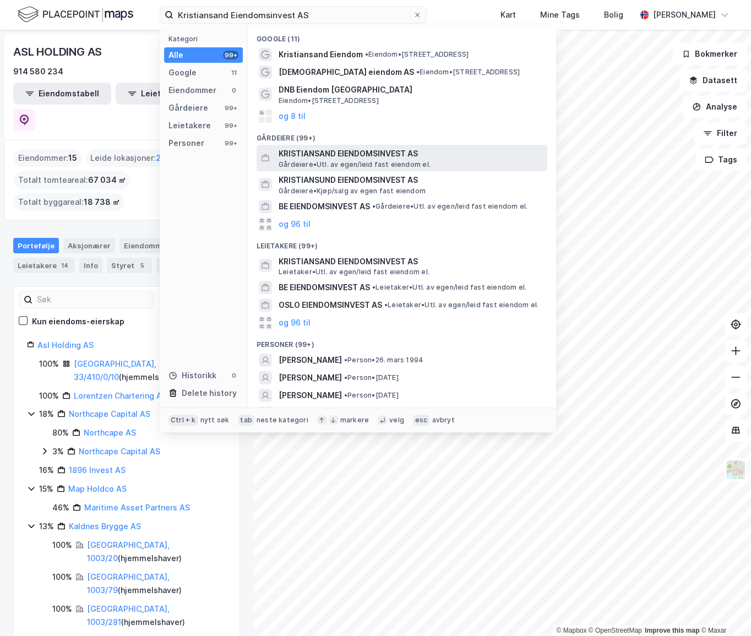
click at [319, 170] on div "KRISTIANSAND EIENDOMSINVEST AS Gårdeiere • Utl. av egen/leid fast eiendom el." at bounding box center [401, 158] width 291 height 26
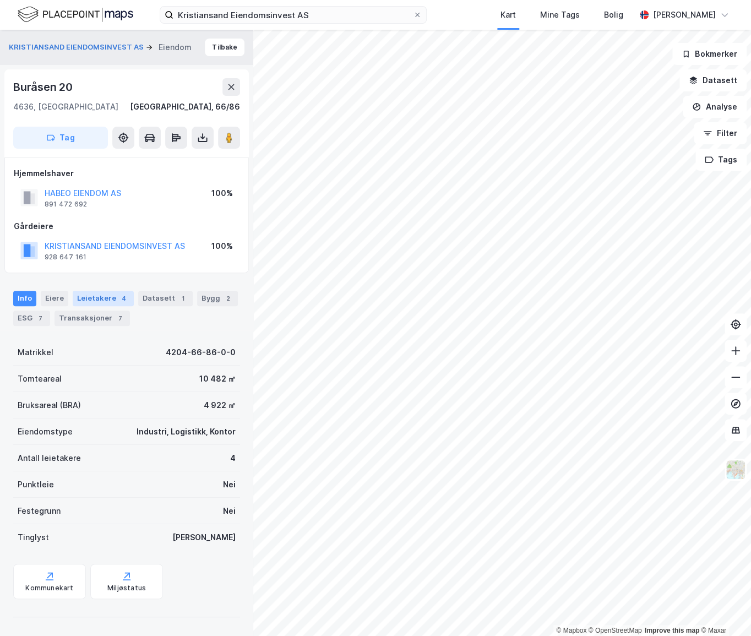
click at [105, 297] on div "Leietakere 4" at bounding box center [103, 298] width 61 height 15
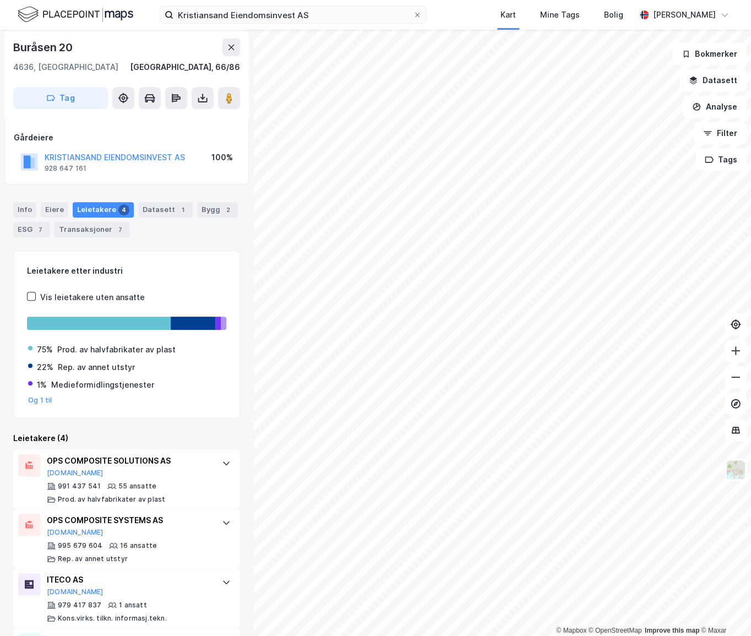
scroll to position [152, 0]
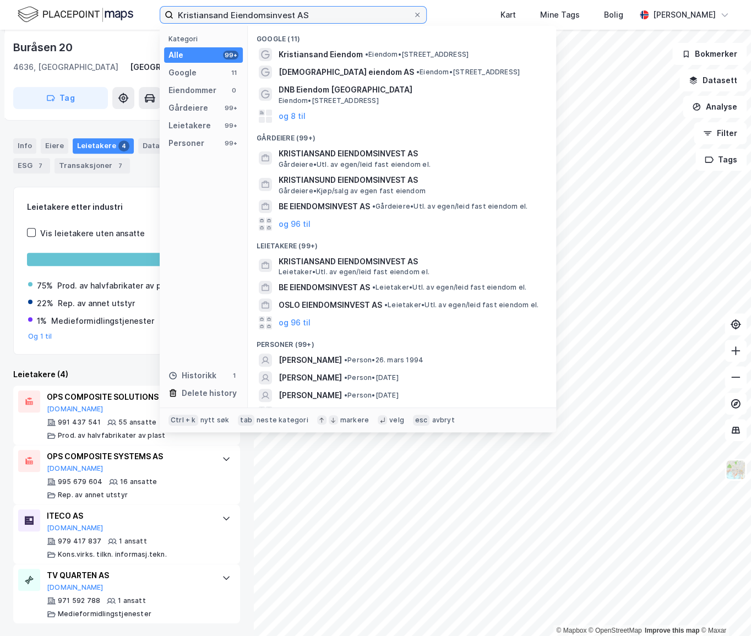
drag, startPoint x: 291, startPoint y: 18, endPoint x: 141, endPoint y: 13, distance: 149.8
click at [141, 13] on div "Kristiansand Eiendomsinvest AS Kategori Alle 99+ Google 11 Eiendommer 0 Gårdeie…" at bounding box center [375, 15] width 751 height 30
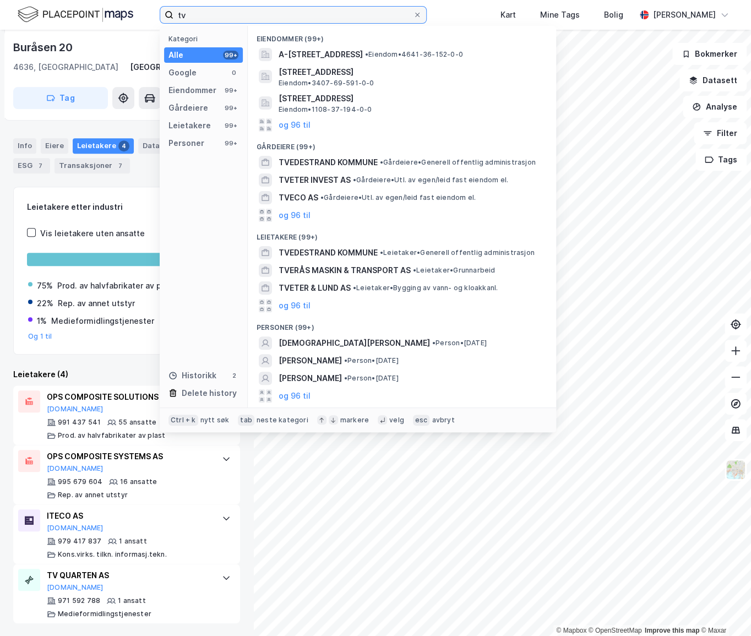
type input "t"
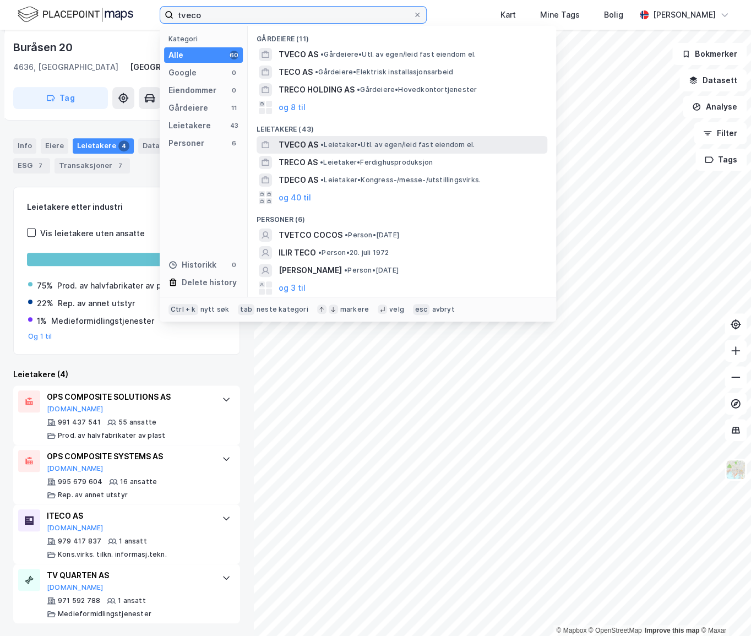
type input "tveco"
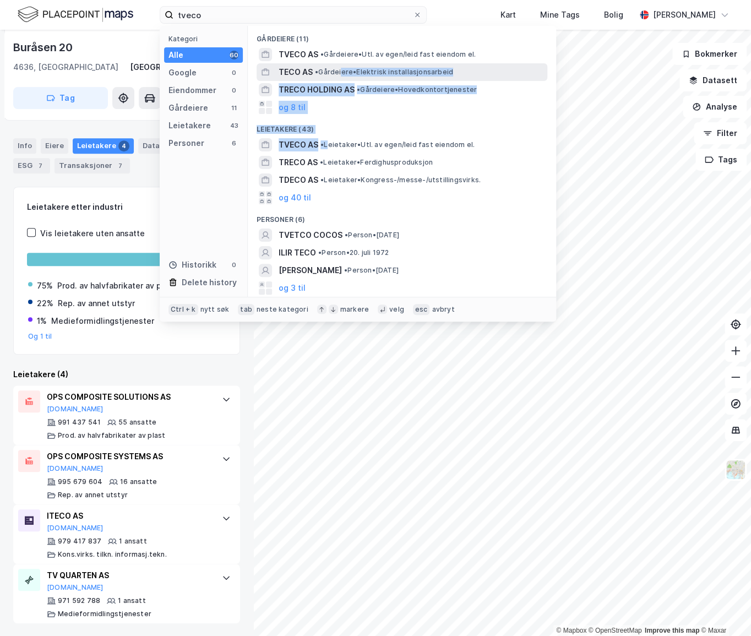
drag, startPoint x: 331, startPoint y: 138, endPoint x: 346, endPoint y: 67, distance: 72.7
click at [346, 69] on div "Gårdeiere (11) TVECO AS • Gårdeiere • Utl. av egen/leid fast eiendom el. TECO A…" at bounding box center [402, 161] width 308 height 271
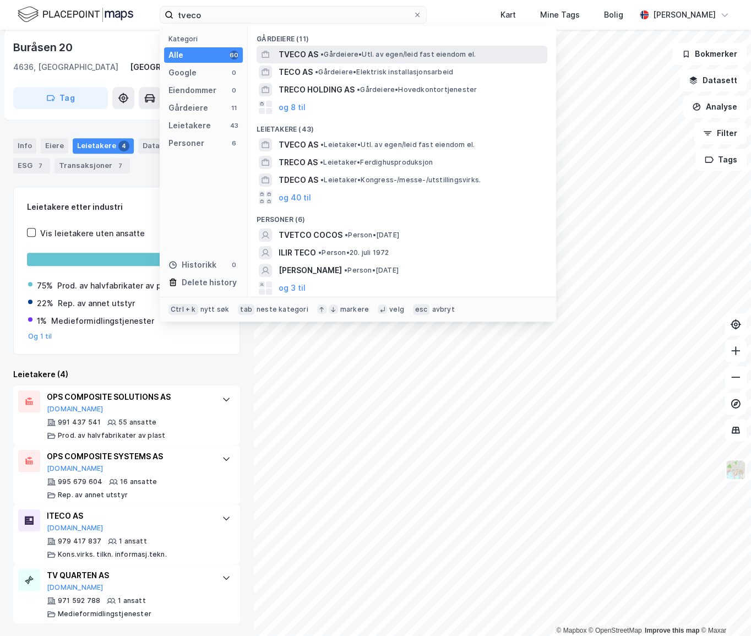
click at [351, 48] on div "TVECO AS • Gårdeiere • Utl. av egen/leid fast eiendom el." at bounding box center [411, 54] width 266 height 13
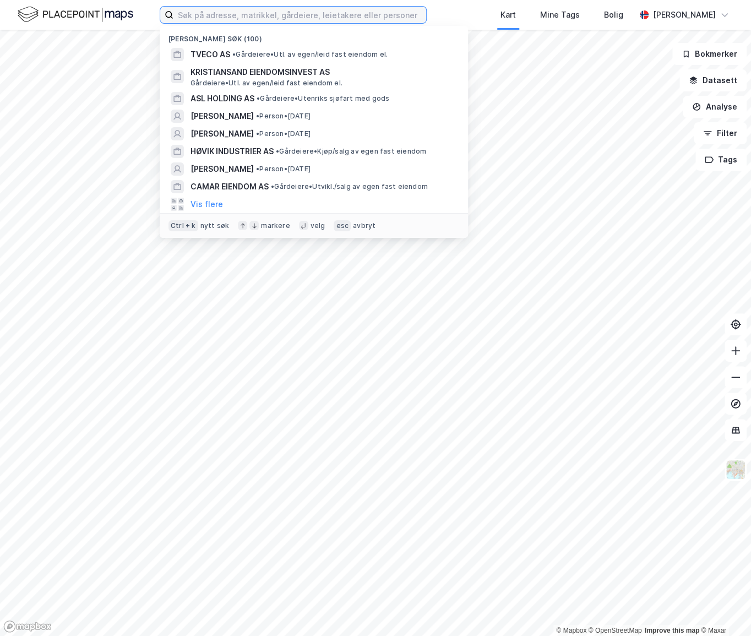
click at [259, 18] on input at bounding box center [299, 15] width 253 height 17
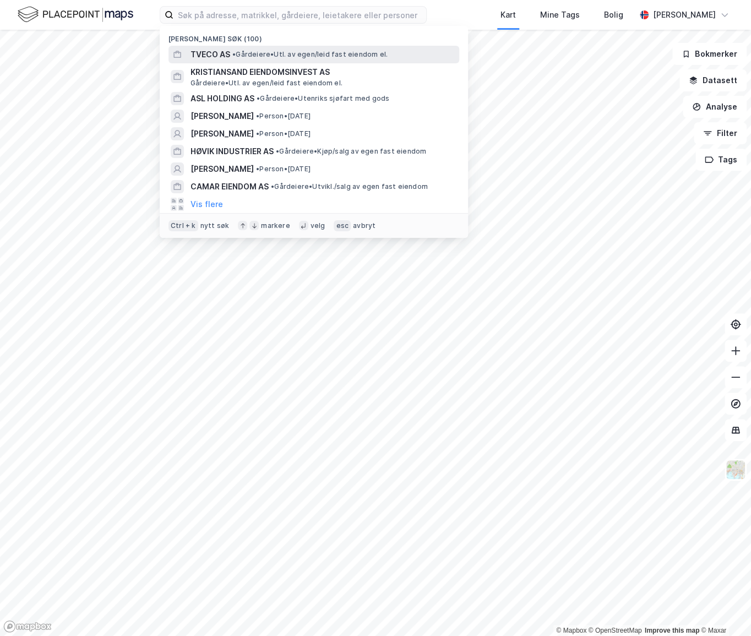
click at [236, 55] on span "•" at bounding box center [233, 54] width 3 height 8
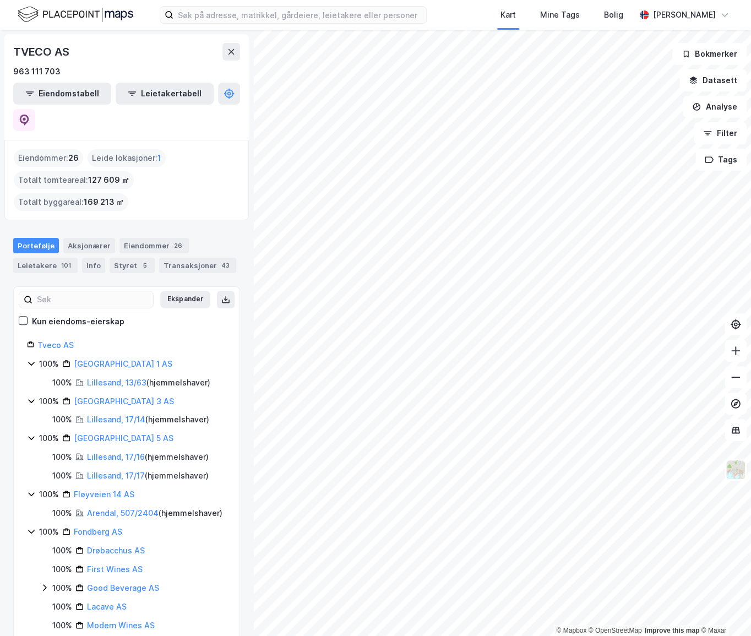
click at [750, 247] on html "Kart Mine Tags Bolig [PERSON_NAME] © Mapbox © OpenStreetMap Improve this map © …" at bounding box center [375, 318] width 751 height 636
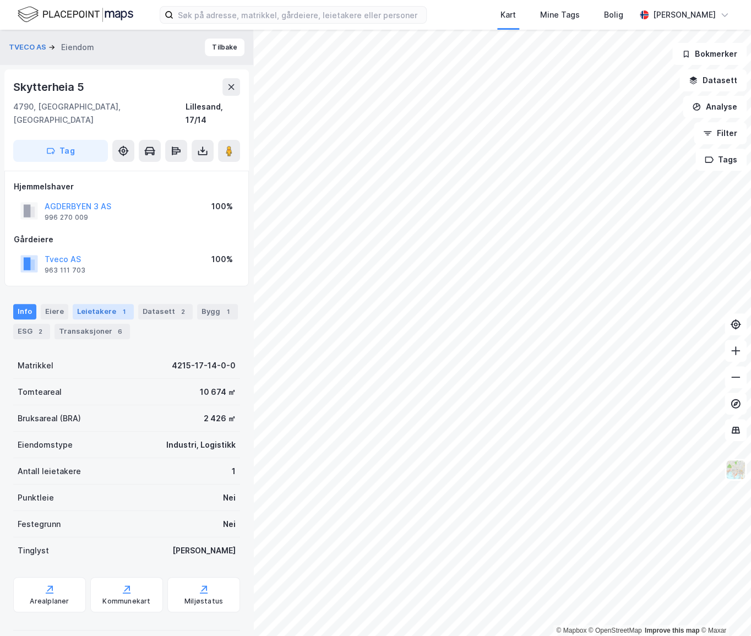
click at [100, 304] on div "Leietakere 1" at bounding box center [103, 311] width 61 height 15
